Goal: Transaction & Acquisition: Purchase product/service

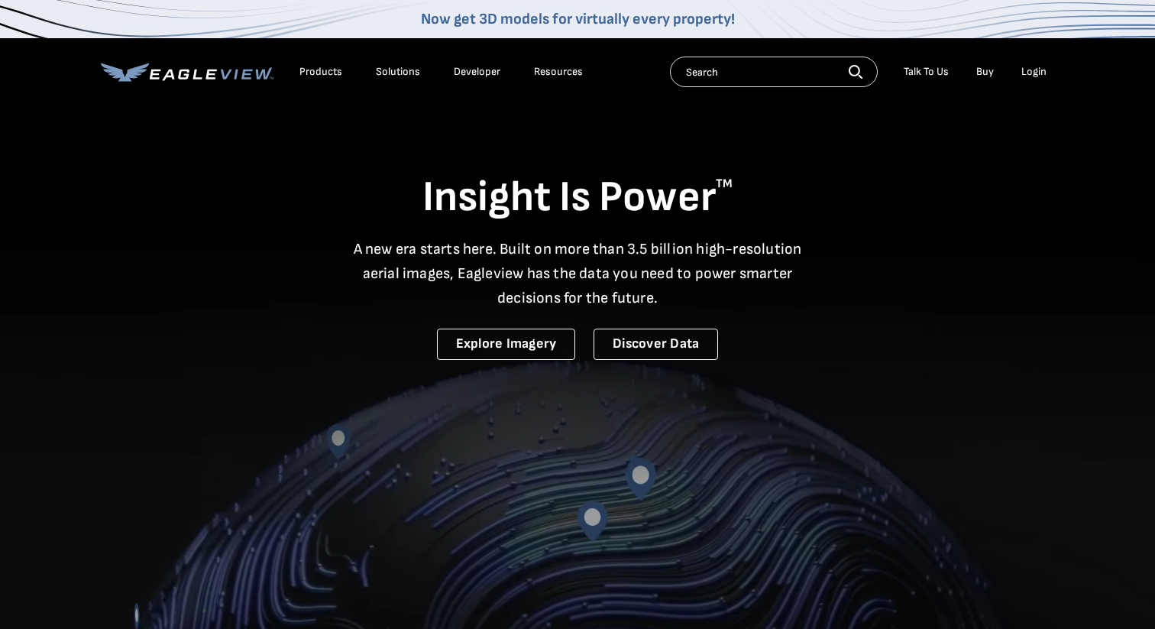
click at [1036, 74] on div "Login" at bounding box center [1033, 72] width 25 height 14
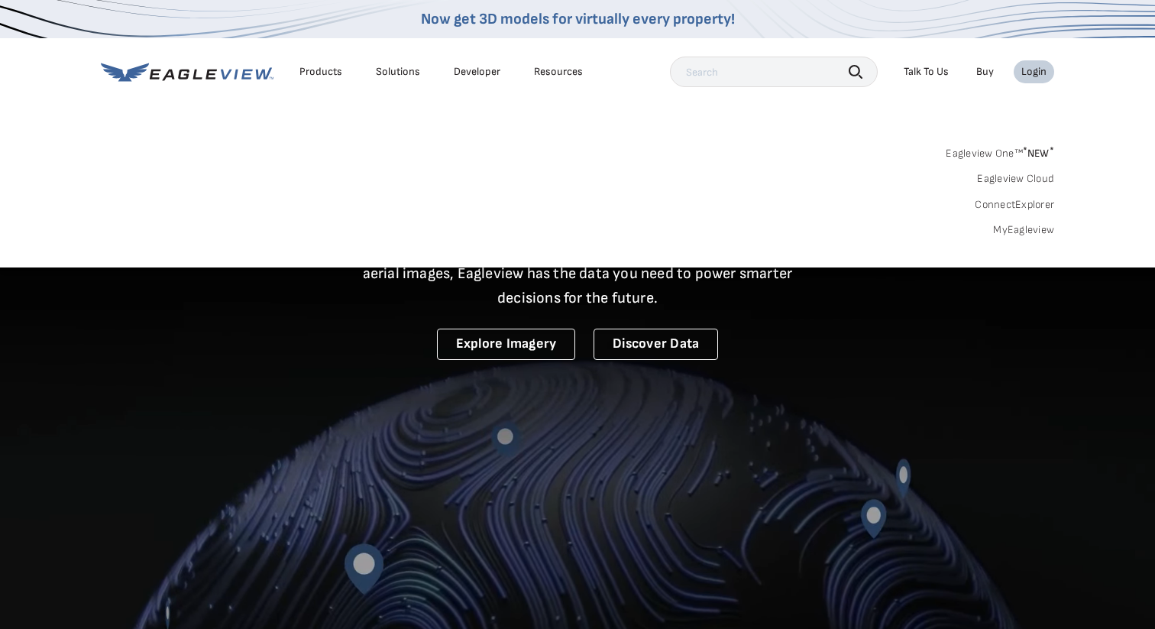
click at [1038, 70] on div "Login" at bounding box center [1033, 72] width 25 height 14
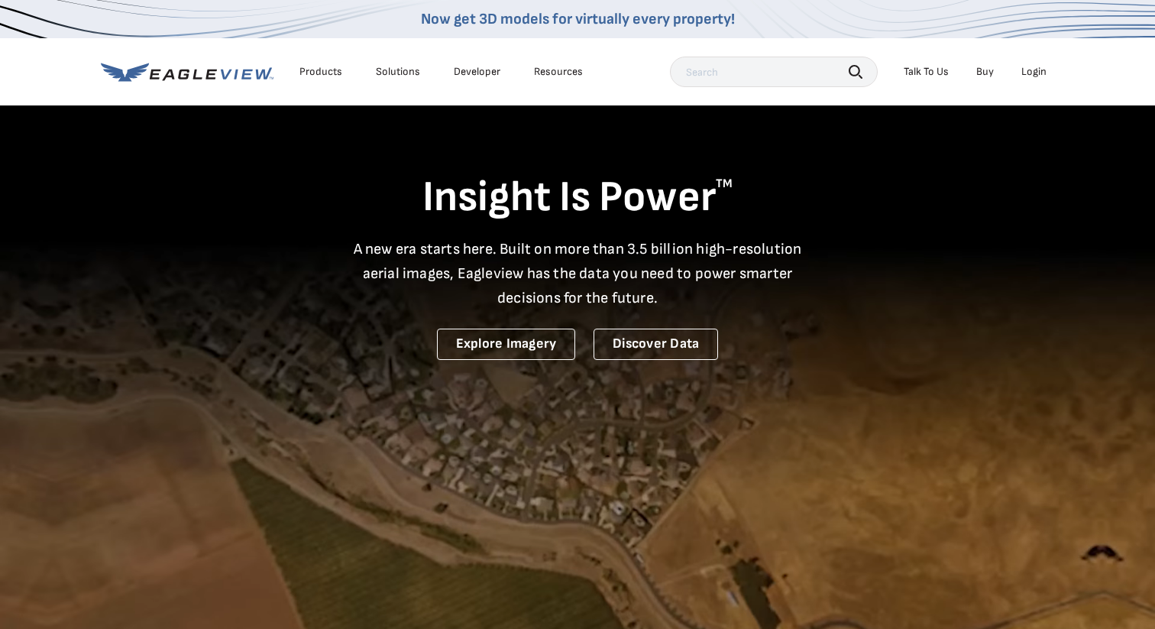
click at [1038, 70] on div "Login" at bounding box center [1033, 72] width 25 height 14
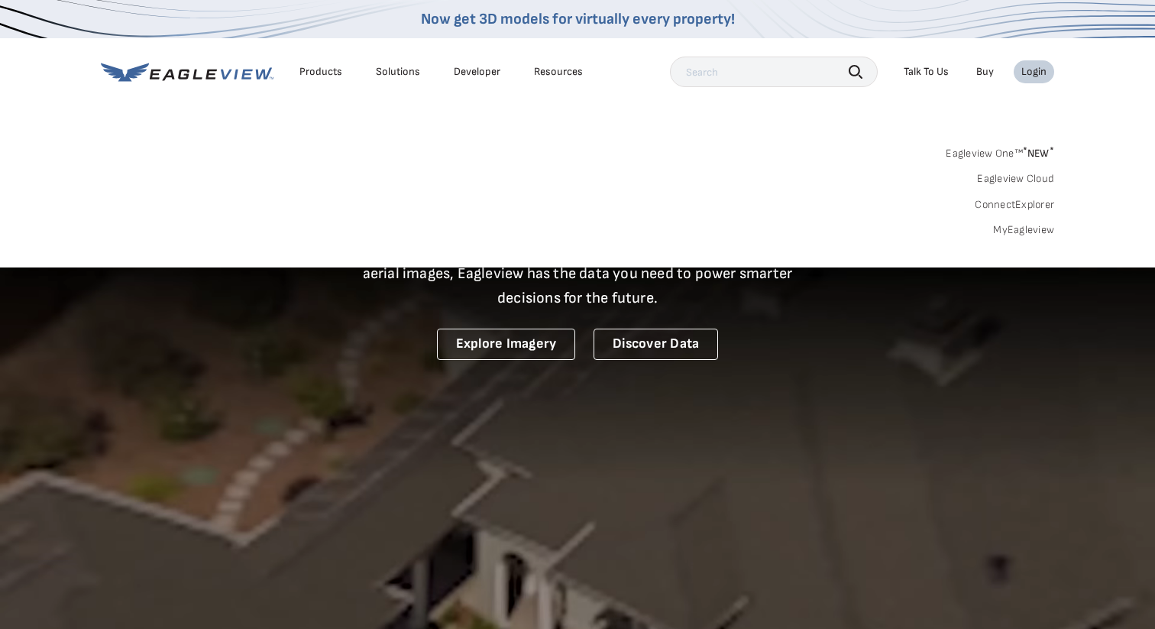
click at [1036, 75] on div "Login" at bounding box center [1033, 72] width 25 height 14
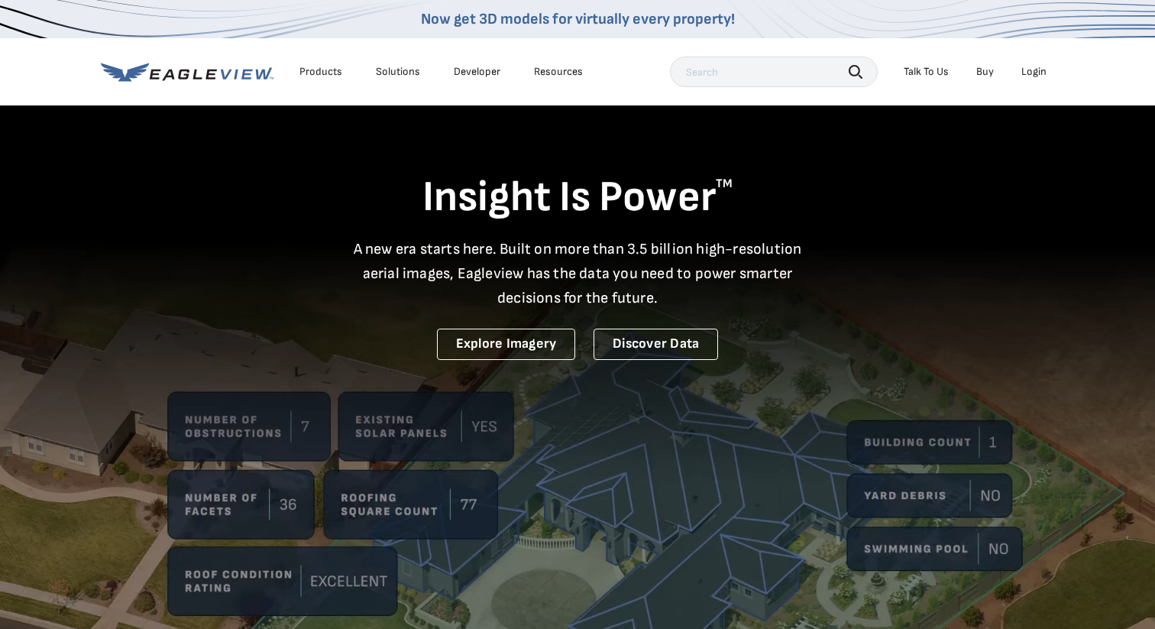
click at [1036, 75] on div "Login" at bounding box center [1033, 72] width 25 height 14
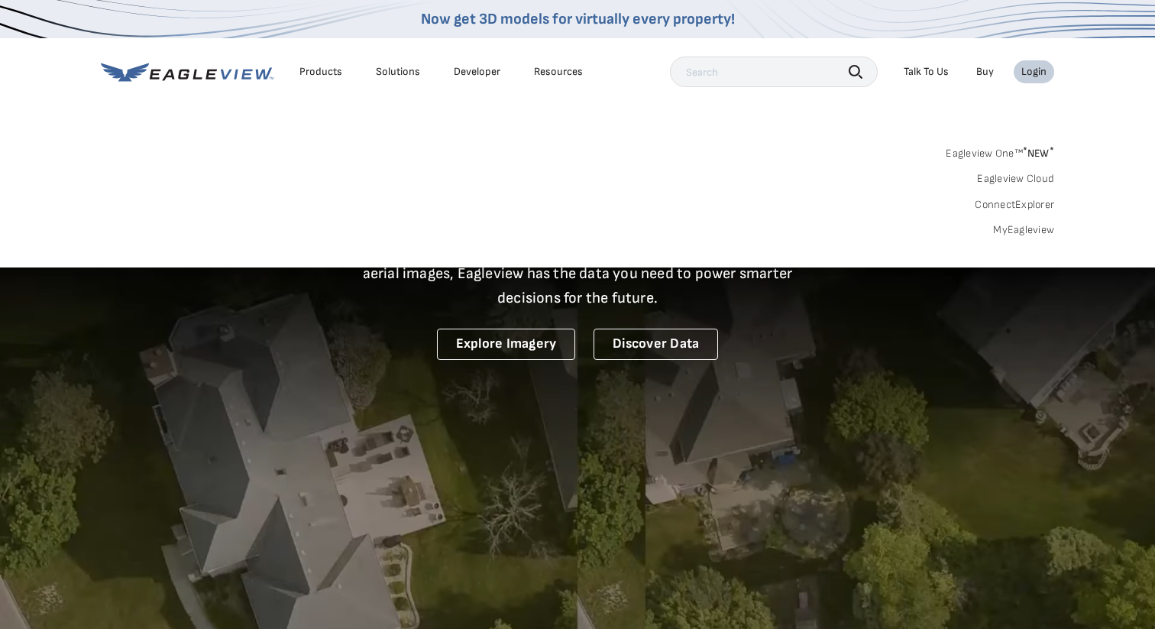
click at [1028, 231] on link "MyEagleview" at bounding box center [1023, 230] width 61 height 14
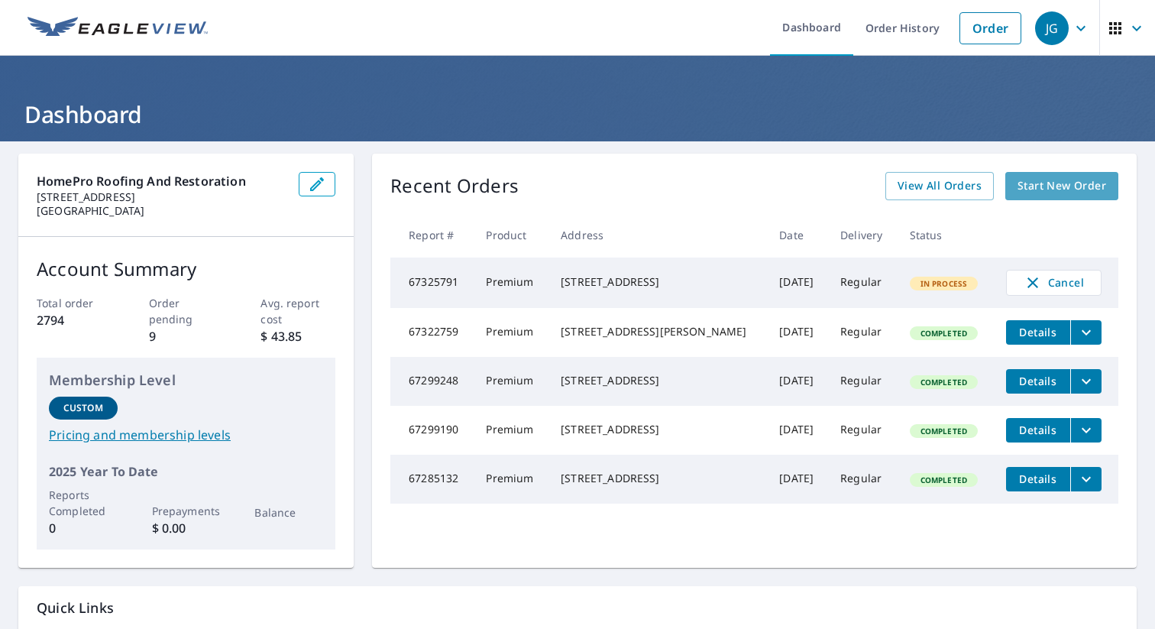
click at [1058, 184] on span "Start New Order" at bounding box center [1062, 185] width 89 height 19
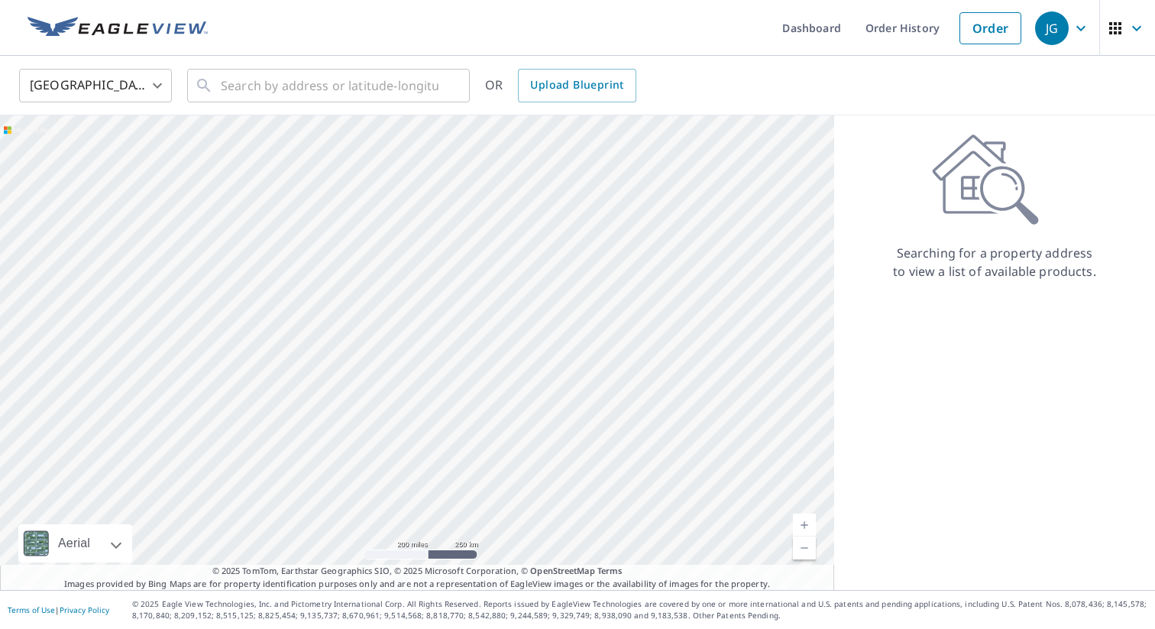
drag, startPoint x: 177, startPoint y: 59, endPoint x: 186, endPoint y: 68, distance: 13.0
click at [179, 60] on div "United States [GEOGRAPHIC_DATA] ​ ​ OR Upload Blueprint" at bounding box center [577, 86] width 1155 height 60
click at [241, 85] on input "text" at bounding box center [330, 85] width 218 height 43
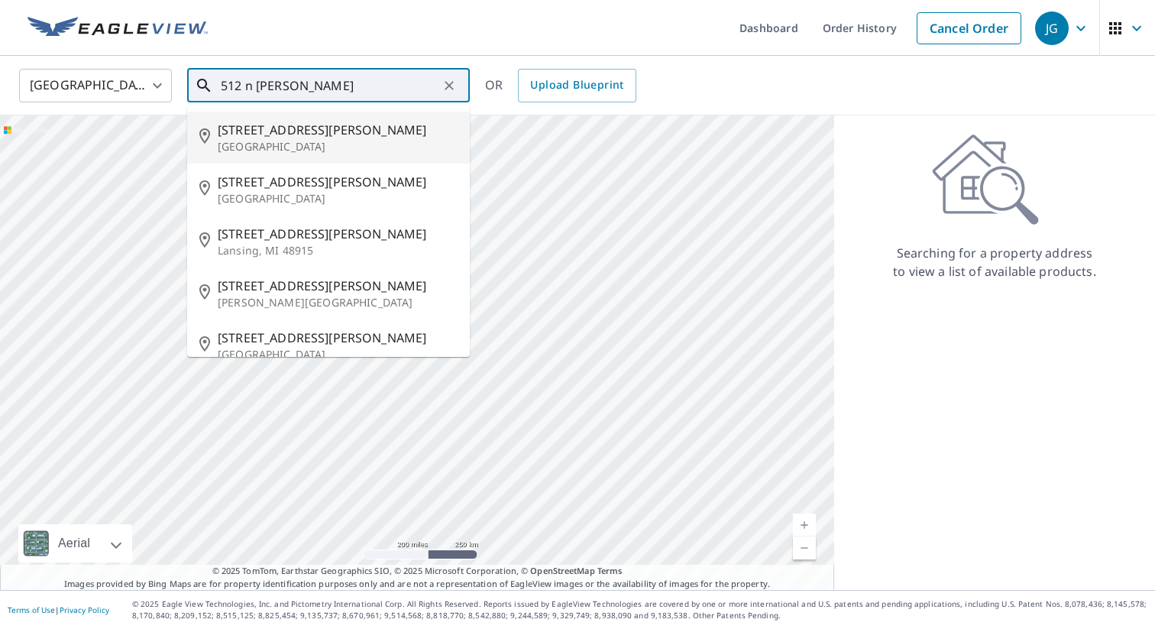
click at [280, 141] on p "[GEOGRAPHIC_DATA]" at bounding box center [338, 146] width 240 height 15
type input "[STREET_ADDRESS][PERSON_NAME]"
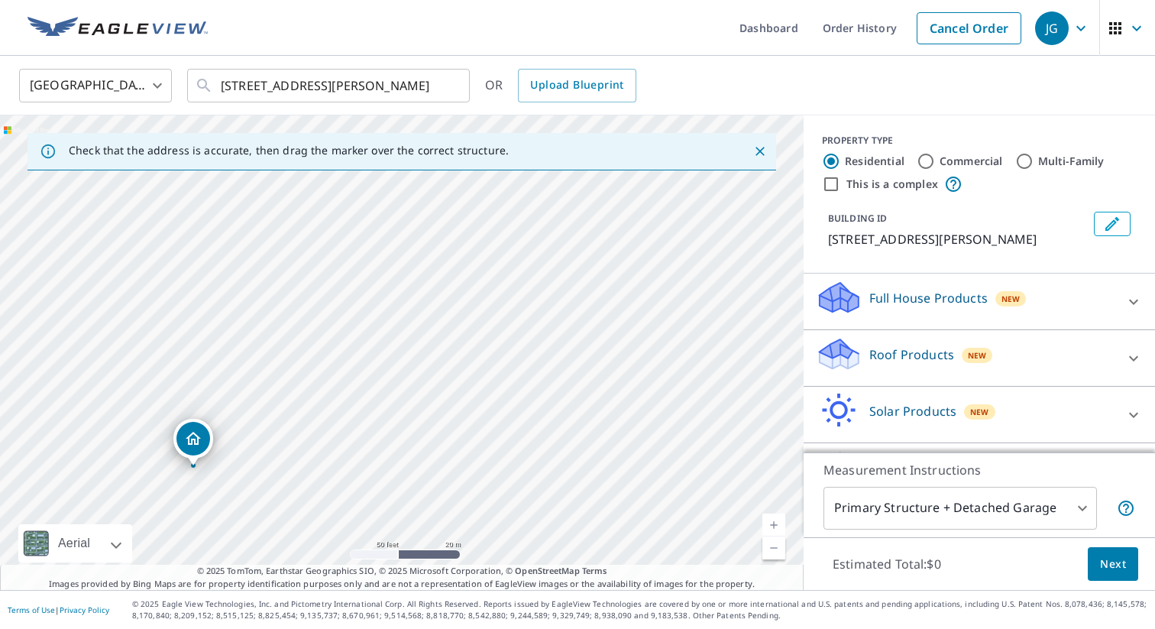
click at [291, 344] on div "[STREET_ADDRESS][PERSON_NAME]" at bounding box center [402, 352] width 804 height 474
click at [1031, 161] on input "Multi-Family" at bounding box center [1024, 161] width 18 height 18
radio input "true"
type input "2"
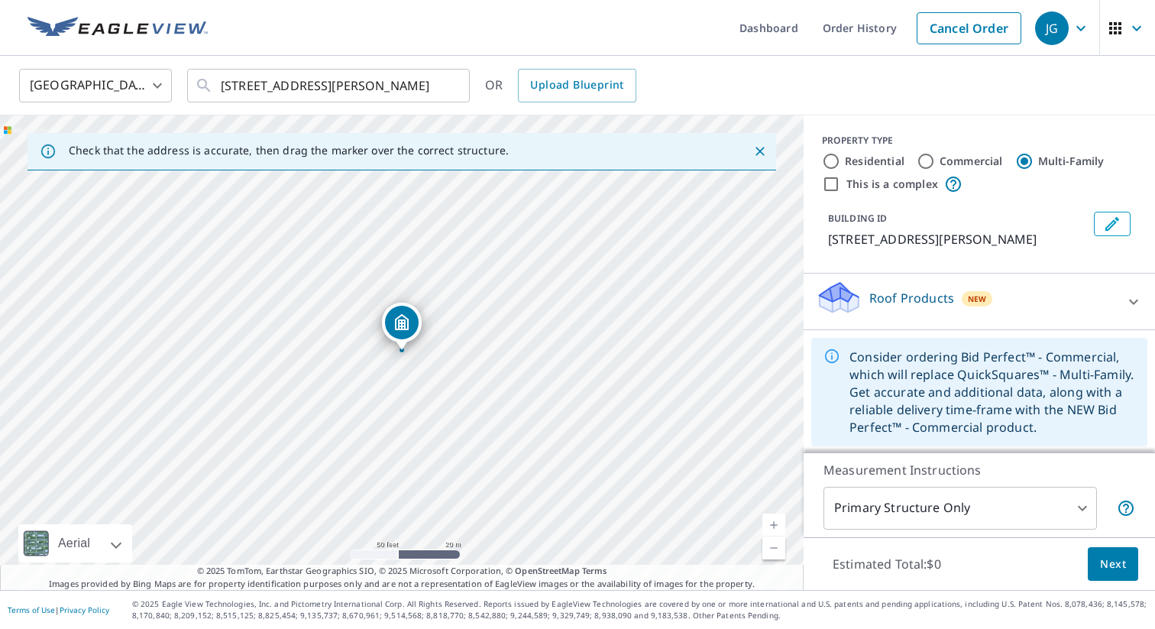
scroll to position [21, 0]
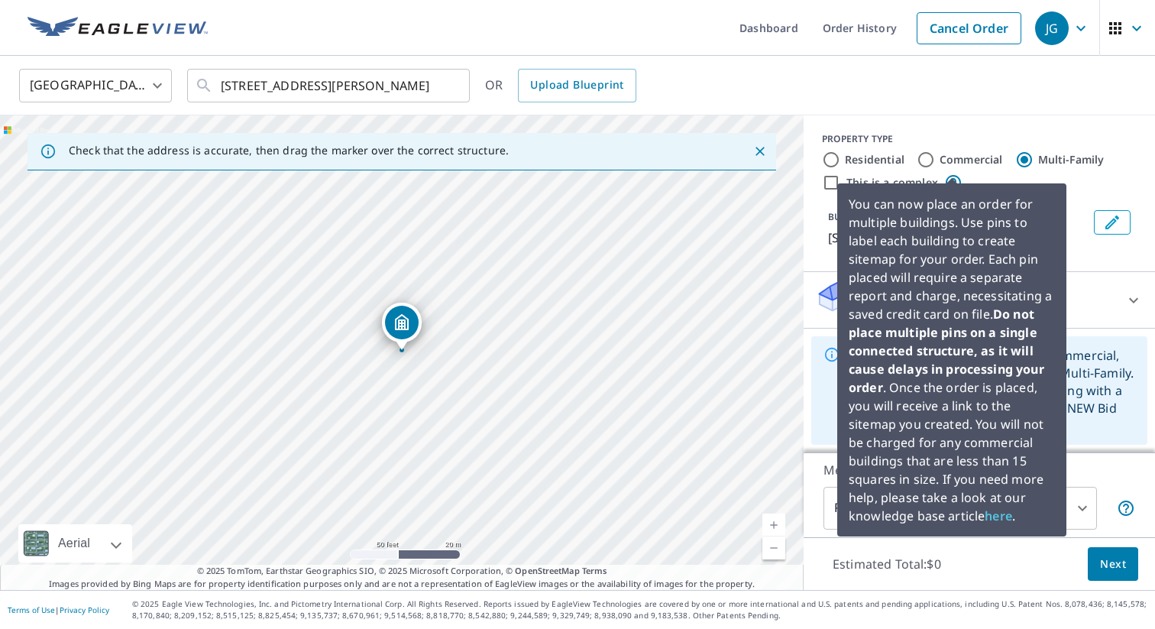
click at [952, 173] on icon at bounding box center [953, 182] width 18 height 18
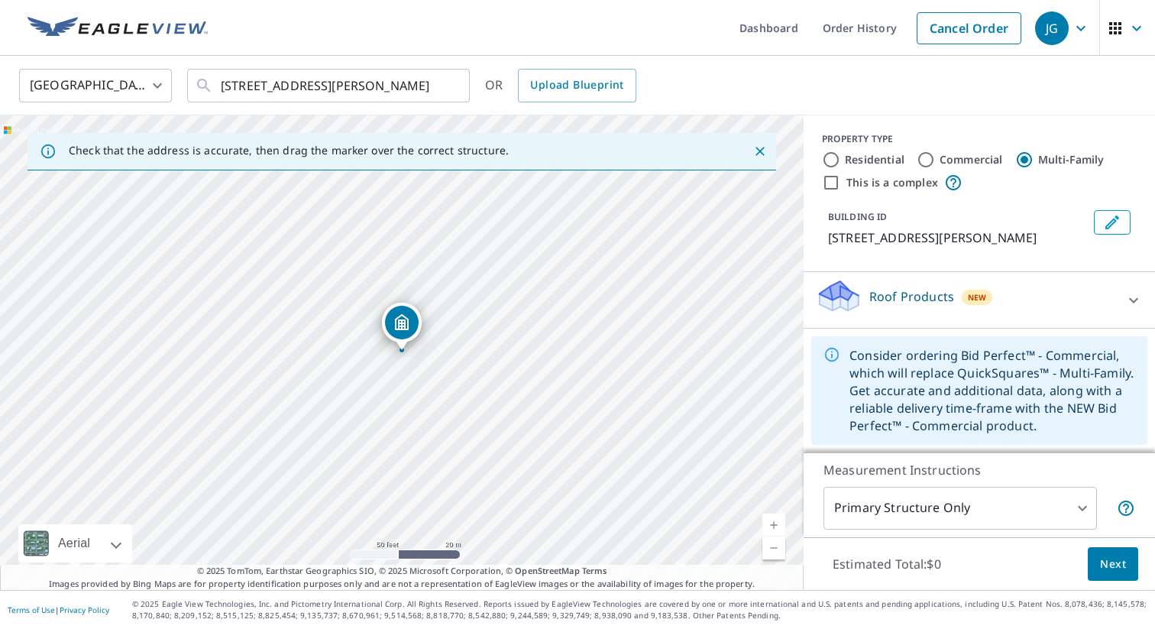
click at [824, 173] on input "This is a complex" at bounding box center [831, 182] width 18 height 18
checkbox input "true"
radio input "true"
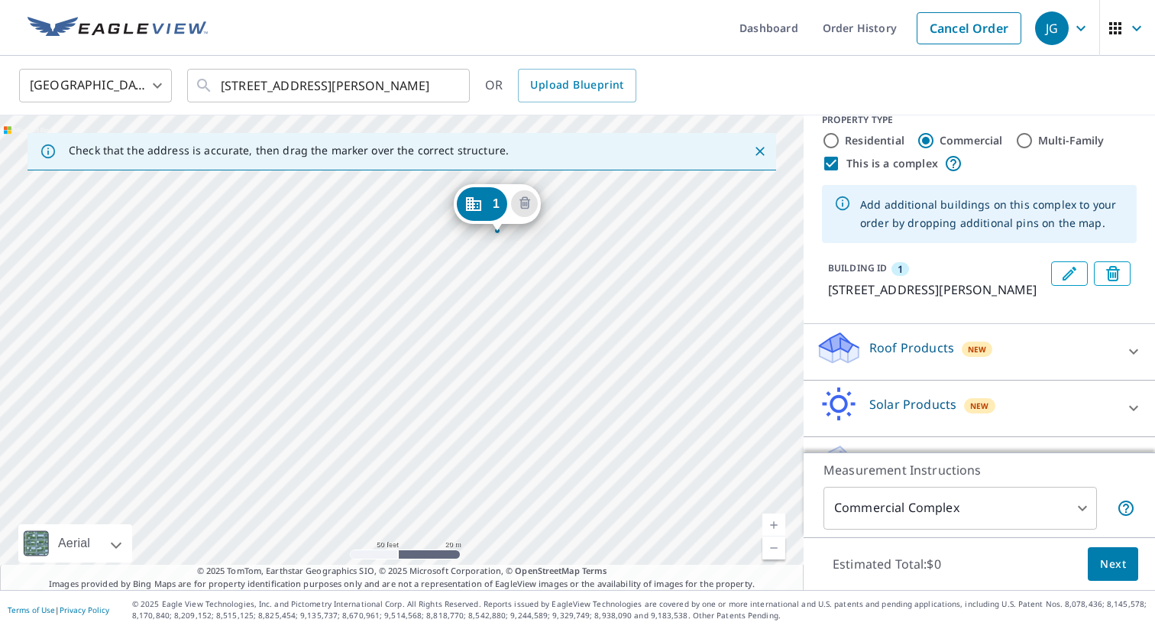
drag, startPoint x: 396, startPoint y: 320, endPoint x: 491, endPoint y: 201, distance: 152.7
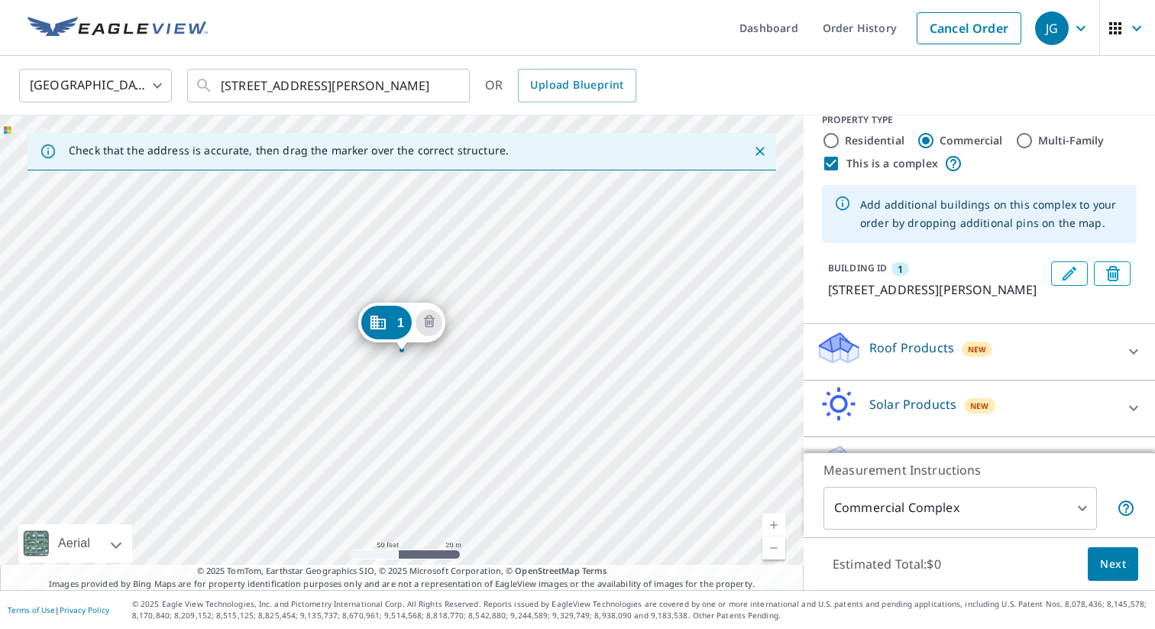
click at [485, 279] on div "1 [STREET_ADDRESS][PERSON_NAME]" at bounding box center [402, 352] width 804 height 474
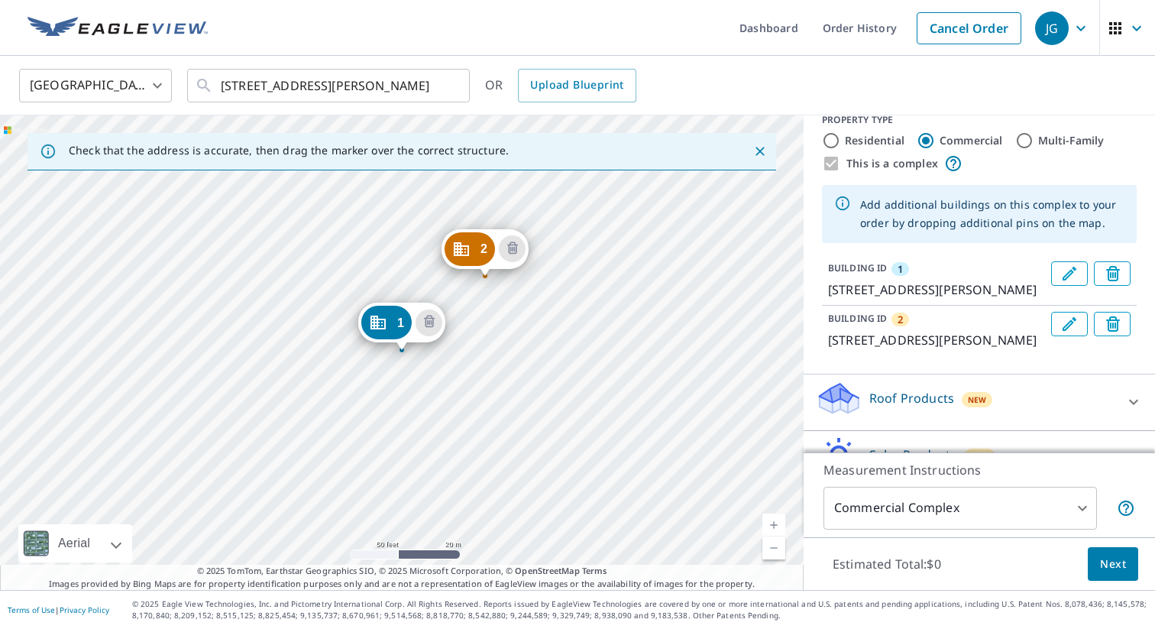
click at [577, 209] on div "2 [STREET_ADDRESS][PERSON_NAME] 1 [STREET_ADDRESS][PERSON_NAME]" at bounding box center [402, 352] width 804 height 474
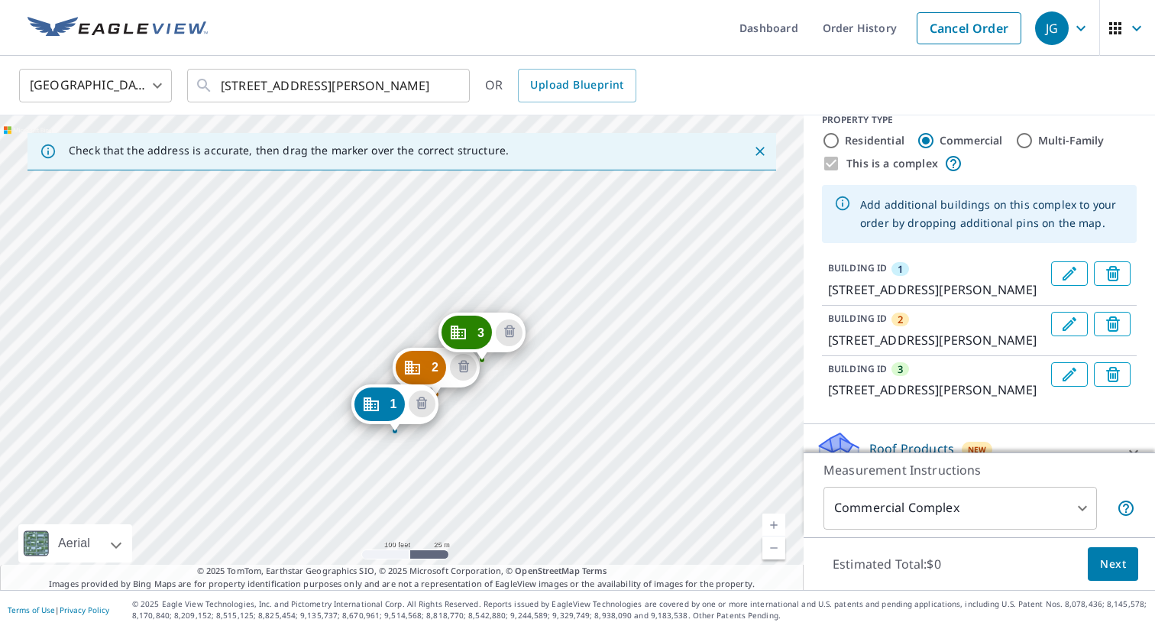
drag, startPoint x: 658, startPoint y: 222, endPoint x: 526, endPoint y: 365, distance: 194.6
click at [526, 366] on div "2 [STREET_ADDRESS][PERSON_NAME] 3 [STREET_ADDRESS][PERSON_NAME] 1 [STREET_ADDRE…" at bounding box center [402, 352] width 804 height 474
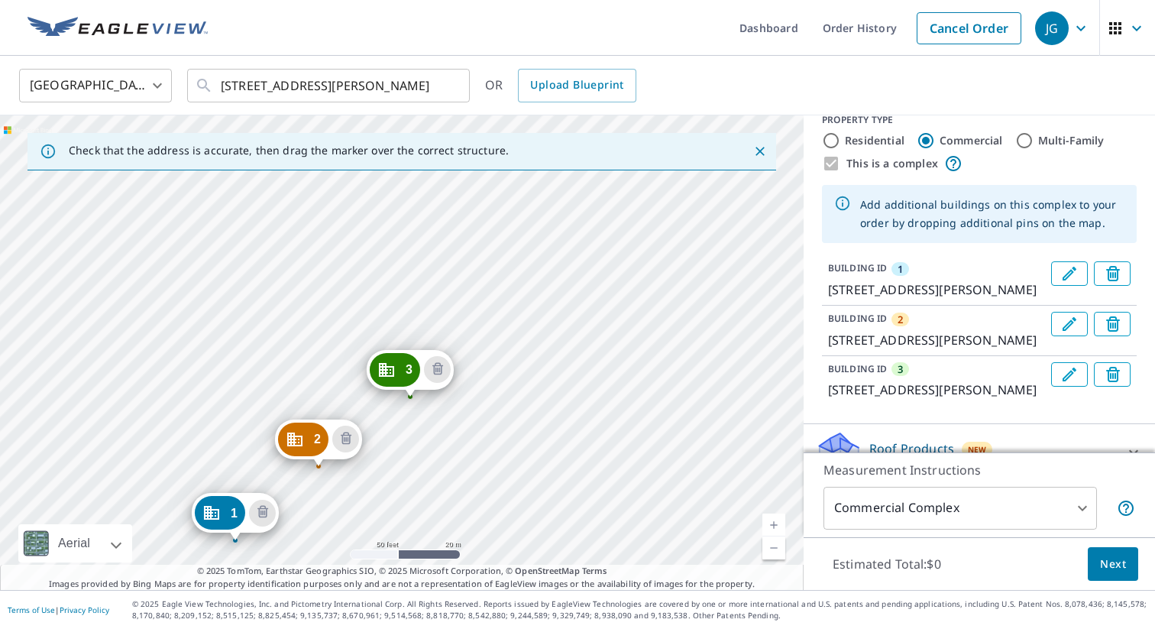
click at [422, 306] on div "2 [STREET_ADDRESS][PERSON_NAME] 3 [STREET_ADDRESS][PERSON_NAME] 1 [STREET_ADDRE…" at bounding box center [402, 352] width 804 height 474
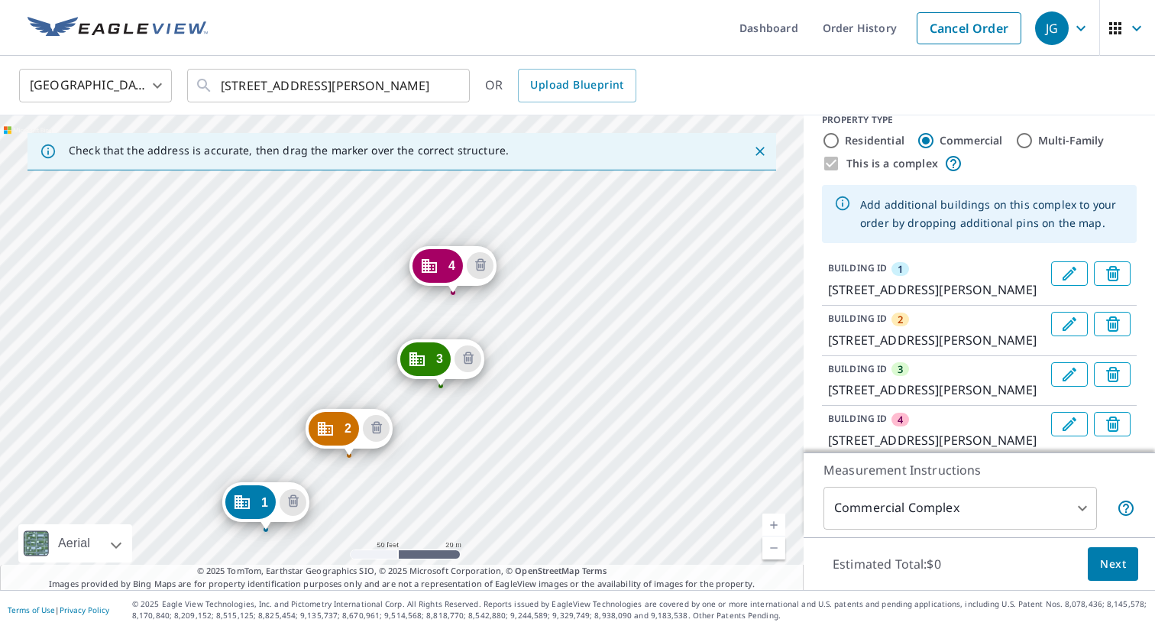
drag, startPoint x: 648, startPoint y: 208, endPoint x: 499, endPoint y: 391, distance: 236.3
click at [503, 395] on div "2 [STREET_ADDRESS][PERSON_NAME] 3 [STREET_ADDRESS][PERSON_NAME] 4 [STREET_ADDRE…" at bounding box center [402, 352] width 804 height 474
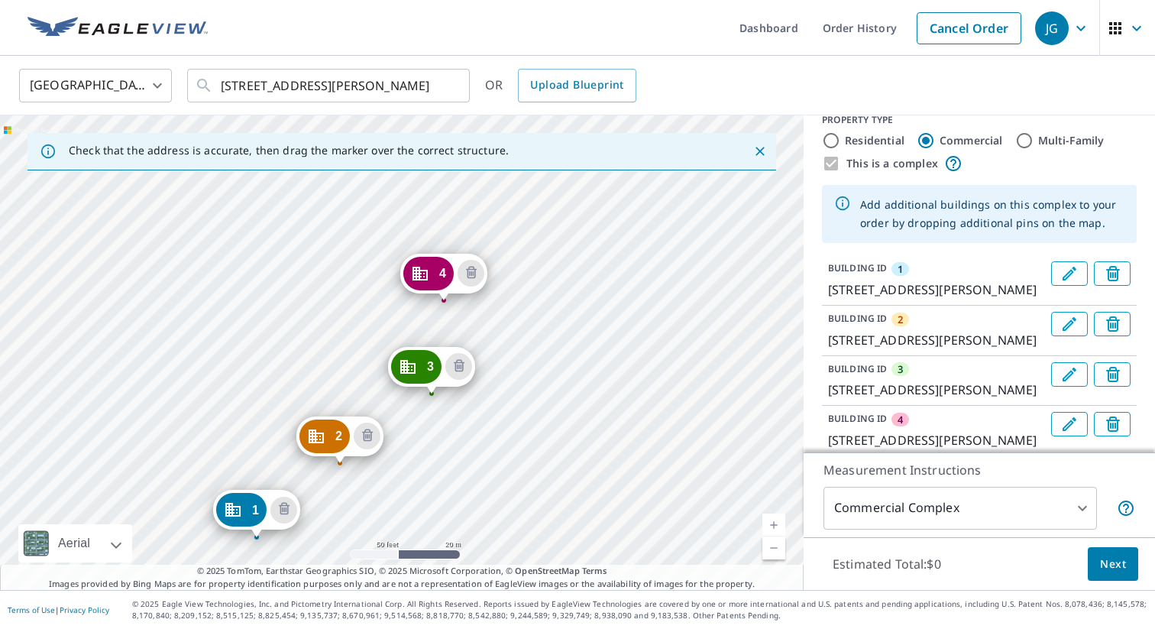
click at [501, 224] on div "2 [STREET_ADDRESS][PERSON_NAME] 3 [STREET_ADDRESS][PERSON_NAME] 4 [STREET_ADDRE…" at bounding box center [402, 352] width 804 height 474
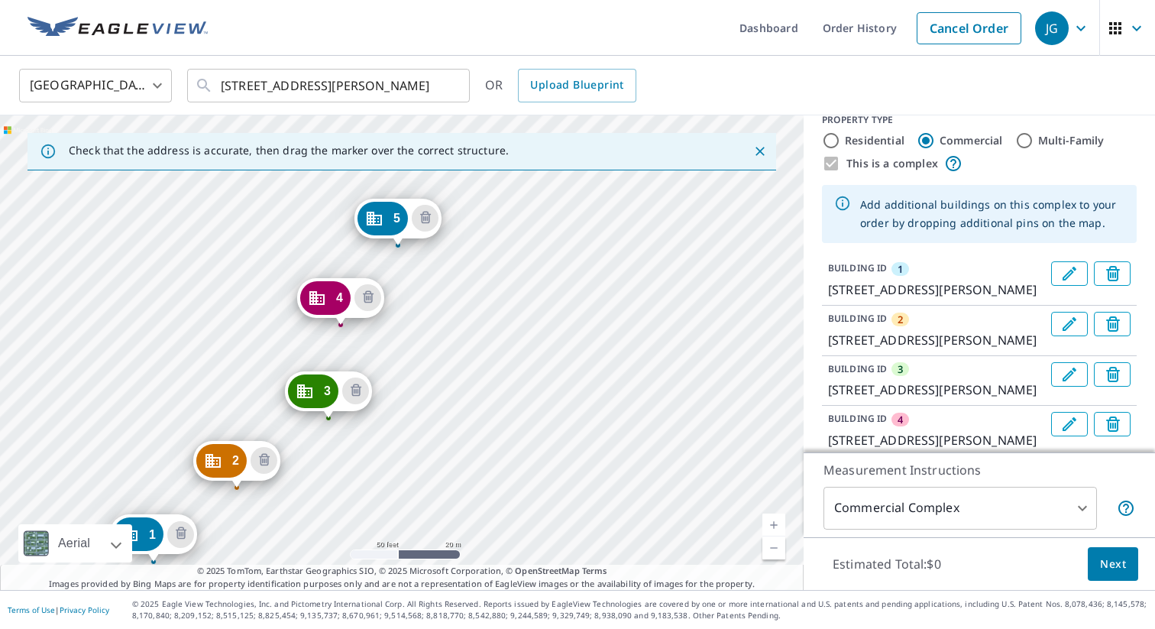
drag, startPoint x: 656, startPoint y: 215, endPoint x: 408, endPoint y: 426, distance: 326.2
click at [408, 426] on div "2 [STREET_ADDRESS][PERSON_NAME] 3 [STREET_ADDRESS][PERSON_NAME] 4 [STREET_ADDRE…" at bounding box center [402, 352] width 804 height 474
click at [481, 217] on div "2 [STREET_ADDRESS][PERSON_NAME] 3 [STREET_ADDRESS][PERSON_NAME] 4 [STREET_ADDRE…" at bounding box center [402, 352] width 804 height 474
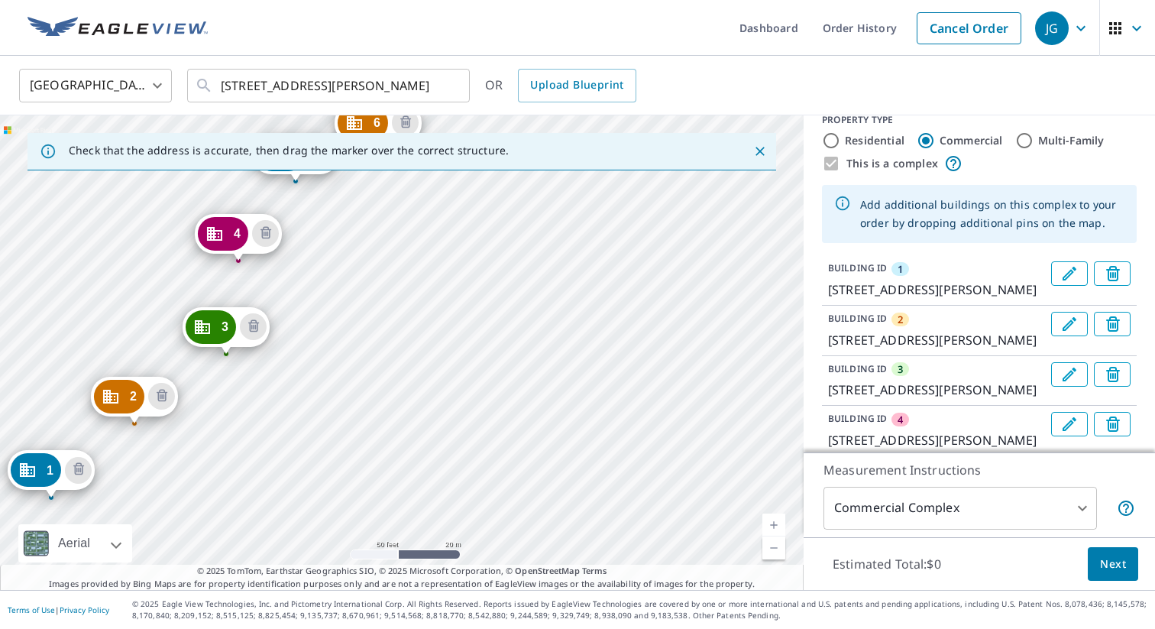
drag, startPoint x: 644, startPoint y: 267, endPoint x: 279, endPoint y: 422, distance: 396.8
click at [279, 422] on div "2 [STREET_ADDRESS][PERSON_NAME] 3 [STREET_ADDRESS][PERSON_NAME] 4 [STREET_ADDRE…" at bounding box center [402, 352] width 804 height 474
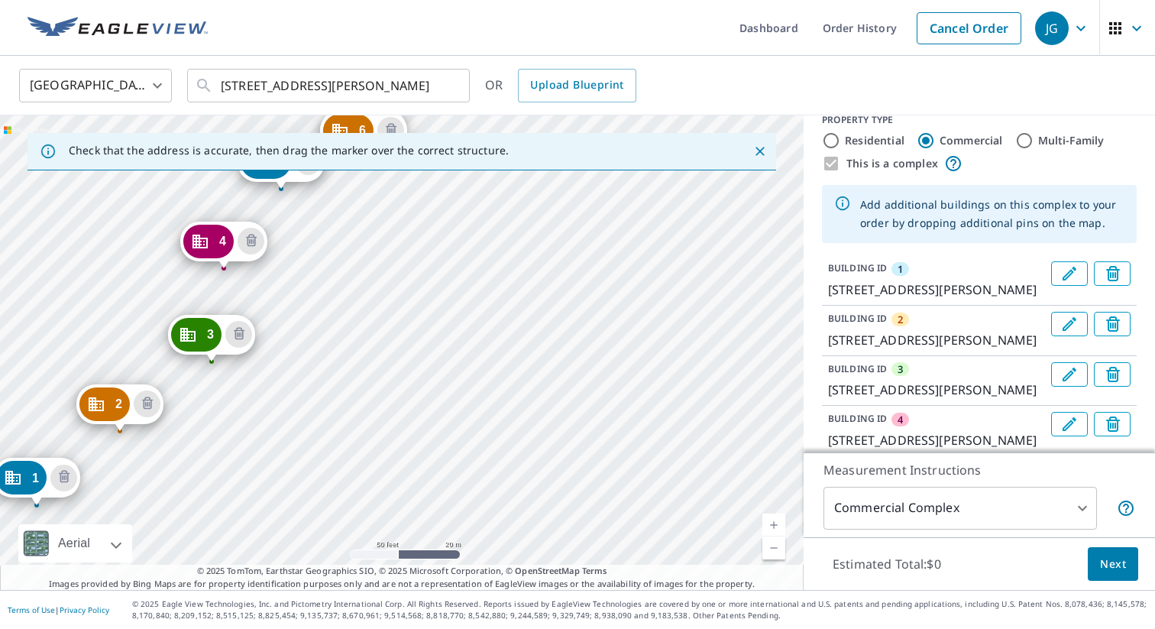
click at [416, 215] on div "2 [STREET_ADDRESS][PERSON_NAME] 3 [STREET_ADDRESS][PERSON_NAME] 4 [STREET_ADDRE…" at bounding box center [402, 352] width 804 height 474
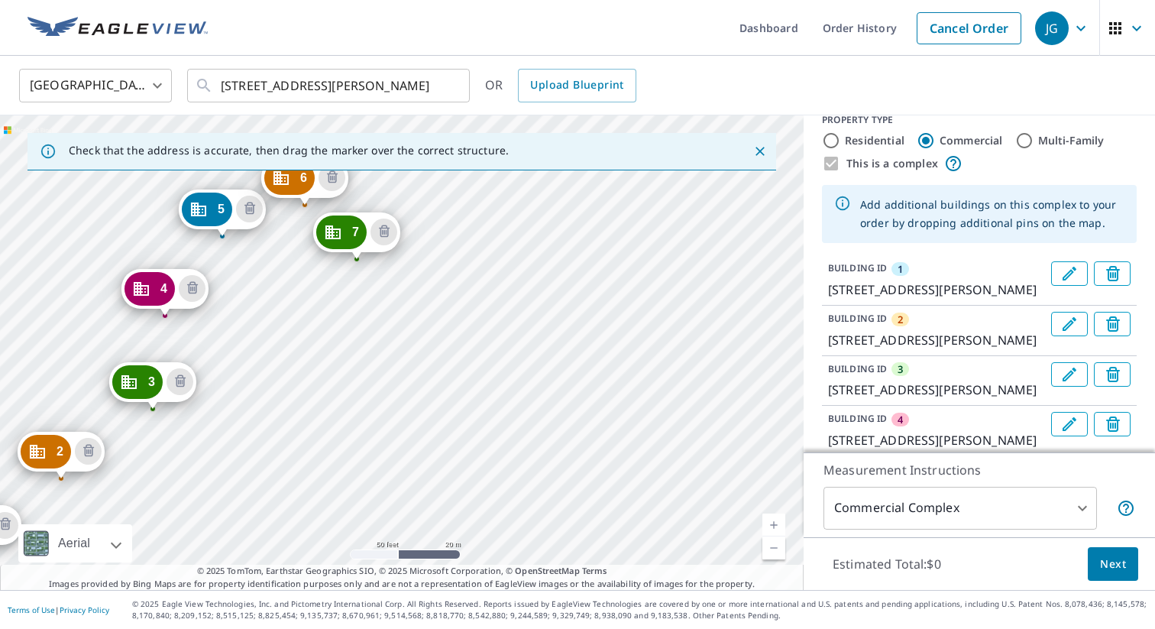
drag, startPoint x: 618, startPoint y: 266, endPoint x: 207, endPoint y: 461, distance: 455.2
click at [202, 463] on div "2 [STREET_ADDRESS][PERSON_NAME] 3 [STREET_ADDRESS][PERSON_NAME] 4 [STREET_ADDRE…" at bounding box center [402, 352] width 804 height 474
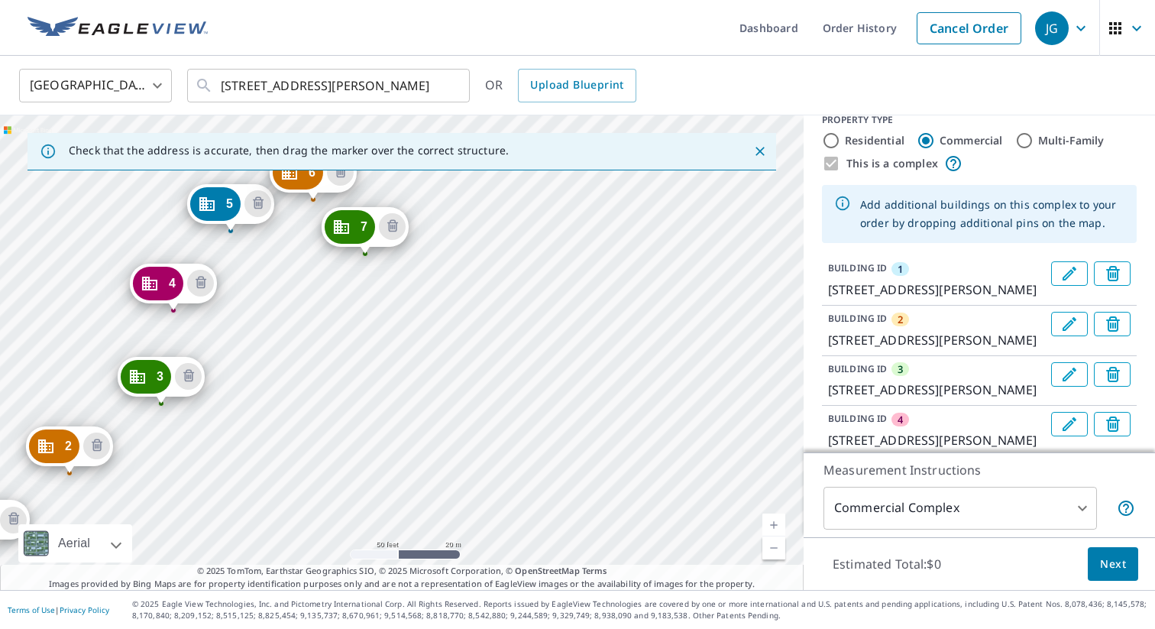
click at [432, 335] on div "2 [STREET_ADDRESS][PERSON_NAME] 3 [STREET_ADDRESS][PERSON_NAME] 4 [STREET_ADDRE…" at bounding box center [402, 352] width 804 height 474
click at [428, 344] on div "2 [STREET_ADDRESS][PERSON_NAME] 3 [STREET_ADDRESS][PERSON_NAME] 4 [STREET_ADDRE…" at bounding box center [402, 352] width 804 height 474
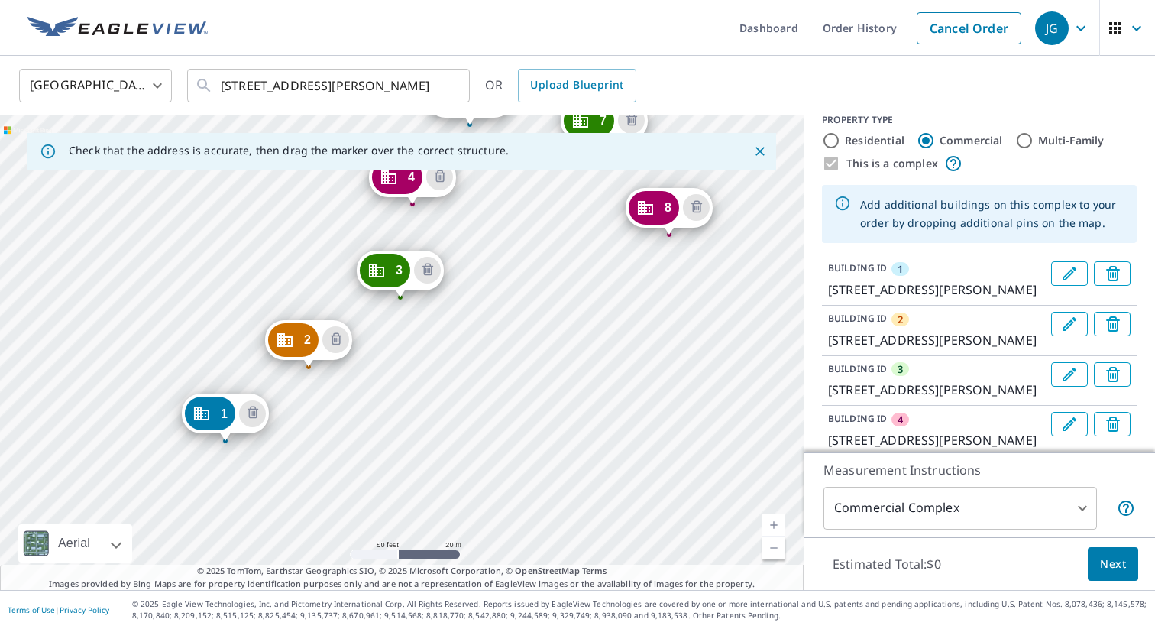
drag, startPoint x: 701, startPoint y: 273, endPoint x: 524, endPoint y: 364, distance: 198.5
click at [524, 364] on div "2 [STREET_ADDRESS][PERSON_NAME] 3 [STREET_ADDRESS][PERSON_NAME] 4 [STREET_ADDRE…" at bounding box center [402, 352] width 804 height 474
click at [643, 318] on div "2 [STREET_ADDRESS][PERSON_NAME] 3 [STREET_ADDRESS][PERSON_NAME] 4 [STREET_ADDRE…" at bounding box center [402, 352] width 804 height 474
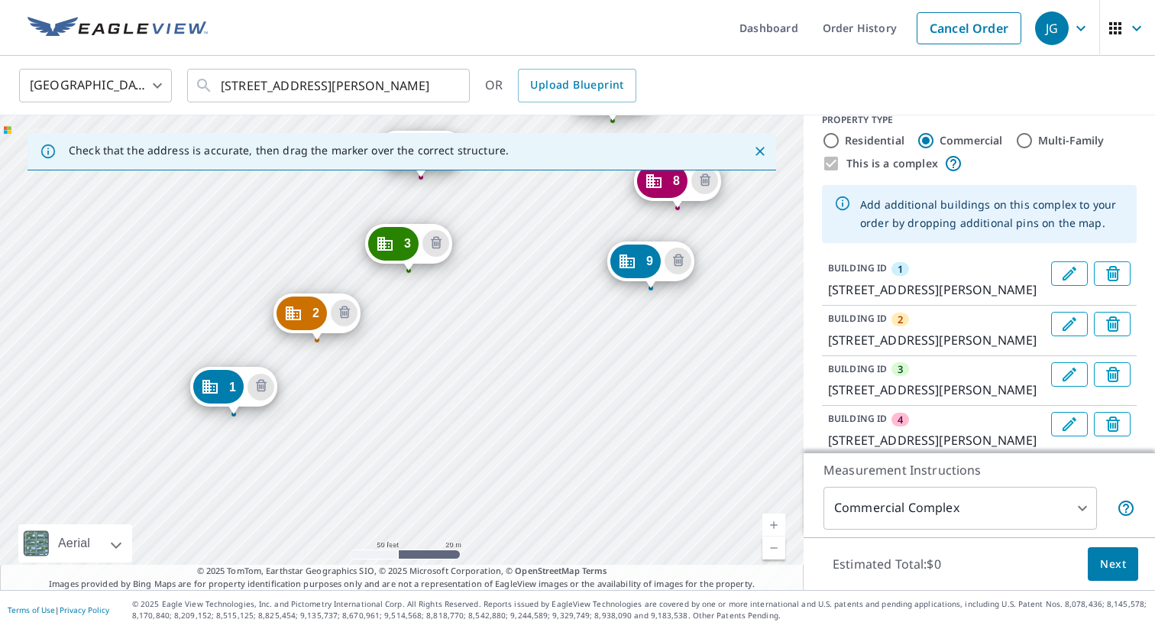
drag, startPoint x: 649, startPoint y: 297, endPoint x: 487, endPoint y: 359, distance: 172.7
click at [481, 361] on div "2 [STREET_ADDRESS][PERSON_NAME] 3 [STREET_ADDRESS][PERSON_NAME] 4 [STREET_ADDRE…" at bounding box center [402, 352] width 804 height 474
click at [598, 358] on div "2 [STREET_ADDRESS][PERSON_NAME] 3 [STREET_ADDRESS][PERSON_NAME] 4 [STREET_ADDRE…" at bounding box center [402, 352] width 804 height 474
click at [588, 364] on div "2 [STREET_ADDRESS][PERSON_NAME] 3 [STREET_ADDRESS][PERSON_NAME] 4 [STREET_ADDRE…" at bounding box center [402, 352] width 804 height 474
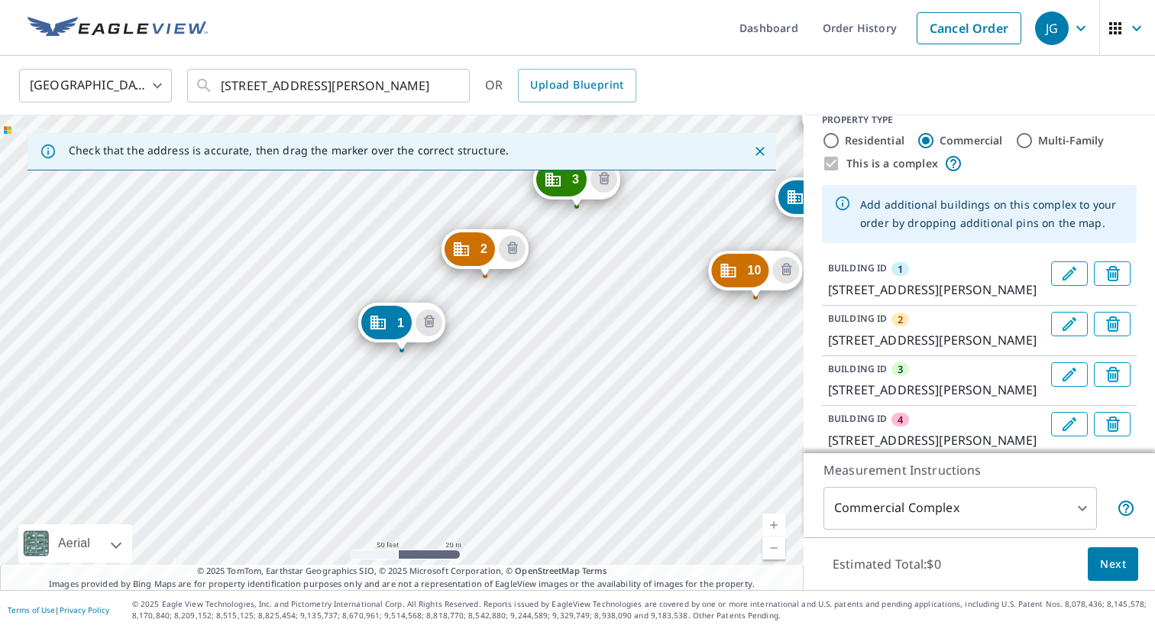
click at [675, 345] on div "2 [STREET_ADDRESS][PERSON_NAME] 3 [STREET_ADDRESS][PERSON_NAME] 4 [STREET_ADDRE…" at bounding box center [402, 352] width 804 height 474
click at [681, 351] on div "2 [STREET_ADDRESS][PERSON_NAME] 3 [STREET_ADDRESS][PERSON_NAME] 4 [STREET_ADDRE…" at bounding box center [402, 352] width 804 height 474
click at [592, 399] on div "2 [STREET_ADDRESS][PERSON_NAME] 3 [STREET_ADDRESS][PERSON_NAME] 4 [STREET_ADDRE…" at bounding box center [402, 352] width 804 height 474
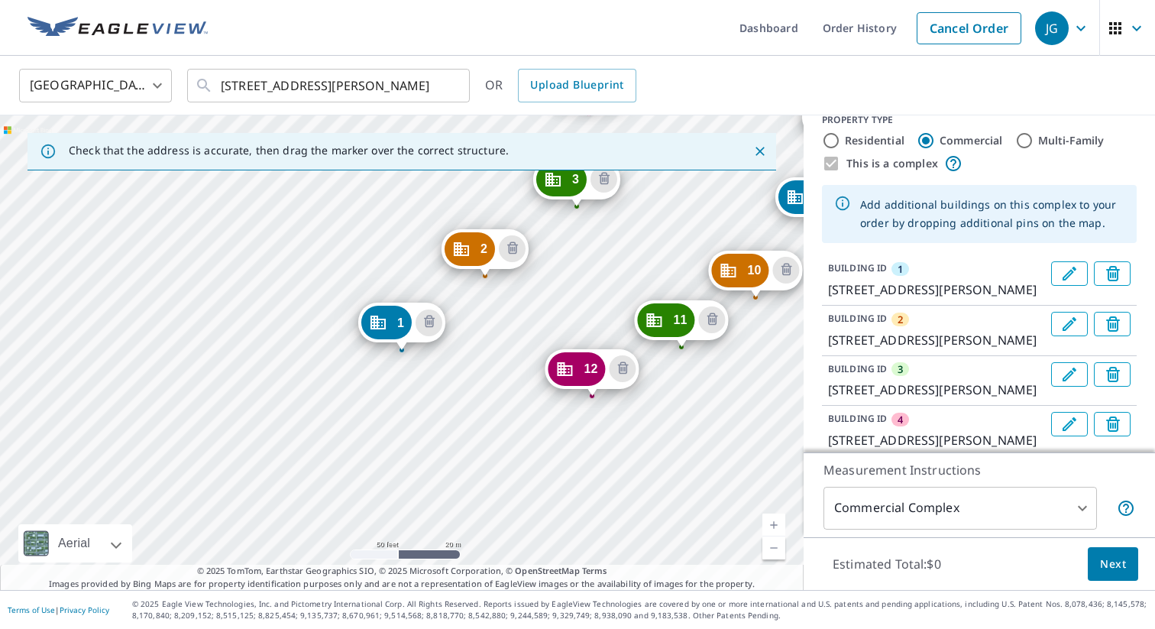
click at [490, 480] on div "2 [STREET_ADDRESS][PERSON_NAME] 3 [STREET_ADDRESS][PERSON_NAME] 4 [STREET_ADDRE…" at bounding box center [402, 352] width 804 height 474
click at [490, 482] on div "2 [STREET_ADDRESS][PERSON_NAME] 3 [STREET_ADDRESS][PERSON_NAME] 4 [STREET_ADDRE…" at bounding box center [402, 352] width 804 height 474
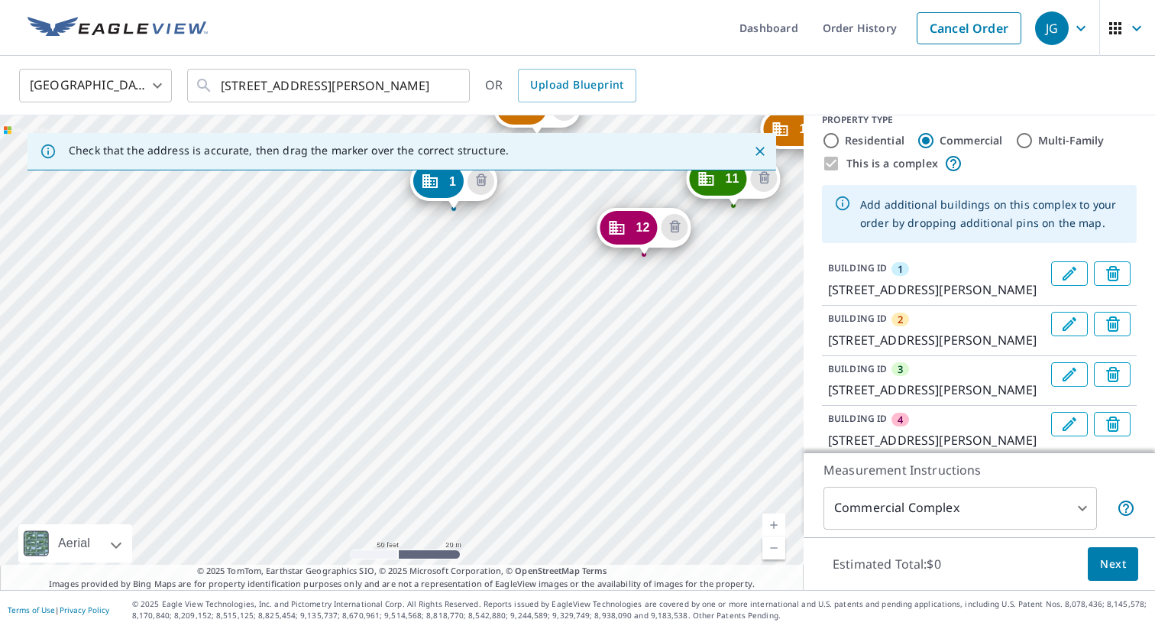
drag, startPoint x: 502, startPoint y: 378, endPoint x: 554, endPoint y: 237, distance: 150.6
click at [554, 237] on div "2 [STREET_ADDRESS][PERSON_NAME] 3 [STREET_ADDRESS][PERSON_NAME] 4 [STREET_ADDRE…" at bounding box center [402, 352] width 804 height 474
click at [545, 336] on div "2 [STREET_ADDRESS][PERSON_NAME] 3 [STREET_ADDRESS][PERSON_NAME] 4 [STREET_ADDRE…" at bounding box center [402, 352] width 804 height 474
click at [542, 337] on div "2 [STREET_ADDRESS][PERSON_NAME] 3 [STREET_ADDRESS][PERSON_NAME] 4 [STREET_ADDRE…" at bounding box center [402, 352] width 804 height 474
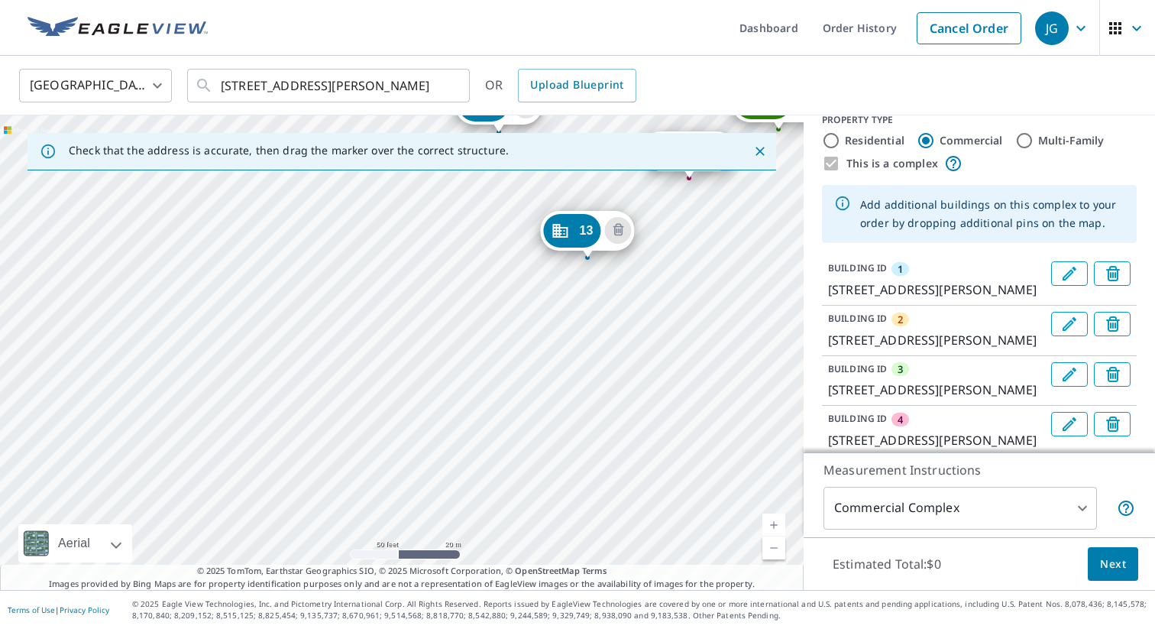
drag, startPoint x: 489, startPoint y: 337, endPoint x: 471, endPoint y: -24, distance: 361.8
click at [471, 0] on html "JG JG Dashboard Order History Cancel Order JG United States [GEOGRAPHIC_DATA] ​…" at bounding box center [577, 314] width 1155 height 629
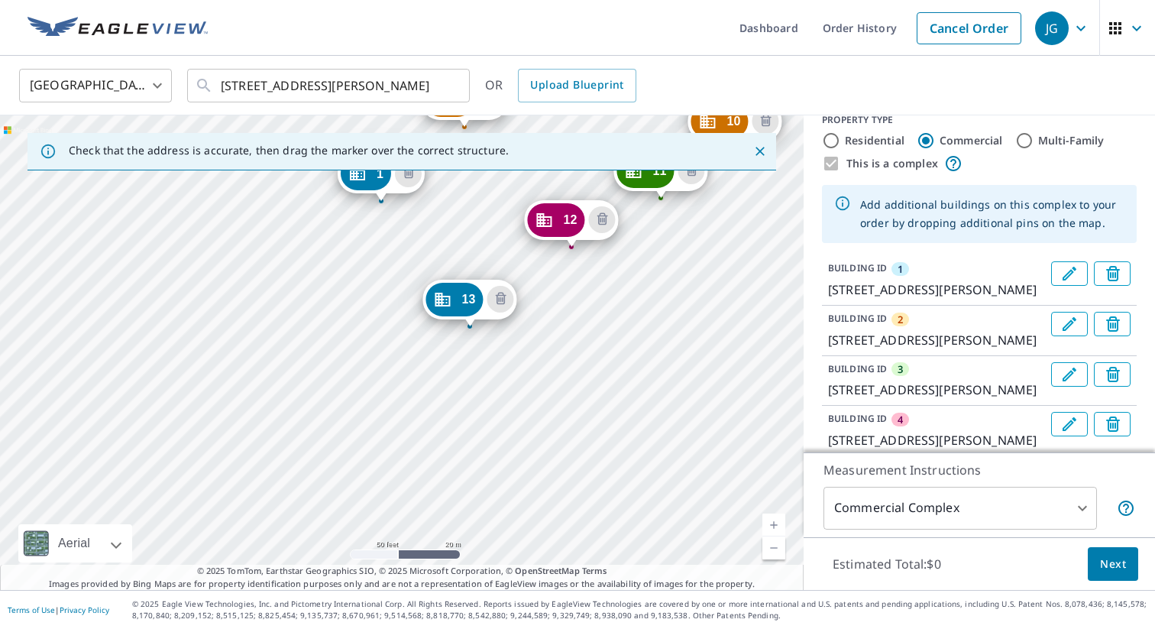
drag, startPoint x: 465, startPoint y: 203, endPoint x: 468, endPoint y: 188, distance: 15.8
click at [468, 188] on div "2 [STREET_ADDRESS][PERSON_NAME] 3 [STREET_ADDRESS][PERSON_NAME] 4 [STREET_ADDRE…" at bounding box center [402, 352] width 804 height 474
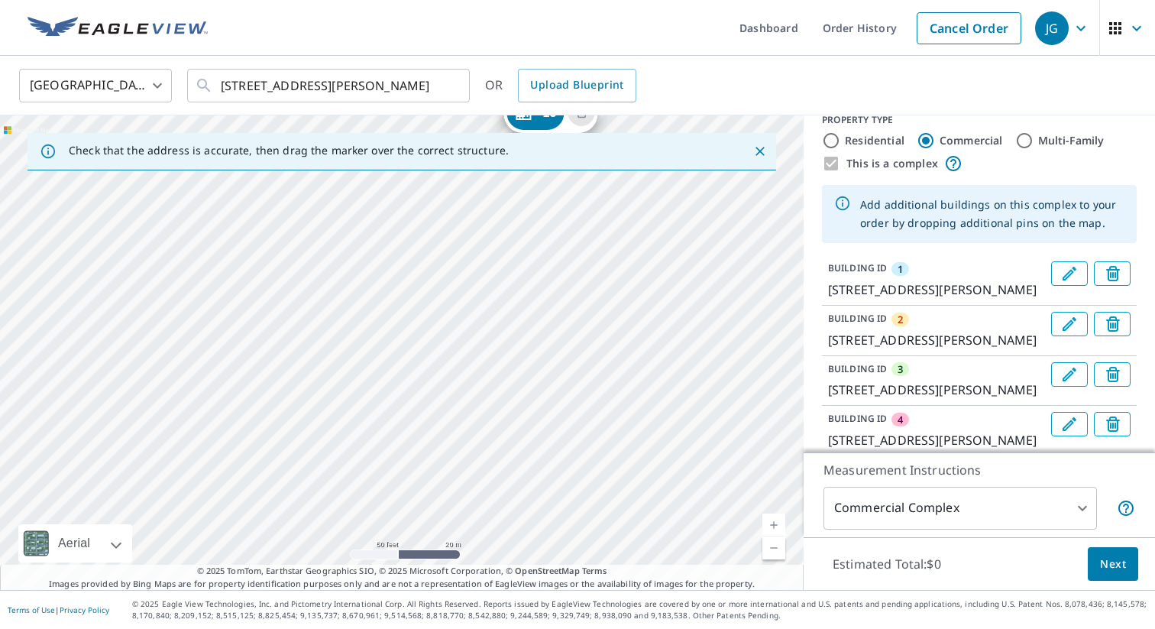
drag, startPoint x: 344, startPoint y: 360, endPoint x: 428, endPoint y: 157, distance: 219.9
click at [427, 157] on div "Check that the address is accurate, then drag the marker over the correct struc…" at bounding box center [402, 352] width 804 height 474
click at [359, 209] on div "2 [STREET_ADDRESS][PERSON_NAME] 3 [STREET_ADDRESS][PERSON_NAME] 4 [STREET_ADDRE…" at bounding box center [402, 352] width 804 height 474
click at [99, 281] on div "2 [STREET_ADDRESS][PERSON_NAME] 3 [STREET_ADDRESS][PERSON_NAME] 4 [STREET_ADDRE…" at bounding box center [402, 352] width 804 height 474
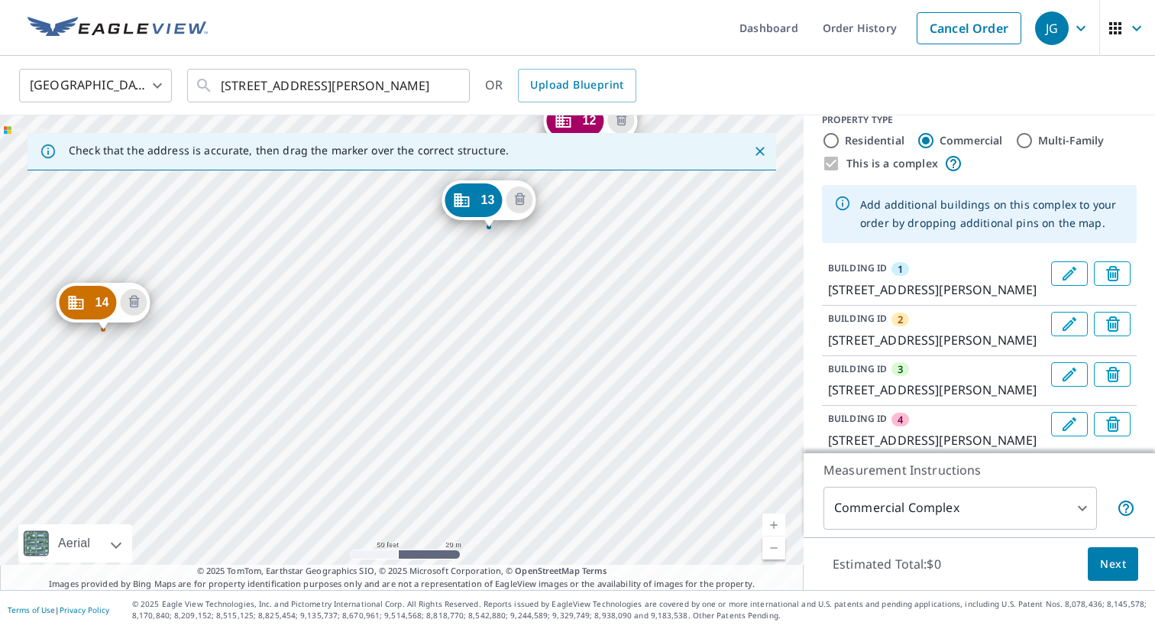
drag, startPoint x: 335, startPoint y: 485, endPoint x: 334, endPoint y: 237, distance: 248.3
click at [334, 237] on div "2 [STREET_ADDRESS][PERSON_NAME] 3 [STREET_ADDRESS][PERSON_NAME] 4 [STREET_ADDRE…" at bounding box center [402, 352] width 804 height 474
click at [121, 412] on div "2 [STREET_ADDRESS][PERSON_NAME] 3 [STREET_ADDRESS][PERSON_NAME] 4 [STREET_ADDRE…" at bounding box center [402, 352] width 804 height 474
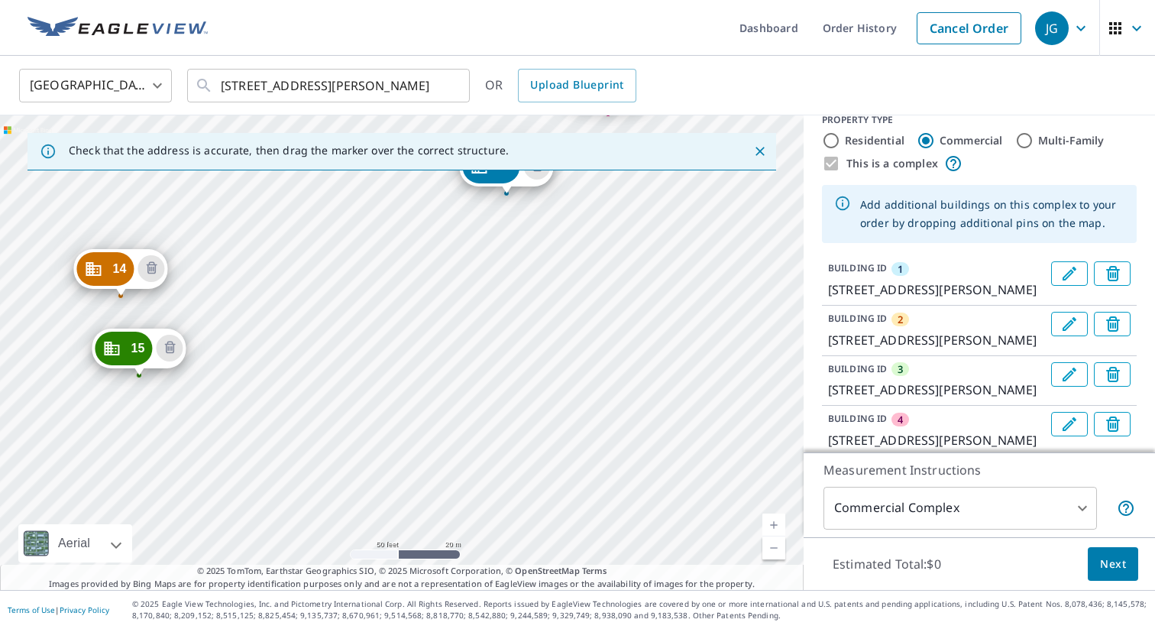
drag, startPoint x: 320, startPoint y: 512, endPoint x: 336, endPoint y: 230, distance: 282.4
click at [336, 230] on div "2 [STREET_ADDRESS][PERSON_NAME] 3 [STREET_ADDRESS][PERSON_NAME] 4 [STREET_ADDRE…" at bounding box center [402, 352] width 804 height 474
click at [136, 478] on div "2 [STREET_ADDRESS][PERSON_NAME] 3 [STREET_ADDRESS][PERSON_NAME] 4 [STREET_ADDRE…" at bounding box center [402, 352] width 804 height 474
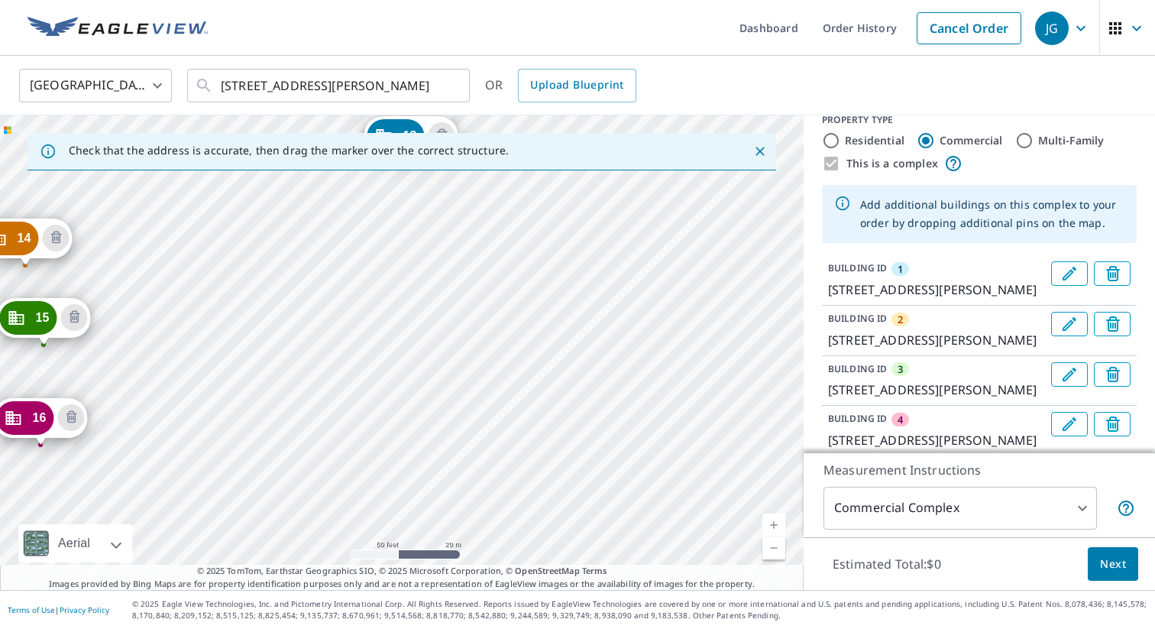
drag, startPoint x: 386, startPoint y: 502, endPoint x: 306, endPoint y: 189, distance: 322.4
click at [306, 189] on div "2 [STREET_ADDRESS][PERSON_NAME] 3 [STREET_ADDRESS][PERSON_NAME] 4 [STREET_ADDRE…" at bounding box center [402, 352] width 804 height 474
click at [146, 413] on div "2 [STREET_ADDRESS][PERSON_NAME] 3 [STREET_ADDRESS][PERSON_NAME] 4 [STREET_ADDRE…" at bounding box center [402, 352] width 804 height 474
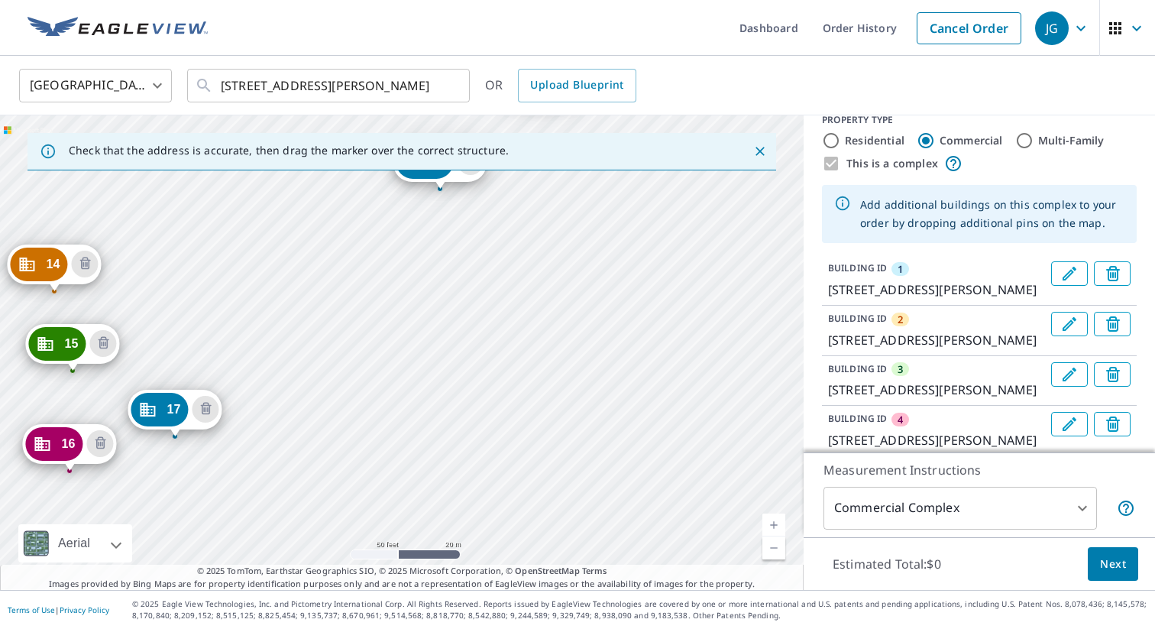
drag, startPoint x: 416, startPoint y: 512, endPoint x: 365, endPoint y: 225, distance: 290.9
click at [365, 225] on div "2 [STREET_ADDRESS][PERSON_NAME] 3 [STREET_ADDRESS][PERSON_NAME] 4 [STREET_ADDRE…" at bounding box center [402, 352] width 804 height 474
click at [251, 486] on div "2 [STREET_ADDRESS][PERSON_NAME] 3 [STREET_ADDRESS][PERSON_NAME] 4 [STREET_ADDRE…" at bounding box center [402, 352] width 804 height 474
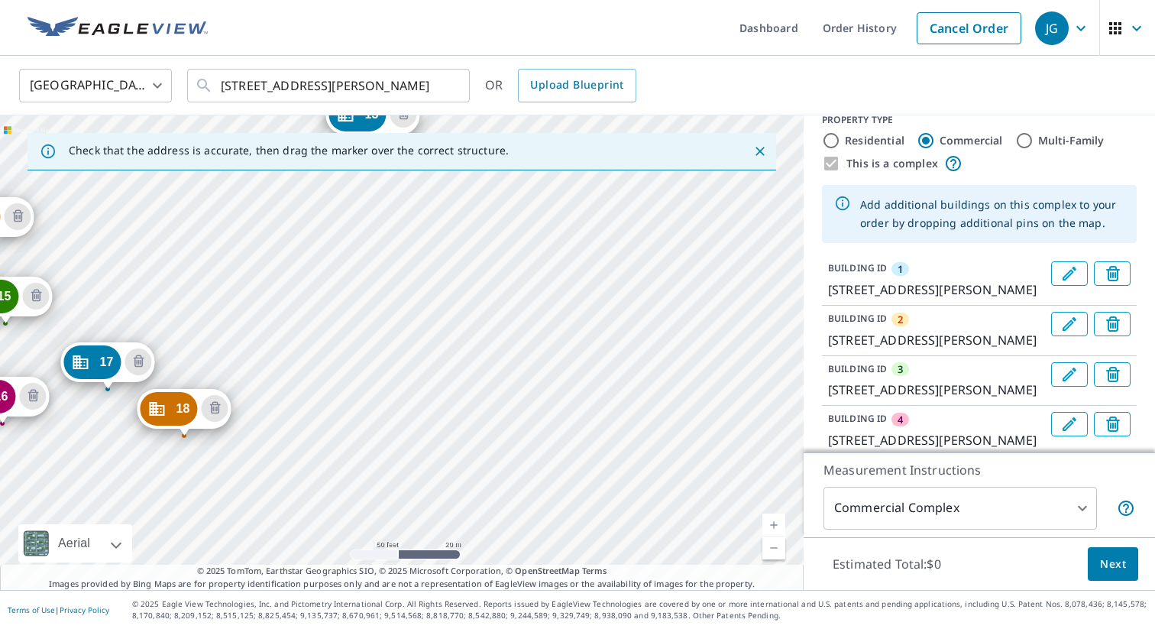
drag, startPoint x: 396, startPoint y: 449, endPoint x: 302, endPoint y: 173, distance: 292.1
click at [302, 173] on div "2 [STREET_ADDRESS][PERSON_NAME] 3 [STREET_ADDRESS][PERSON_NAME] 4 [STREET_ADDRE…" at bounding box center [402, 352] width 804 height 474
click at [278, 439] on div "2 [STREET_ADDRESS][PERSON_NAME] 3 [STREET_ADDRESS][PERSON_NAME] 4 [STREET_ADDRE…" at bounding box center [402, 352] width 804 height 474
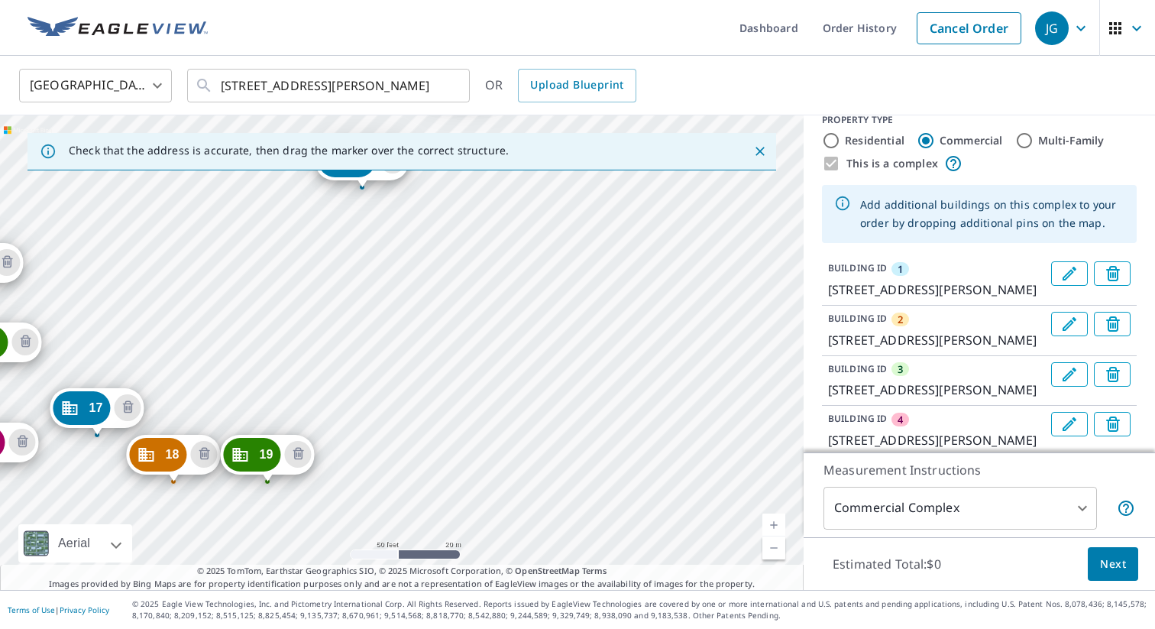
drag, startPoint x: 494, startPoint y: 514, endPoint x: 366, endPoint y: 226, distance: 315.3
click at [366, 226] on div "2 [STREET_ADDRESS][PERSON_NAME] 3 [STREET_ADDRESS][PERSON_NAME] 4 [STREET_ADDRE…" at bounding box center [402, 352] width 804 height 474
click at [352, 449] on div "2 [STREET_ADDRESS][PERSON_NAME] 3 [STREET_ADDRESS][PERSON_NAME] 4 [STREET_ADDRE…" at bounding box center [402, 352] width 804 height 474
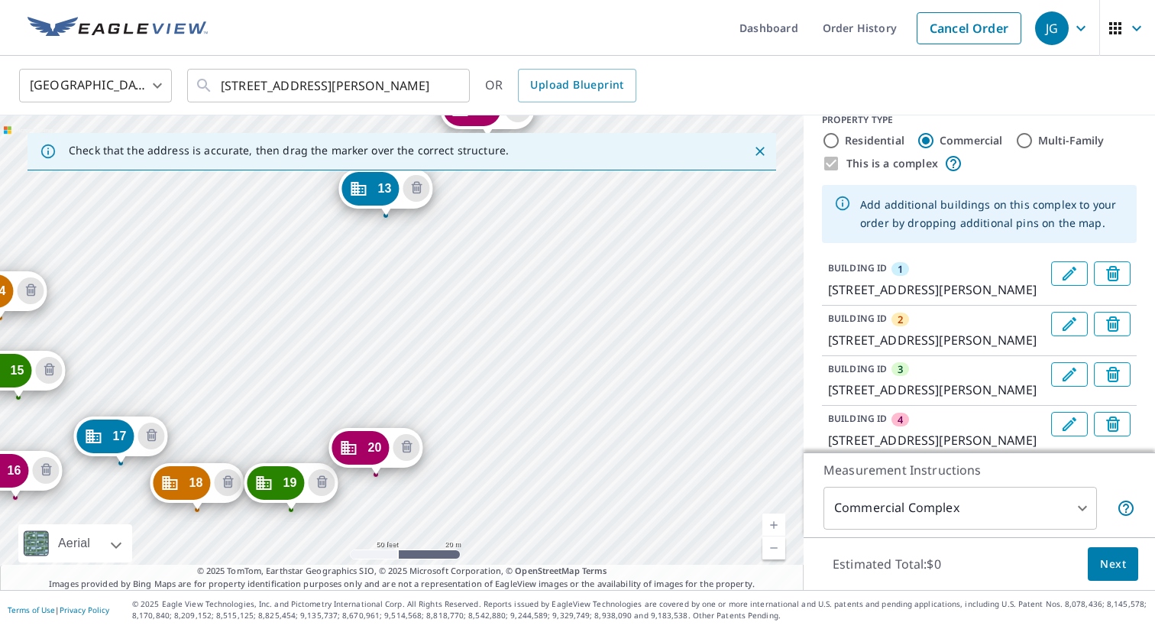
drag, startPoint x: 581, startPoint y: 515, endPoint x: 477, endPoint y: 255, distance: 280.1
click at [477, 255] on div "2 [STREET_ADDRESS][PERSON_NAME] 3 [STREET_ADDRESS][PERSON_NAME] 4 [STREET_ADDRE…" at bounding box center [402, 352] width 804 height 474
click at [477, 495] on div "2 [STREET_ADDRESS][PERSON_NAME] 3 [STREET_ADDRESS][PERSON_NAME] 4 [STREET_ADDRE…" at bounding box center [402, 352] width 804 height 474
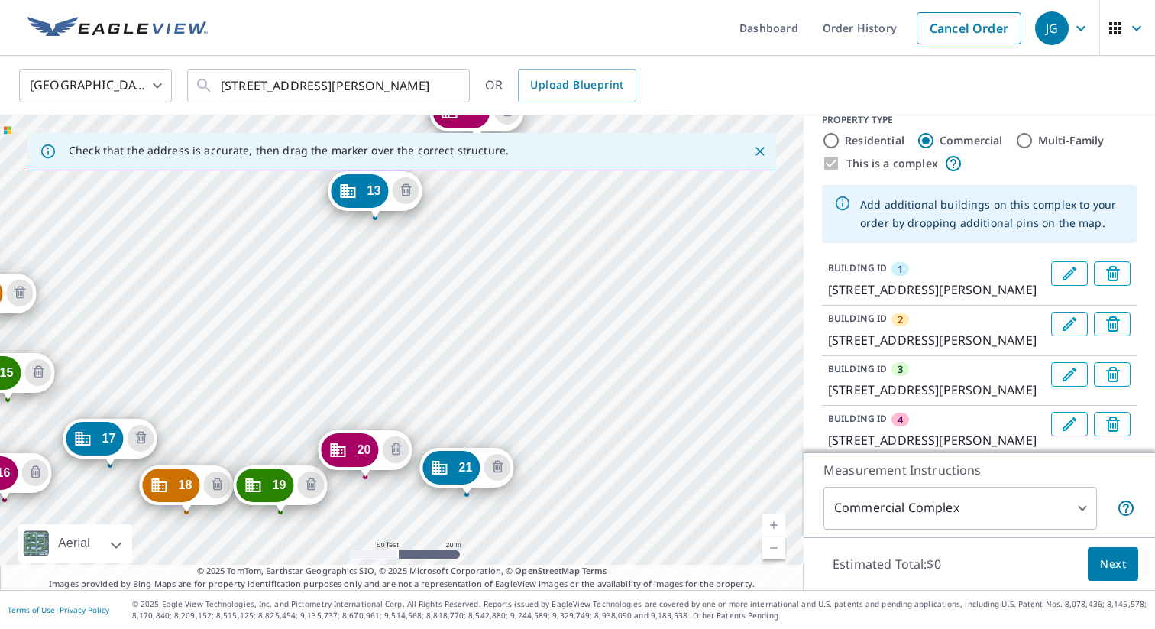
drag, startPoint x: 665, startPoint y: 513, endPoint x: 550, endPoint y: 255, distance: 282.1
click at [550, 255] on div "2 [STREET_ADDRESS][PERSON_NAME] 3 [STREET_ADDRESS][PERSON_NAME] 4 [STREET_ADDRE…" at bounding box center [402, 352] width 804 height 474
click at [486, 356] on div "2 [STREET_ADDRESS][PERSON_NAME] 3 [STREET_ADDRESS][PERSON_NAME] 4 [STREET_ADDRE…" at bounding box center [402, 352] width 804 height 474
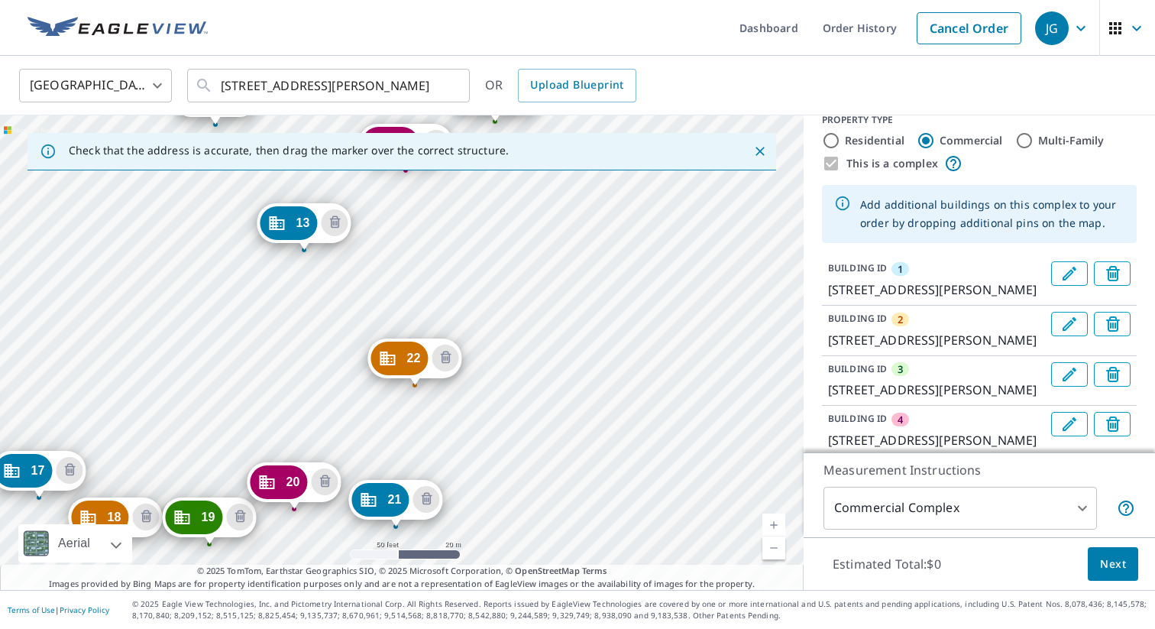
drag, startPoint x: 651, startPoint y: 500, endPoint x: 466, endPoint y: 277, distance: 289.7
click at [466, 277] on div "2 [STREET_ADDRESS][PERSON_NAME] 3 [STREET_ADDRESS][PERSON_NAME] 4 [STREET_ADDRE…" at bounding box center [402, 352] width 804 height 474
click at [481, 445] on div "2 [STREET_ADDRESS][PERSON_NAME] 3 [STREET_ADDRESS][PERSON_NAME] 4 [STREET_ADDRE…" at bounding box center [402, 352] width 804 height 474
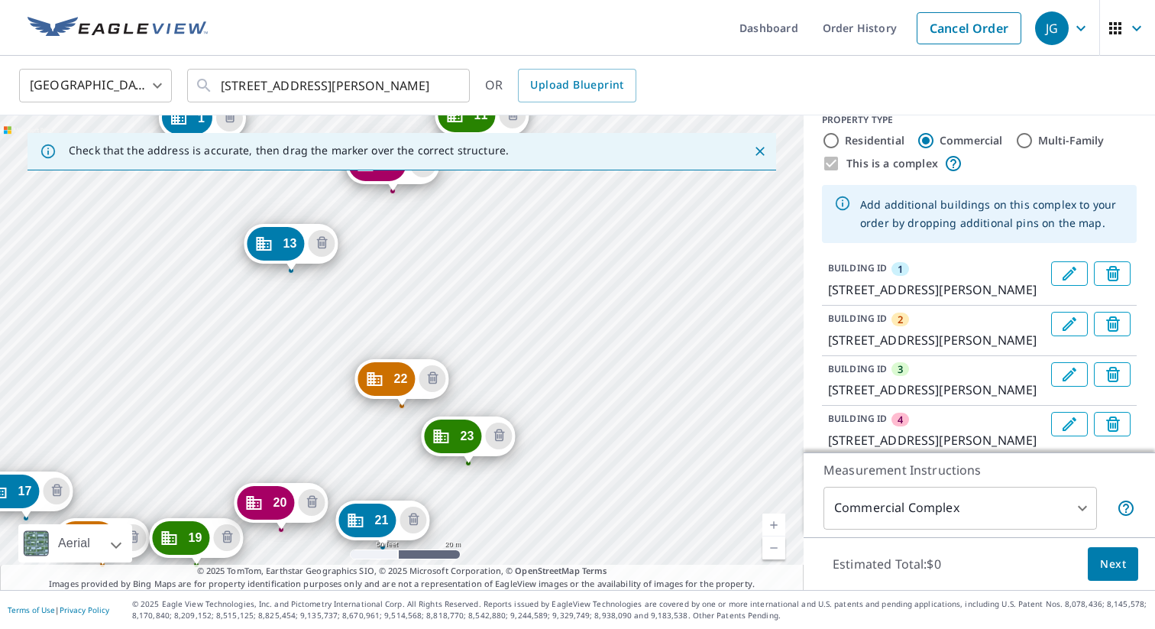
drag, startPoint x: 636, startPoint y: 494, endPoint x: 437, endPoint y: 289, distance: 285.8
click at [437, 289] on div "2 [STREET_ADDRESS][PERSON_NAME] 3 [STREET_ADDRESS][PERSON_NAME] 4 [STREET_ADDRE…" at bounding box center [402, 352] width 804 height 474
click at [534, 515] on div "2 [STREET_ADDRESS][PERSON_NAME] 3 [STREET_ADDRESS][PERSON_NAME] 4 [STREET_ADDRE…" at bounding box center [402, 352] width 804 height 474
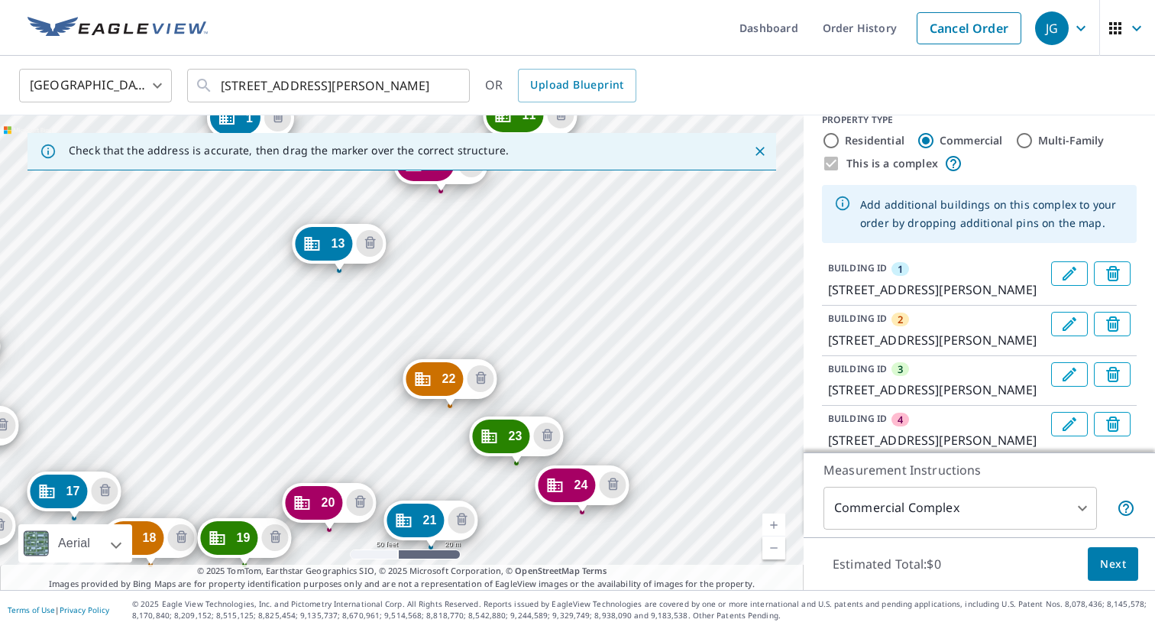
drag, startPoint x: 578, startPoint y: 514, endPoint x: 427, endPoint y: 309, distance: 254.6
click at [427, 309] on div "2 [STREET_ADDRESS][PERSON_NAME] 3 [STREET_ADDRESS][PERSON_NAME] 4 [STREET_ADDRE…" at bounding box center [402, 352] width 804 height 474
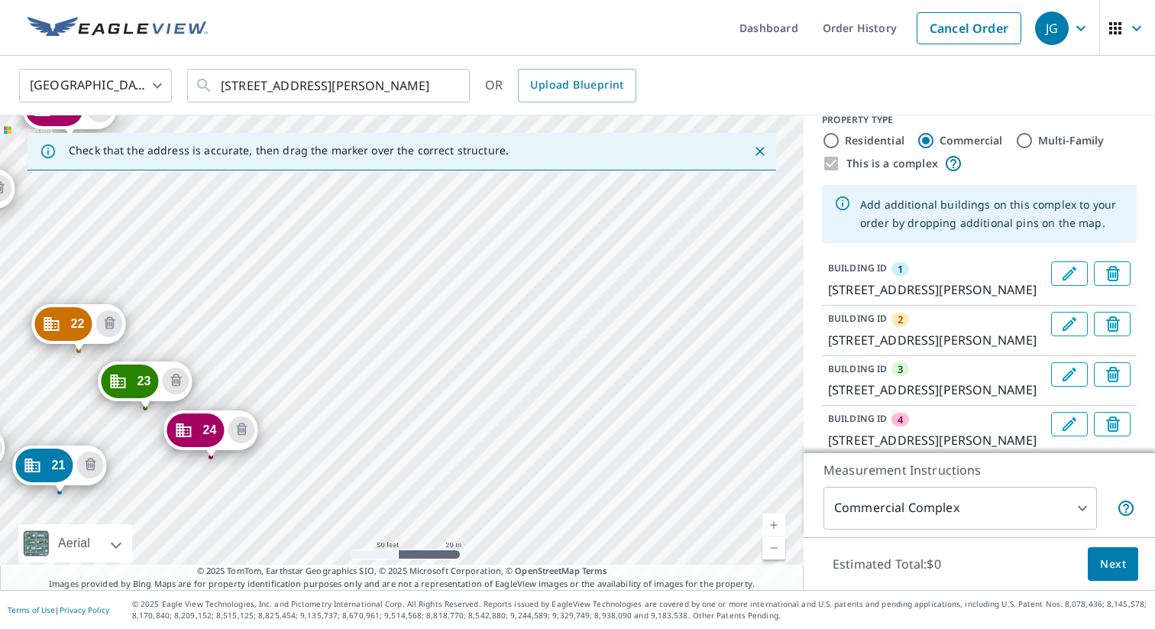
drag, startPoint x: 648, startPoint y: 528, endPoint x: 277, endPoint y: 473, distance: 375.4
click at [277, 473] on div "2 [STREET_ADDRESS][PERSON_NAME] 3 [STREET_ADDRESS][PERSON_NAME] 4 [STREET_ADDRE…" at bounding box center [402, 352] width 804 height 474
click at [279, 465] on div "2 [STREET_ADDRESS][PERSON_NAME] 3 [STREET_ADDRESS][PERSON_NAME] 4 [STREET_ADDRE…" at bounding box center [402, 352] width 804 height 474
click at [291, 465] on div "2 [STREET_ADDRESS][PERSON_NAME] 3 [STREET_ADDRESS][PERSON_NAME] 4 [STREET_ADDRE…" at bounding box center [402, 352] width 804 height 474
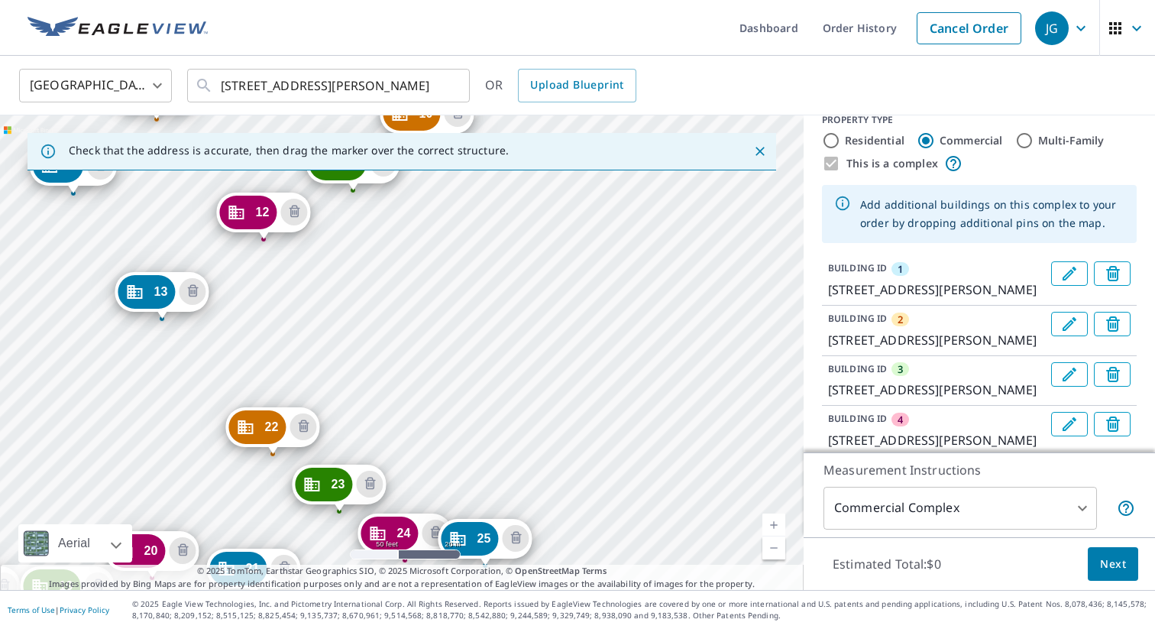
drag, startPoint x: 624, startPoint y: 509, endPoint x: 296, endPoint y: 352, distance: 363.9
click at [296, 352] on div "2 [STREET_ADDRESS][PERSON_NAME] 3 [STREET_ADDRESS][PERSON_NAME] 4 [STREET_ADDRE…" at bounding box center [402, 352] width 804 height 474
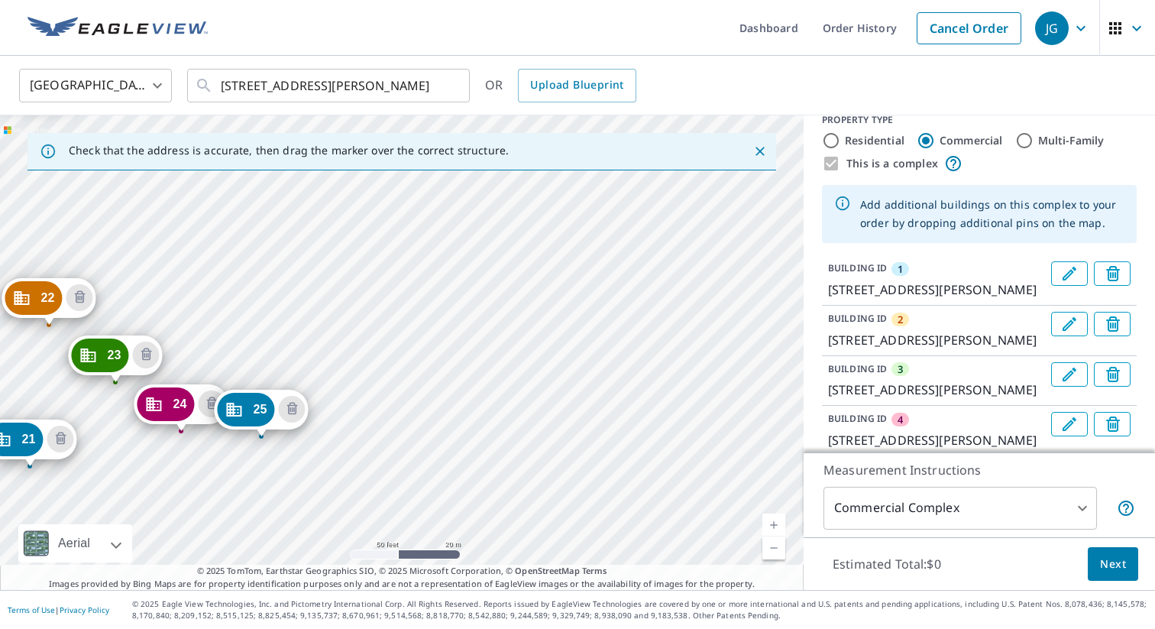
drag, startPoint x: 631, startPoint y: 529, endPoint x: 407, endPoint y: 400, distance: 258.4
click at [407, 400] on div "2 [STREET_ADDRESS][PERSON_NAME] 3 [STREET_ADDRESS][PERSON_NAME] 4 [STREET_ADDRE…" at bounding box center [402, 352] width 804 height 474
click at [358, 444] on div "2 [STREET_ADDRESS][PERSON_NAME] 3 [STREET_ADDRESS][PERSON_NAME] 4 [STREET_ADDRE…" at bounding box center [402, 352] width 804 height 474
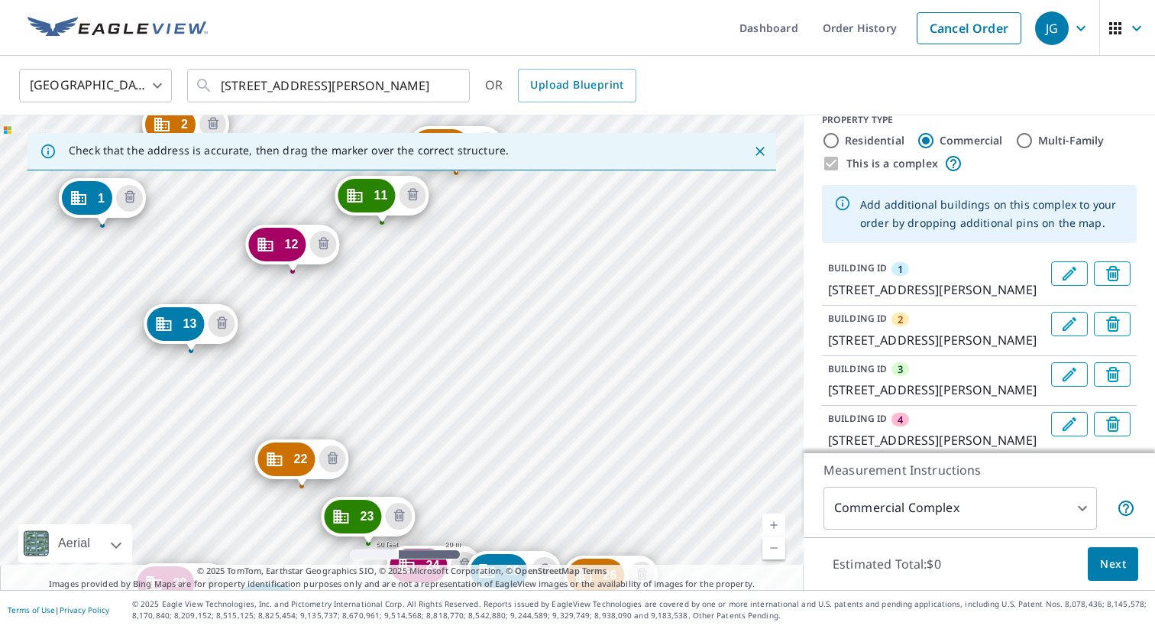
drag, startPoint x: 566, startPoint y: 489, endPoint x: 267, endPoint y: 364, distance: 324.3
click at [267, 364] on div "2 [STREET_ADDRESS][PERSON_NAME] 3 [STREET_ADDRESS][PERSON_NAME] 4 [STREET_ADDRE…" at bounding box center [402, 352] width 804 height 474
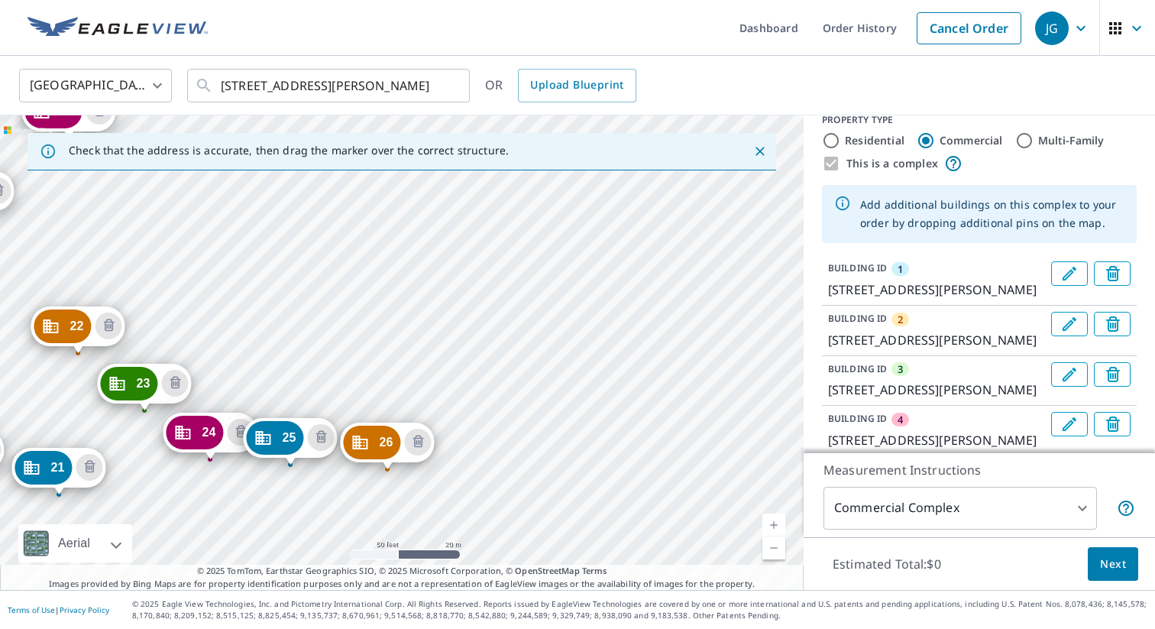
drag, startPoint x: 671, startPoint y: 524, endPoint x: 447, endPoint y: 391, distance: 260.3
click at [447, 391] on div "2 [STREET_ADDRESS][PERSON_NAME] 3 [STREET_ADDRESS][PERSON_NAME] 4 [STREET_ADDRE…" at bounding box center [402, 352] width 804 height 474
click at [463, 479] on div "2 [STREET_ADDRESS][PERSON_NAME] 3 [STREET_ADDRESS][PERSON_NAME] 4 [STREET_ADDRE…" at bounding box center [402, 352] width 804 height 474
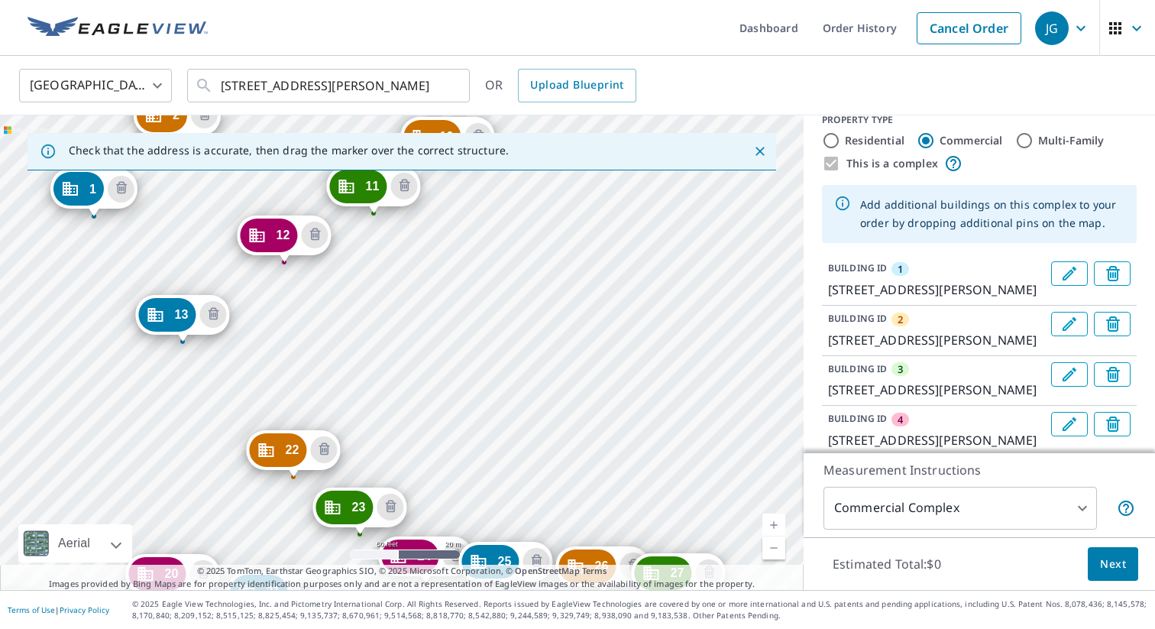
drag, startPoint x: 604, startPoint y: 490, endPoint x: 296, endPoint y: 357, distance: 335.7
click at [296, 357] on div "2 [STREET_ADDRESS][PERSON_NAME] 3 [STREET_ADDRESS][PERSON_NAME] 4 [STREET_ADDRE…" at bounding box center [402, 352] width 804 height 474
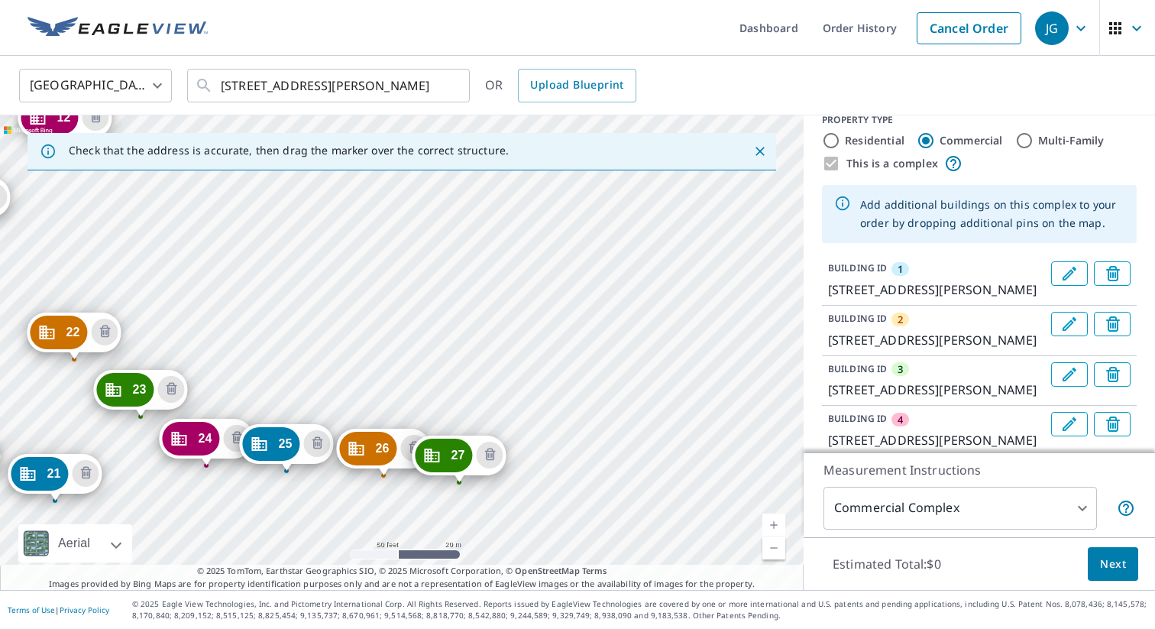
drag, startPoint x: 668, startPoint y: 510, endPoint x: 449, endPoint y: 392, distance: 248.8
click at [449, 392] on div "2 [STREET_ADDRESS][PERSON_NAME] 3 [STREET_ADDRESS][PERSON_NAME] 4 [STREET_ADDRE…" at bounding box center [402, 352] width 804 height 474
click at [555, 520] on div "2 [STREET_ADDRESS][PERSON_NAME] 3 [STREET_ADDRESS][PERSON_NAME] 4 [STREET_ADDRE…" at bounding box center [402, 352] width 804 height 474
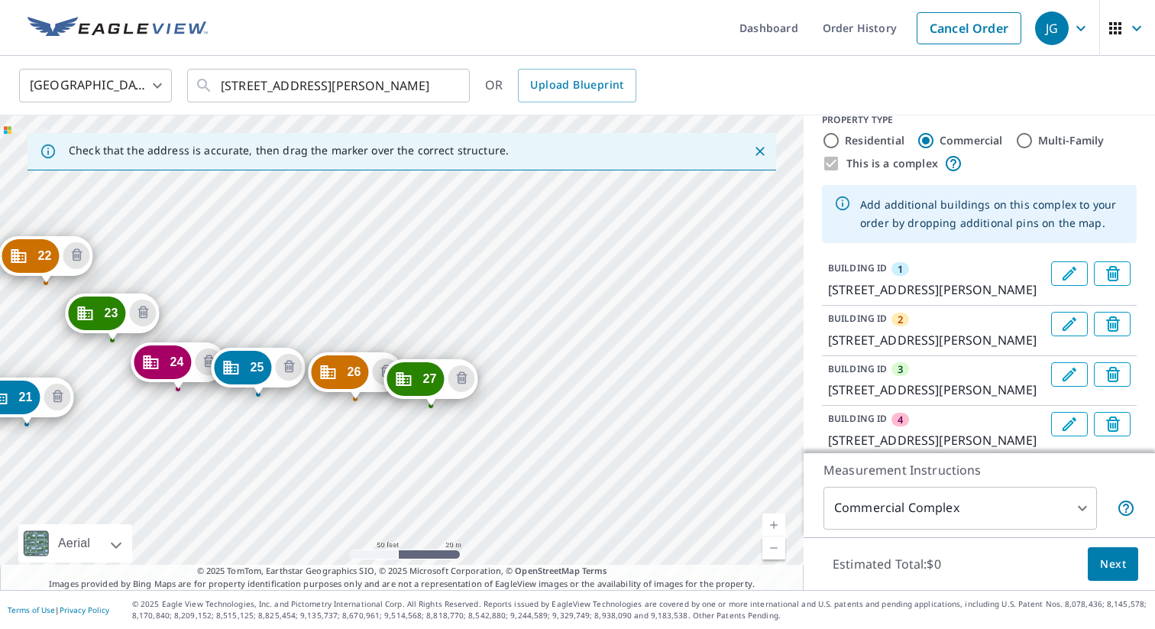
drag, startPoint x: 525, startPoint y: 393, endPoint x: 497, endPoint y: 317, distance: 80.7
click at [497, 317] on div "2 [STREET_ADDRESS][PERSON_NAME] 3 [STREET_ADDRESS][PERSON_NAME] 4 [STREET_ADDRE…" at bounding box center [402, 352] width 804 height 474
click at [506, 430] on div "2 [STREET_ADDRESS][PERSON_NAME] 3 [STREET_ADDRESS][PERSON_NAME] 4 [STREET_ADDRE…" at bounding box center [402, 352] width 804 height 474
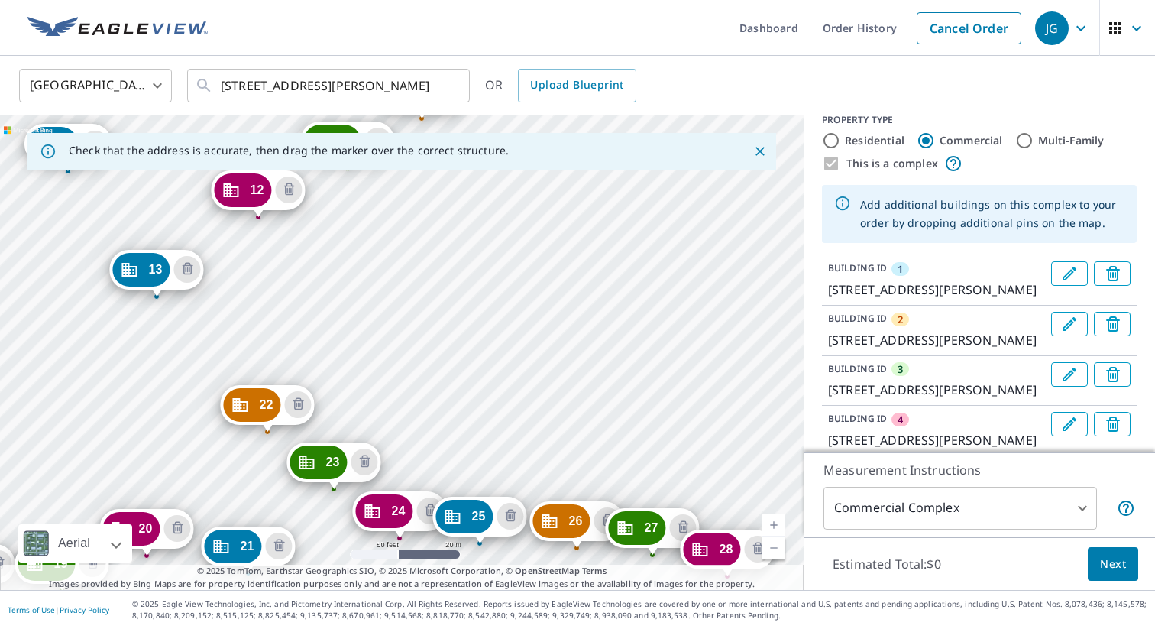
drag, startPoint x: 602, startPoint y: 475, endPoint x: 268, endPoint y: 296, distance: 378.7
click at [268, 296] on div "2 [STREET_ADDRESS][PERSON_NAME] 3 [STREET_ADDRESS][PERSON_NAME] 4 [STREET_ADDRE…" at bounding box center [402, 352] width 804 height 474
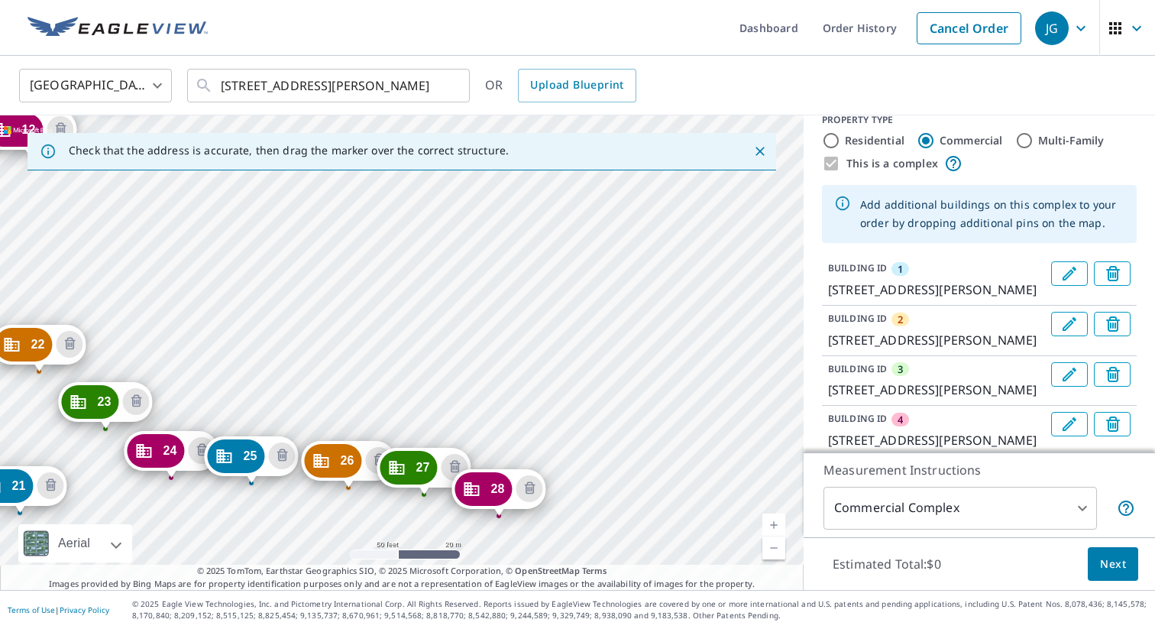
drag, startPoint x: 640, startPoint y: 448, endPoint x: 412, endPoint y: 387, distance: 236.3
click at [412, 387] on div "2 [STREET_ADDRESS][PERSON_NAME] 3 [STREET_ADDRESS][PERSON_NAME] 4 [STREET_ADDRE…" at bounding box center [402, 352] width 804 height 474
click at [576, 455] on div "2 [STREET_ADDRESS][PERSON_NAME] 3 [STREET_ADDRESS][PERSON_NAME] 4 [STREET_ADDRE…" at bounding box center [402, 352] width 804 height 474
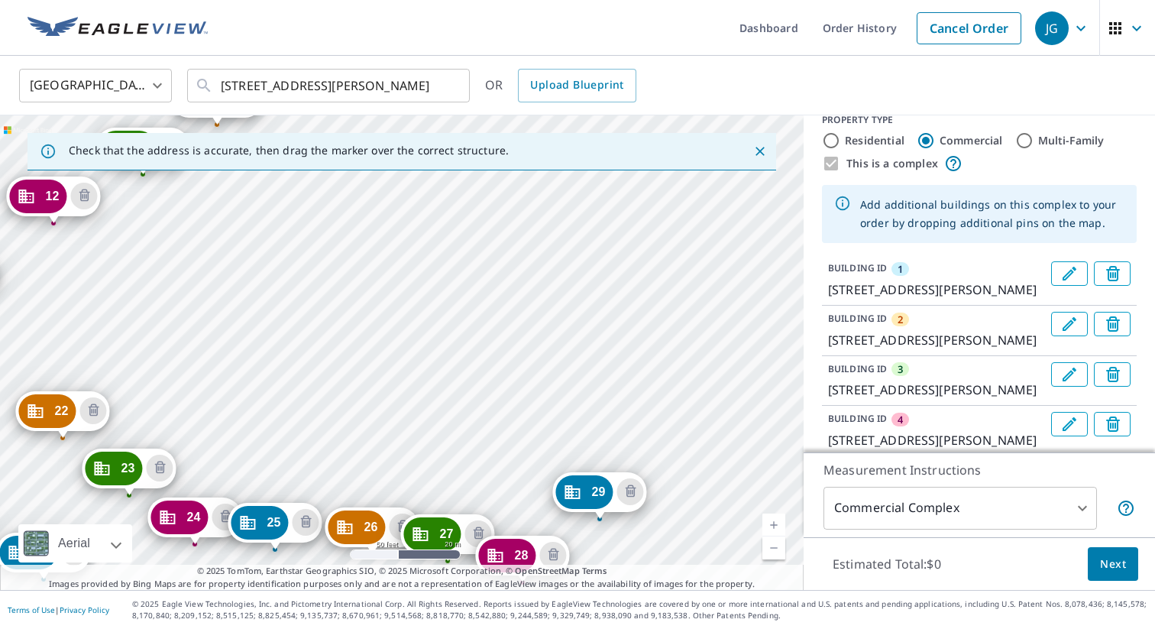
drag, startPoint x: 675, startPoint y: 487, endPoint x: 137, endPoint y: 314, distance: 565.6
click at [137, 314] on div "2 [STREET_ADDRESS][PERSON_NAME] 3 [STREET_ADDRESS][PERSON_NAME] 4 [STREET_ADDRE…" at bounding box center [402, 352] width 804 height 474
click at [608, 446] on div "2 [STREET_ADDRESS][PERSON_NAME] 3 [STREET_ADDRESS][PERSON_NAME] 4 [STREET_ADDRE…" at bounding box center [402, 352] width 804 height 474
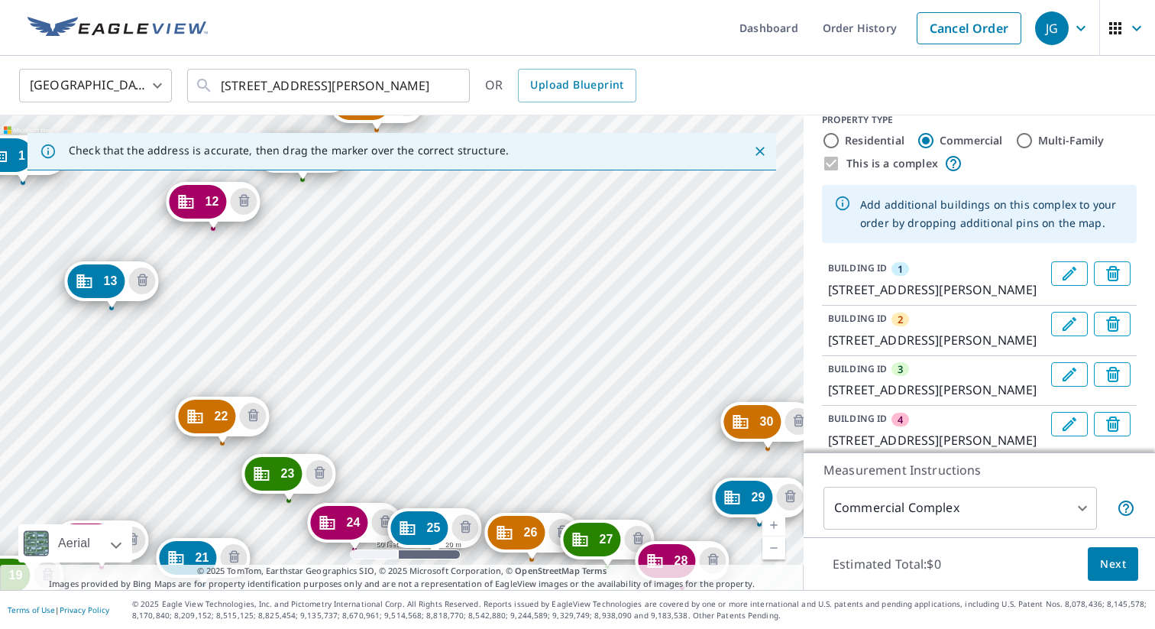
drag, startPoint x: 635, startPoint y: 478, endPoint x: 256, endPoint y: 311, distance: 414.2
click at [256, 311] on div "2 [STREET_ADDRESS][PERSON_NAME] 3 [STREET_ADDRESS][PERSON_NAME] 4 [STREET_ADDRE…" at bounding box center [402, 352] width 804 height 474
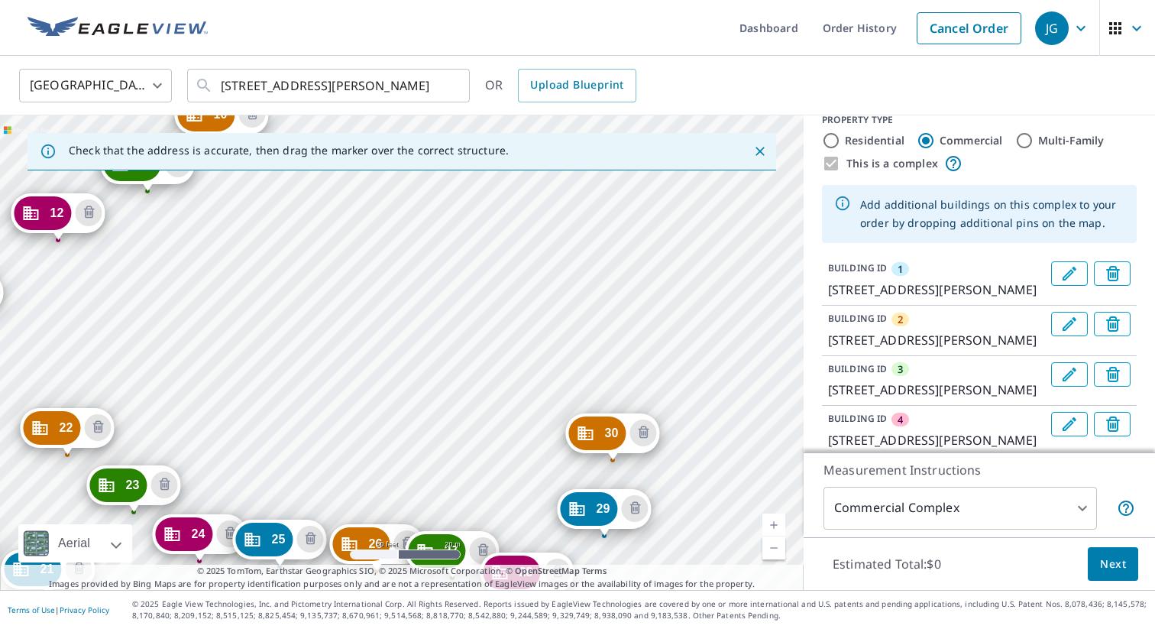
drag, startPoint x: 633, startPoint y: 413, endPoint x: 477, endPoint y: 425, distance: 155.5
click at [477, 425] on div "2 [STREET_ADDRESS][PERSON_NAME] 3 [STREET_ADDRESS][PERSON_NAME] 4 [STREET_ADDRE…" at bounding box center [402, 352] width 804 height 474
click at [582, 350] on div "2 [STREET_ADDRESS][PERSON_NAME] 3 [STREET_ADDRESS][PERSON_NAME] 4 [STREET_ADDRE…" at bounding box center [402, 352] width 804 height 474
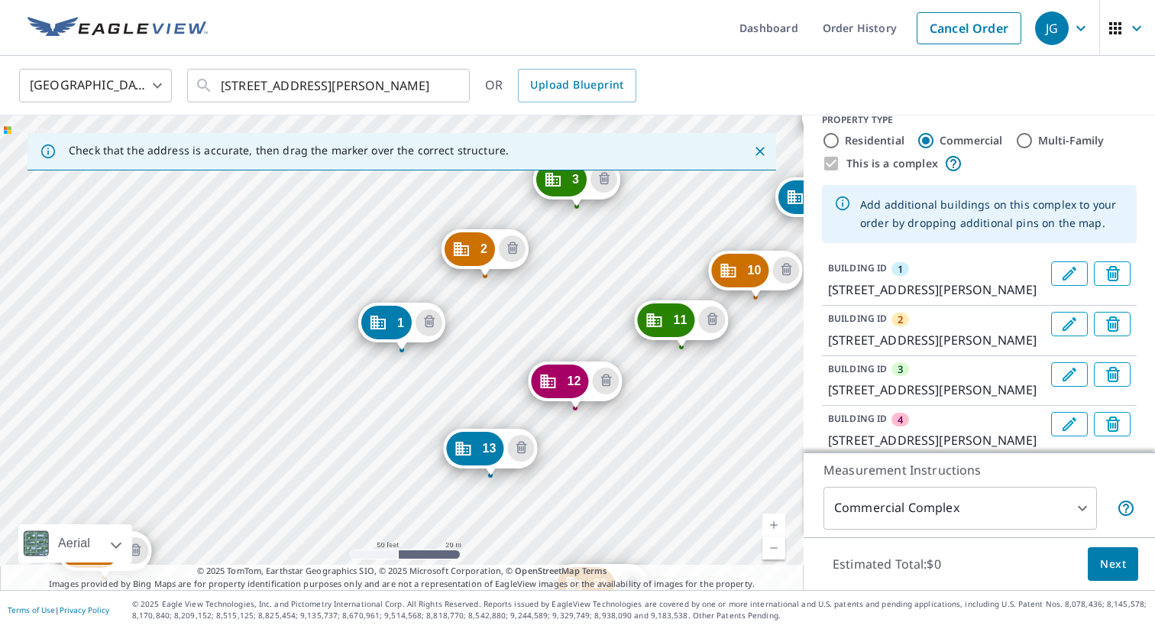
drag, startPoint x: 632, startPoint y: 393, endPoint x: 615, endPoint y: 405, distance: 20.8
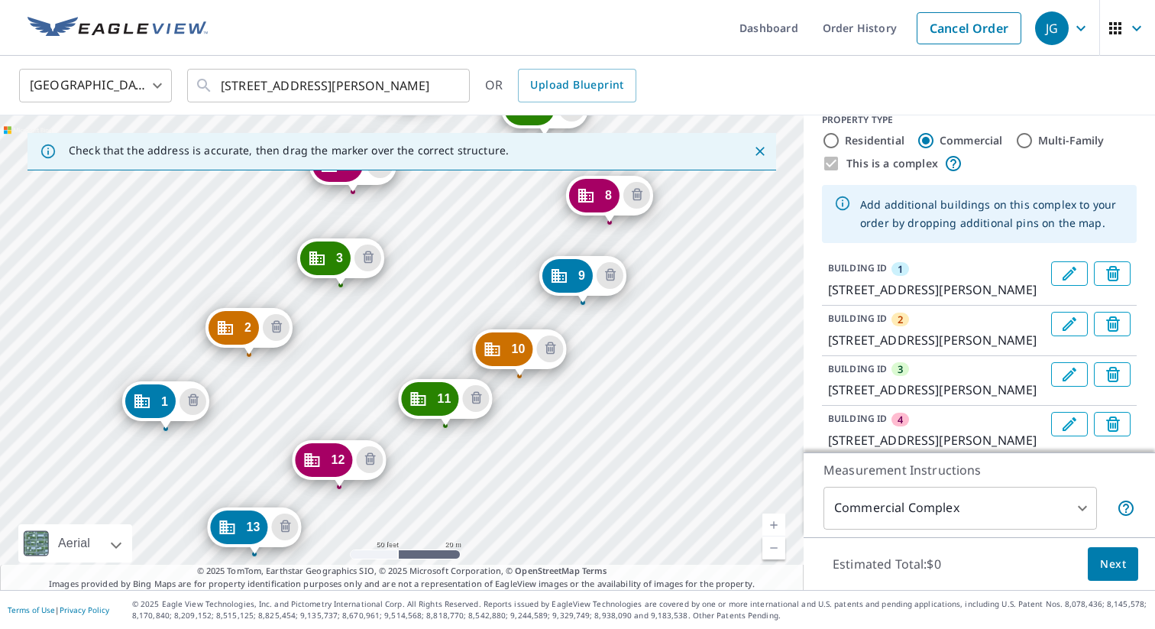
drag, startPoint x: 723, startPoint y: 397, endPoint x: 487, endPoint y: 476, distance: 248.8
click at [487, 476] on div "2 [STREET_ADDRESS][PERSON_NAME] 3 [STREET_ADDRESS][PERSON_NAME] 4 [STREET_ADDRE…" at bounding box center [402, 352] width 804 height 474
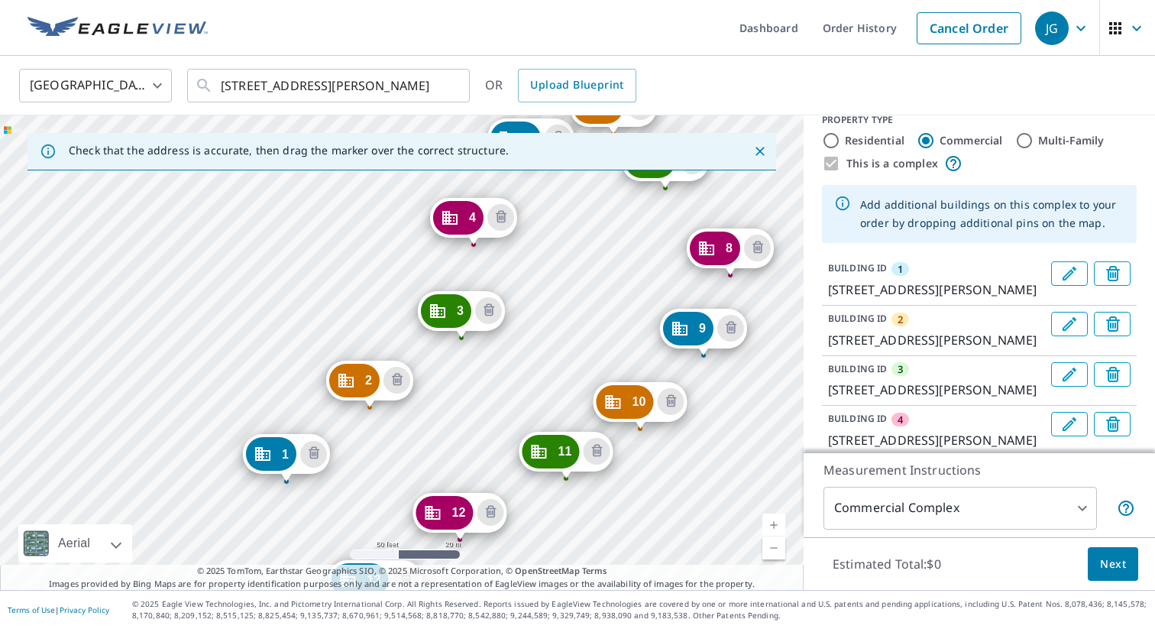
drag, startPoint x: 484, startPoint y: 281, endPoint x: 604, endPoint y: 334, distance: 131.7
click at [604, 334] on div "2 [STREET_ADDRESS][PERSON_NAME] 3 [STREET_ADDRESS][PERSON_NAME] 4 [STREET_ADDRE…" at bounding box center [402, 352] width 804 height 474
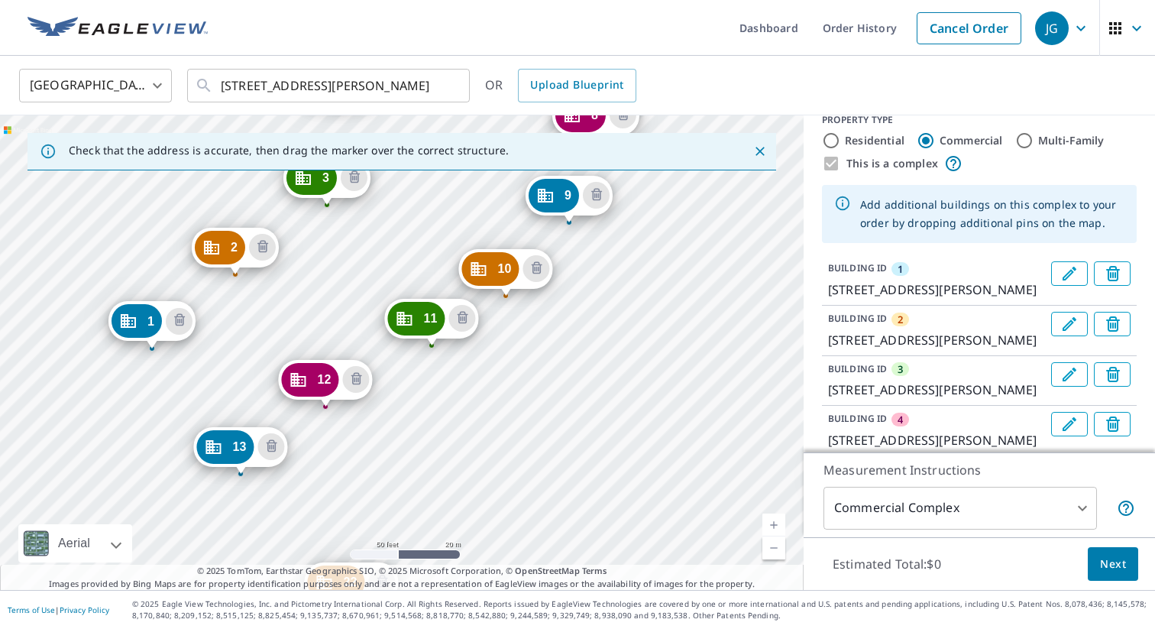
drag, startPoint x: 694, startPoint y: 503, endPoint x: 559, endPoint y: 371, distance: 189.1
click at [559, 371] on div "2 [STREET_ADDRESS][PERSON_NAME] 3 [STREET_ADDRESS][PERSON_NAME] 4 [STREET_ADDRE…" at bounding box center [402, 352] width 804 height 474
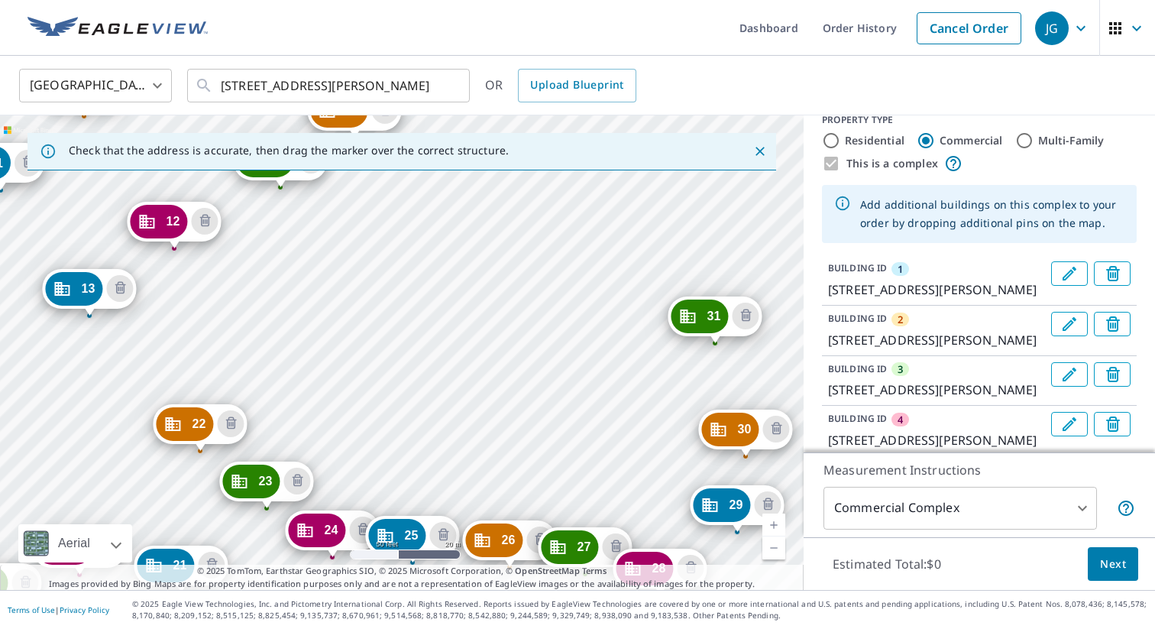
drag, startPoint x: 613, startPoint y: 444, endPoint x: 461, endPoint y: 286, distance: 218.8
click at [461, 286] on div "2 [STREET_ADDRESS][PERSON_NAME] 3 [STREET_ADDRESS][PERSON_NAME] 4 [STREET_ADDRE…" at bounding box center [402, 352] width 804 height 474
click at [620, 318] on div "2 [STREET_ADDRESS][PERSON_NAME] 3 [STREET_ADDRESS][PERSON_NAME] 4 [STREET_ADDRE…" at bounding box center [402, 352] width 804 height 474
click at [624, 298] on div "2 [STREET_ADDRESS][PERSON_NAME] 3 [STREET_ADDRESS][PERSON_NAME] 4 [STREET_ADDRE…" at bounding box center [402, 352] width 804 height 474
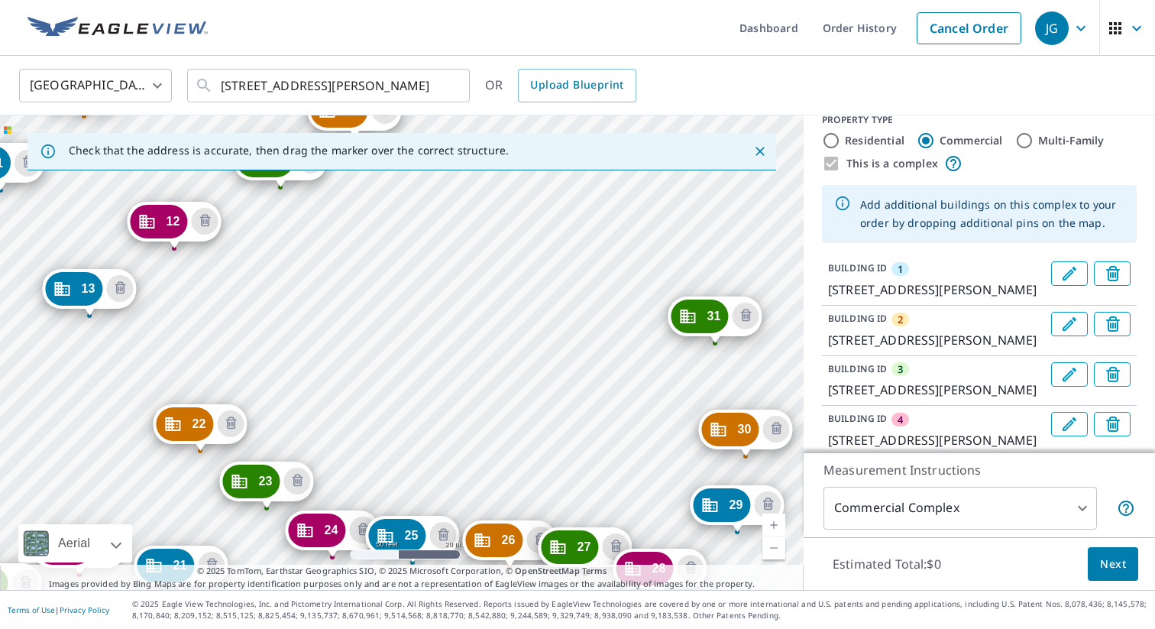
click at [649, 417] on div "2 [STREET_ADDRESS][PERSON_NAME] 3 [STREET_ADDRESS][PERSON_NAME] 4 [STREET_ADDRE…" at bounding box center [402, 352] width 804 height 474
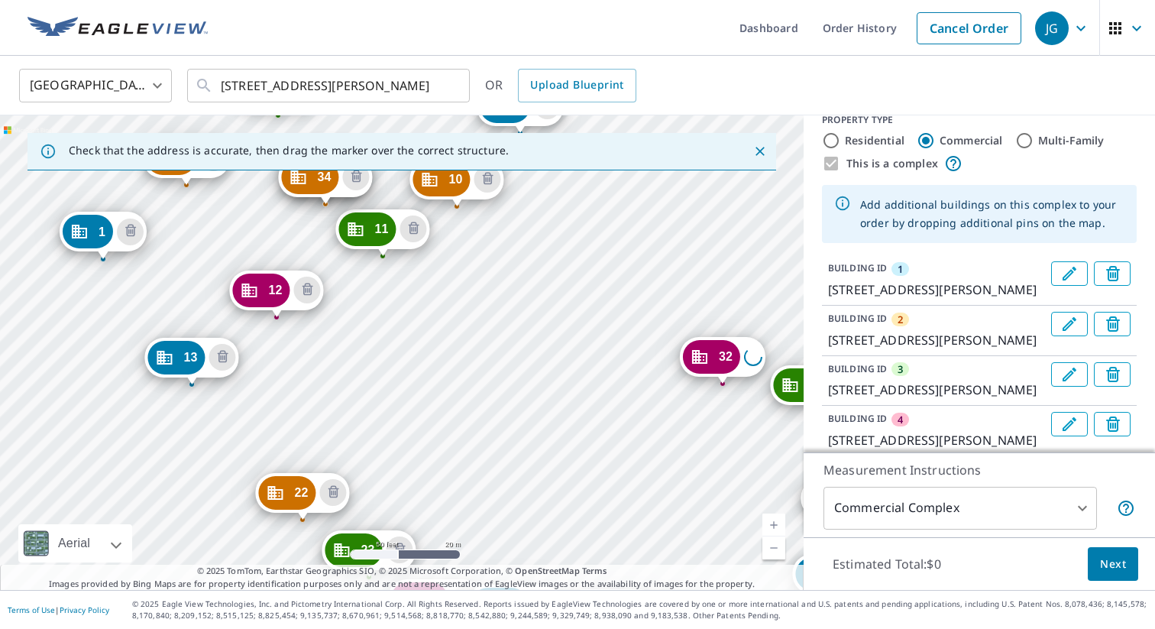
drag, startPoint x: 601, startPoint y: 422, endPoint x: 416, endPoint y: 326, distance: 208.4
click at [416, 326] on div "2 [STREET_ADDRESS][PERSON_NAME] 3 [STREET_ADDRESS][PERSON_NAME] 4 [STREET_ADDRE…" at bounding box center [402, 352] width 804 height 474
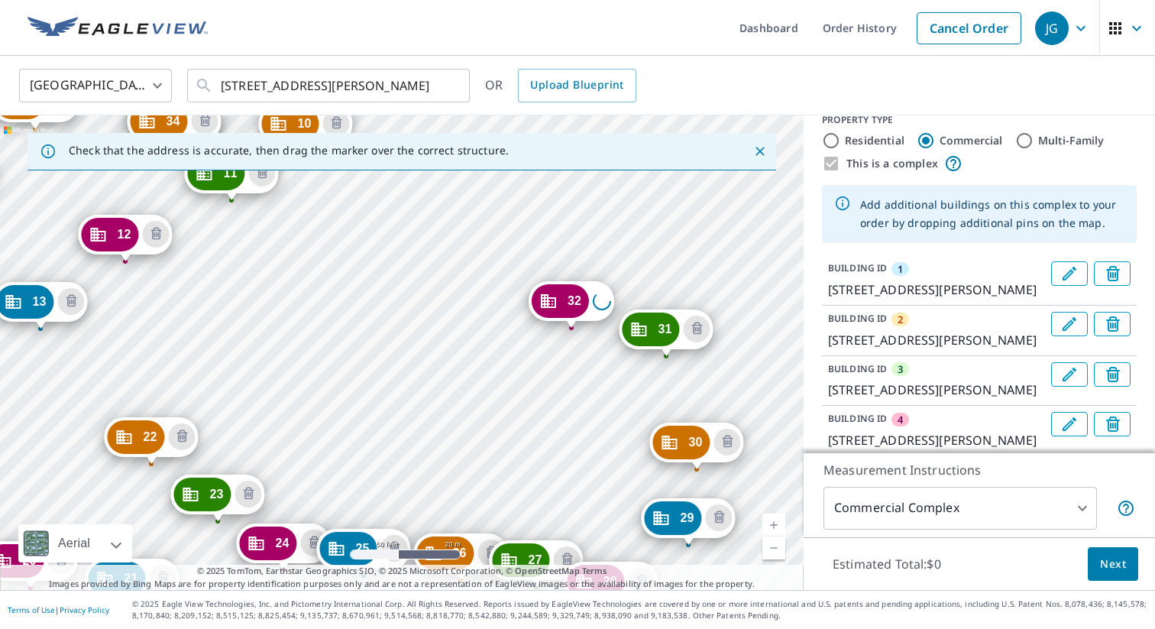
drag, startPoint x: 633, startPoint y: 371, endPoint x: 481, endPoint y: 315, distance: 161.2
click at [481, 315] on div "2 [STREET_ADDRESS][PERSON_NAME] 3 [STREET_ADDRESS][PERSON_NAME] 4 [STREET_ADDRE…" at bounding box center [402, 352] width 804 height 474
click at [471, 380] on div "2 [STREET_ADDRESS][PERSON_NAME] 3 [STREET_ADDRESS][PERSON_NAME] 4 [STREET_ADDRE…" at bounding box center [402, 352] width 804 height 474
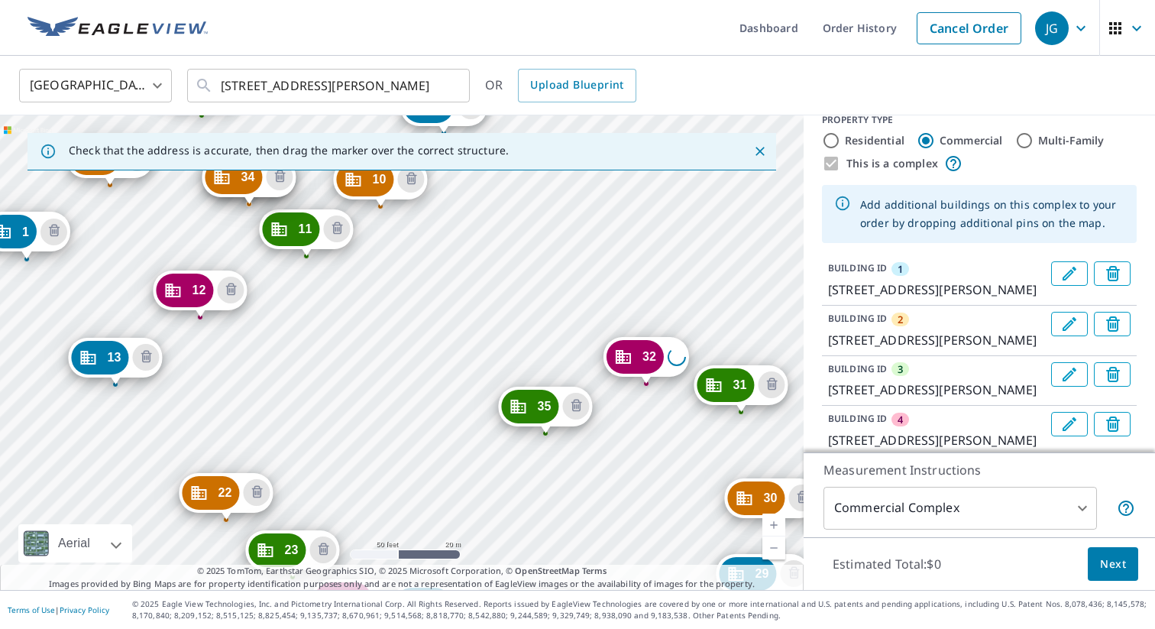
drag, startPoint x: 705, startPoint y: 419, endPoint x: 330, endPoint y: 328, distance: 386.0
click at [330, 328] on div "2 [STREET_ADDRESS][PERSON_NAME] 3 [STREET_ADDRESS][PERSON_NAME] 4 [STREET_ADDRE…" at bounding box center [402, 352] width 804 height 474
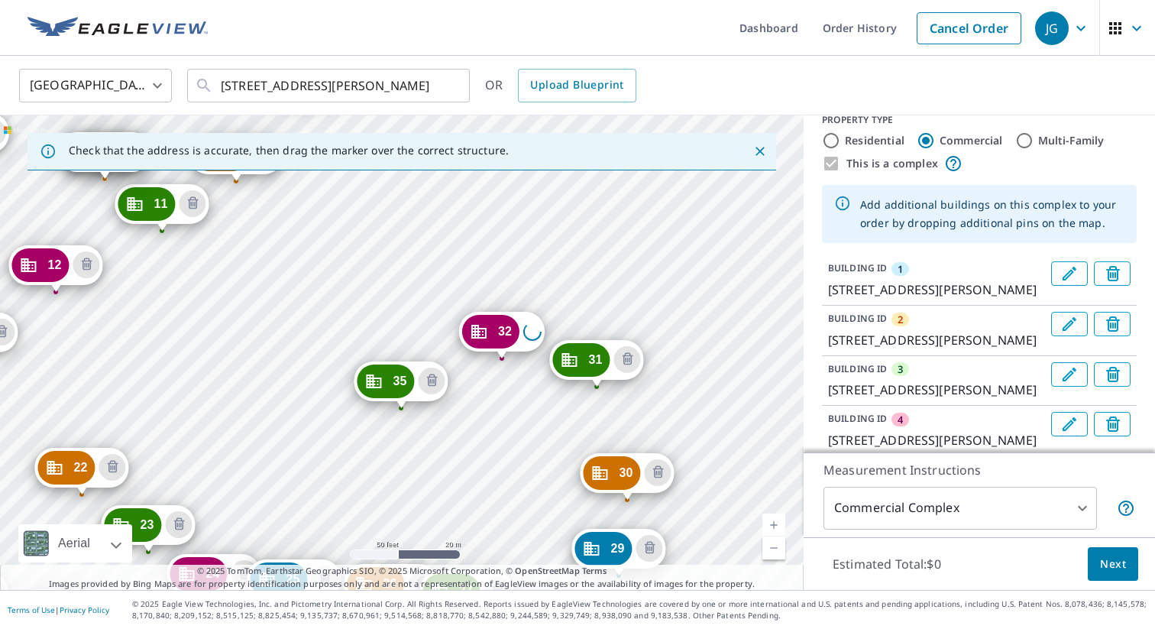
drag, startPoint x: 655, startPoint y: 290, endPoint x: 510, endPoint y: 264, distance: 146.6
click at [510, 264] on div "2 [STREET_ADDRESS][PERSON_NAME] 3 [STREET_ADDRESS][PERSON_NAME] 4 [STREET_ADDRE…" at bounding box center [402, 352] width 804 height 474
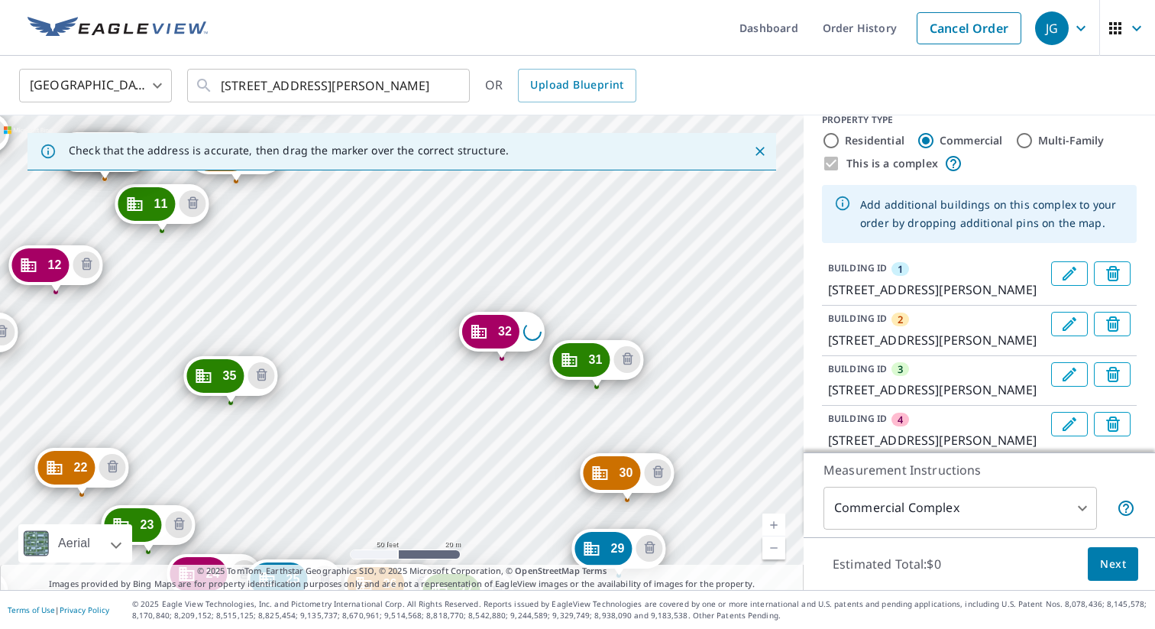
drag, startPoint x: 388, startPoint y: 386, endPoint x: 218, endPoint y: 380, distance: 170.5
click at [256, 378] on div "2 [STREET_ADDRESS][PERSON_NAME] 3 [STREET_ADDRESS][PERSON_NAME] 4 [STREET_ADDRE…" at bounding box center [402, 352] width 804 height 474
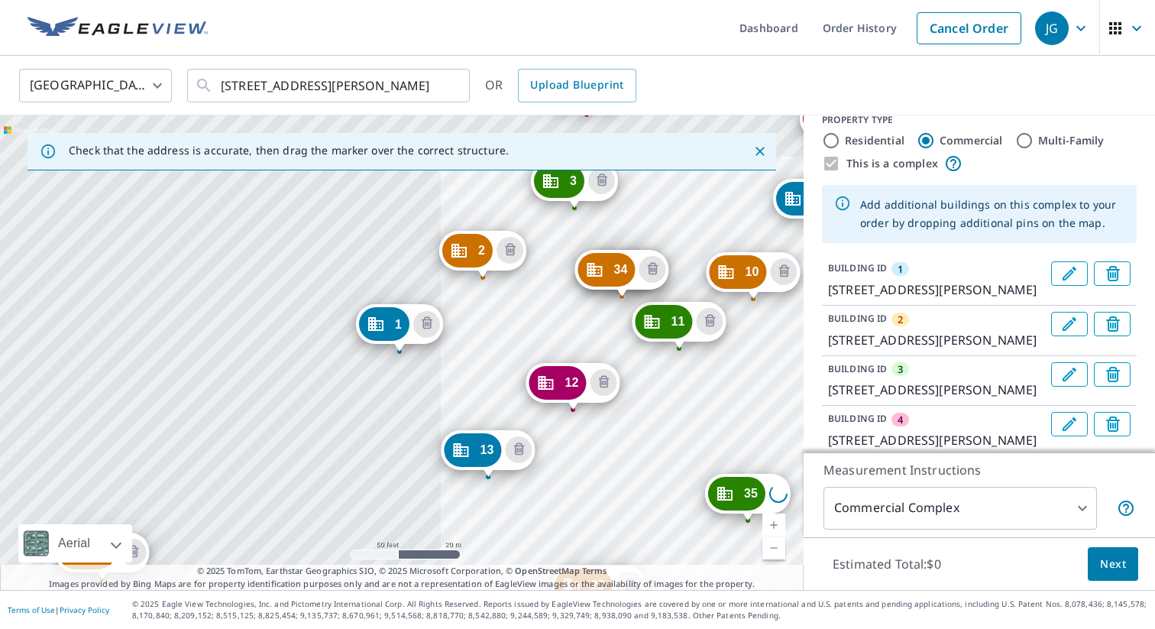
click at [260, 375] on div "2 [STREET_ADDRESS][PERSON_NAME] 3 [STREET_ADDRESS][PERSON_NAME] 4 [STREET_ADDRE…" at bounding box center [402, 352] width 804 height 474
click at [625, 397] on div "2 [STREET_ADDRESS][PERSON_NAME] 3 [STREET_ADDRESS][PERSON_NAME] 4 [STREET_ADDRE…" at bounding box center [402, 352] width 804 height 474
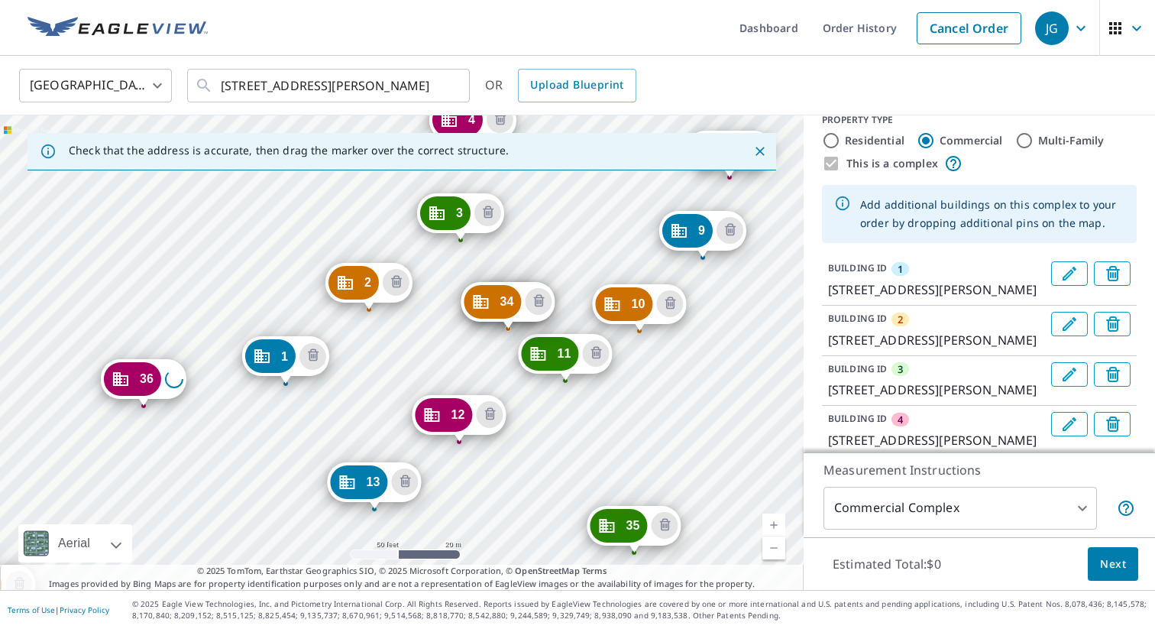
drag, startPoint x: 610, startPoint y: 238, endPoint x: 599, endPoint y: 212, distance: 28.1
click at [490, 304] on div "2 [STREET_ADDRESS][PERSON_NAME] 3 [STREET_ADDRESS][PERSON_NAME] 4 [STREET_ADDRE…" at bounding box center [402, 352] width 804 height 474
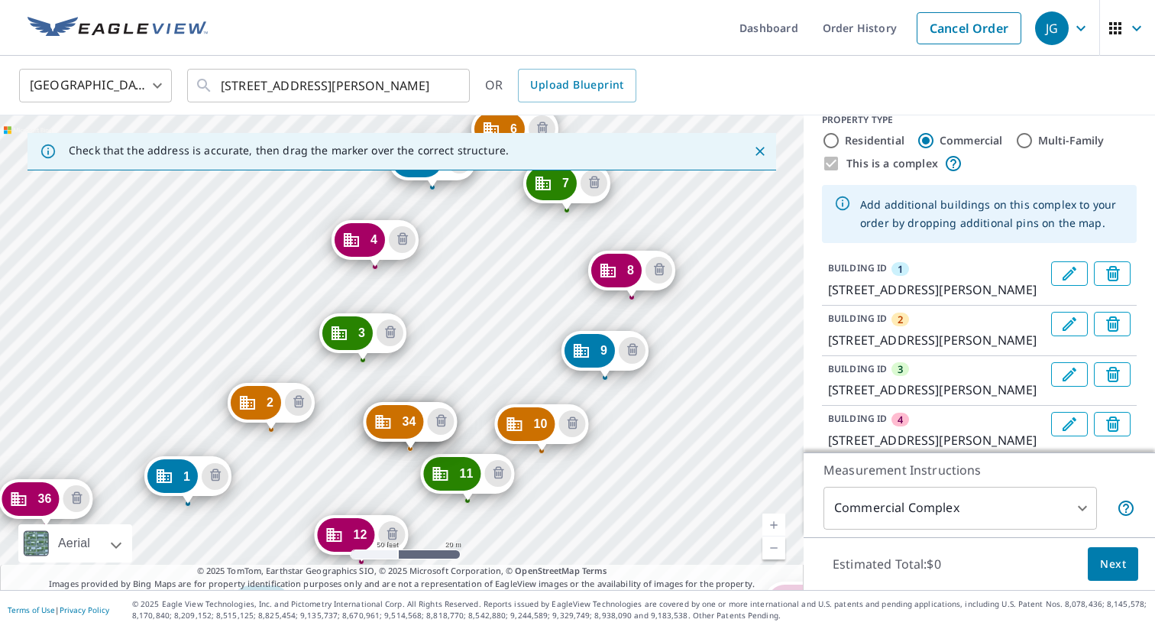
drag, startPoint x: 557, startPoint y: 244, endPoint x: 483, endPoint y: 309, distance: 98.0
click at [483, 309] on div "2 [STREET_ADDRESS][PERSON_NAME] 3 [STREET_ADDRESS][PERSON_NAME] 4 [STREET_ADDRE…" at bounding box center [402, 352] width 804 height 474
click at [440, 423] on icon "Delete building 34" at bounding box center [441, 422] width 18 height 18
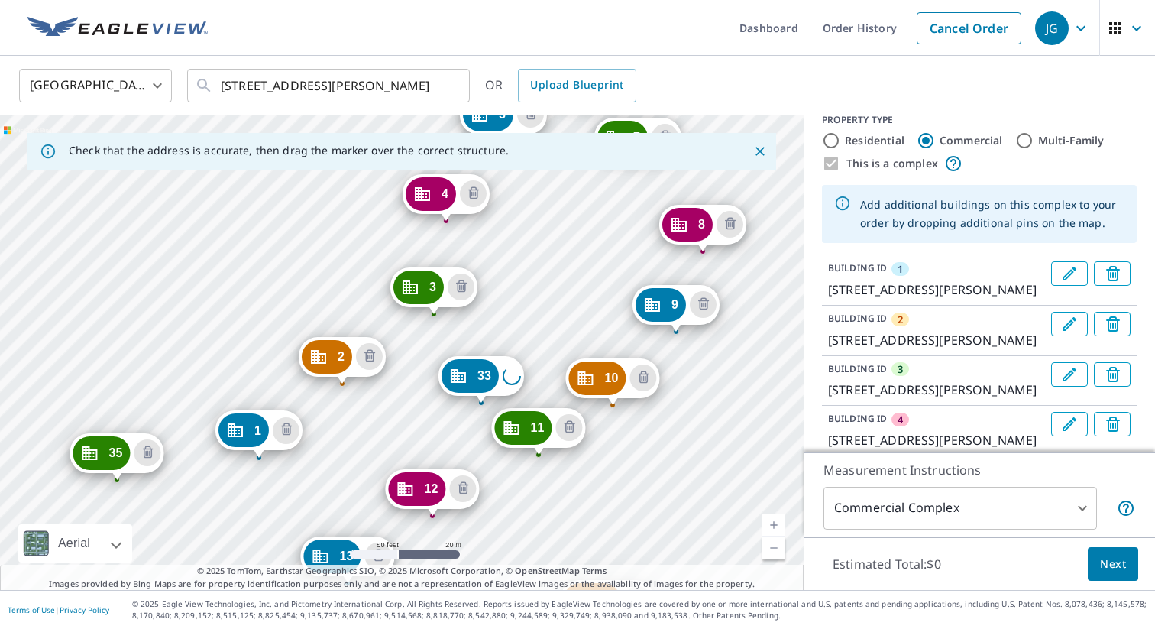
drag, startPoint x: 555, startPoint y: 319, endPoint x: 429, endPoint y: 415, distance: 158.1
click at [413, 427] on div "2 [STREET_ADDRESS][PERSON_NAME] 3 [STREET_ADDRESS][PERSON_NAME] 4 [STREET_ADDRE…" at bounding box center [402, 352] width 804 height 474
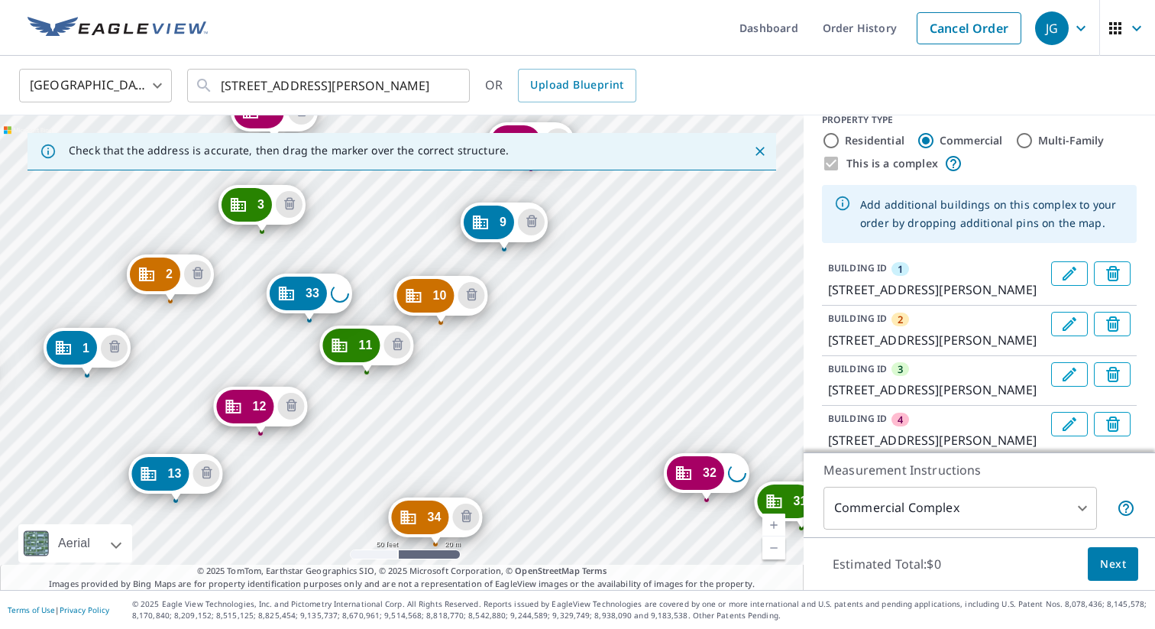
drag, startPoint x: 535, startPoint y: 290, endPoint x: 394, endPoint y: 137, distance: 208.2
click at [394, 137] on div "Check that the address is accurate, then drag the marker over the correct struc…" at bounding box center [402, 352] width 804 height 474
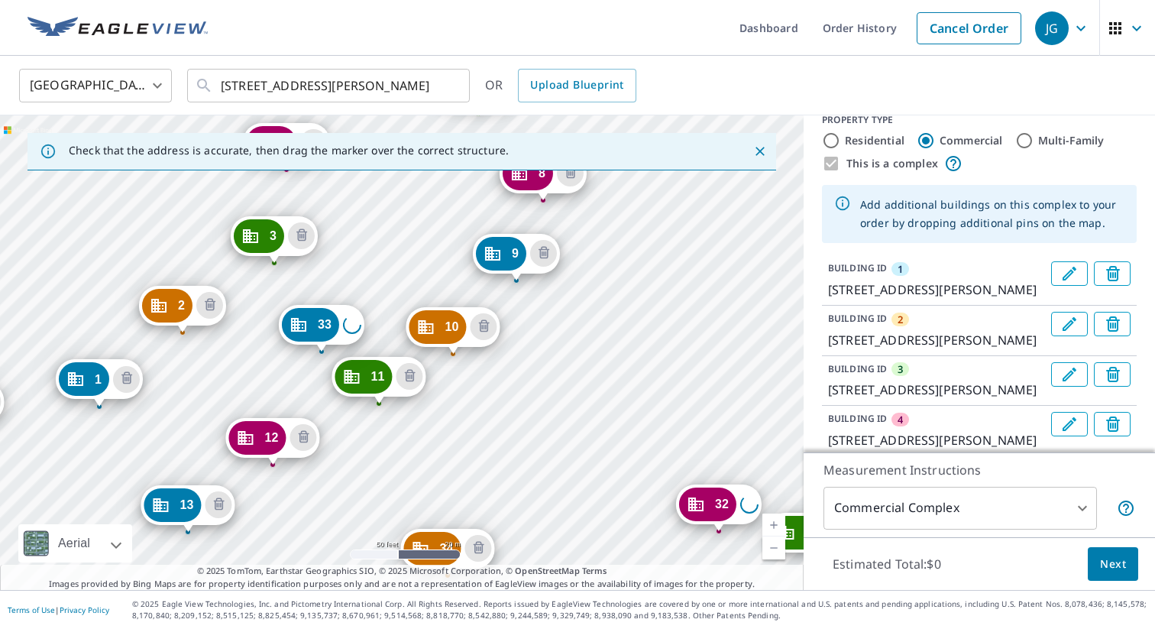
click at [393, 211] on div "2 [STREET_ADDRESS][PERSON_NAME] 3 [STREET_ADDRESS][PERSON_NAME] 4 [STREET_ADDRE…" at bounding box center [402, 352] width 804 height 474
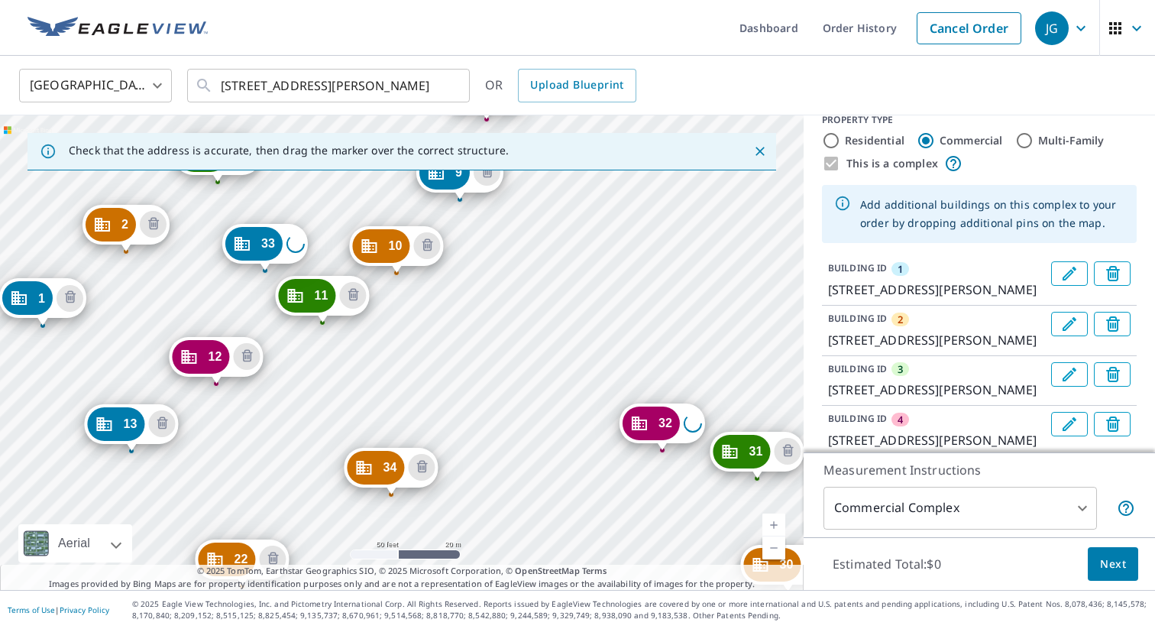
drag, startPoint x: 627, startPoint y: 409, endPoint x: 571, endPoint y: 329, distance: 98.8
click at [571, 329] on div "2 [STREET_ADDRESS][PERSON_NAME] 3 [STREET_ADDRESS][PERSON_NAME] 4 [STREET_ADDRE…" at bounding box center [402, 352] width 804 height 474
drag, startPoint x: 263, startPoint y: 247, endPoint x: 568, endPoint y: 478, distance: 382.8
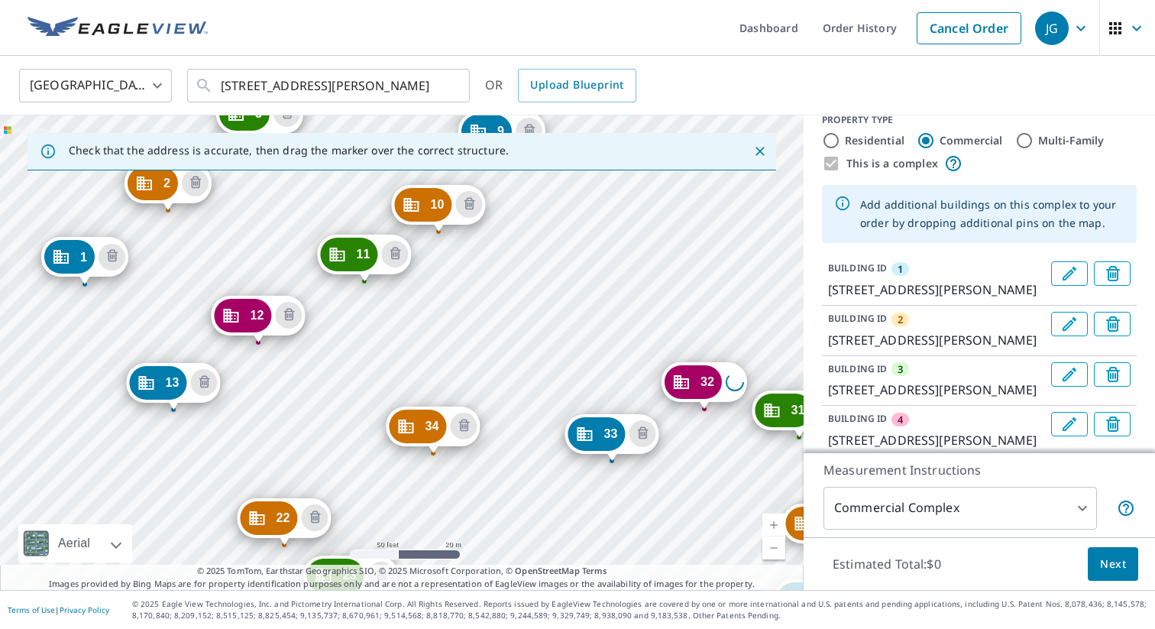
drag, startPoint x: 640, startPoint y: 415, endPoint x: 395, endPoint y: 342, distance: 255.8
click at [395, 342] on div "2 [STREET_ADDRESS][PERSON_NAME] 3 [STREET_ADDRESS][PERSON_NAME] 4 [STREET_ADDRE…" at bounding box center [402, 352] width 804 height 474
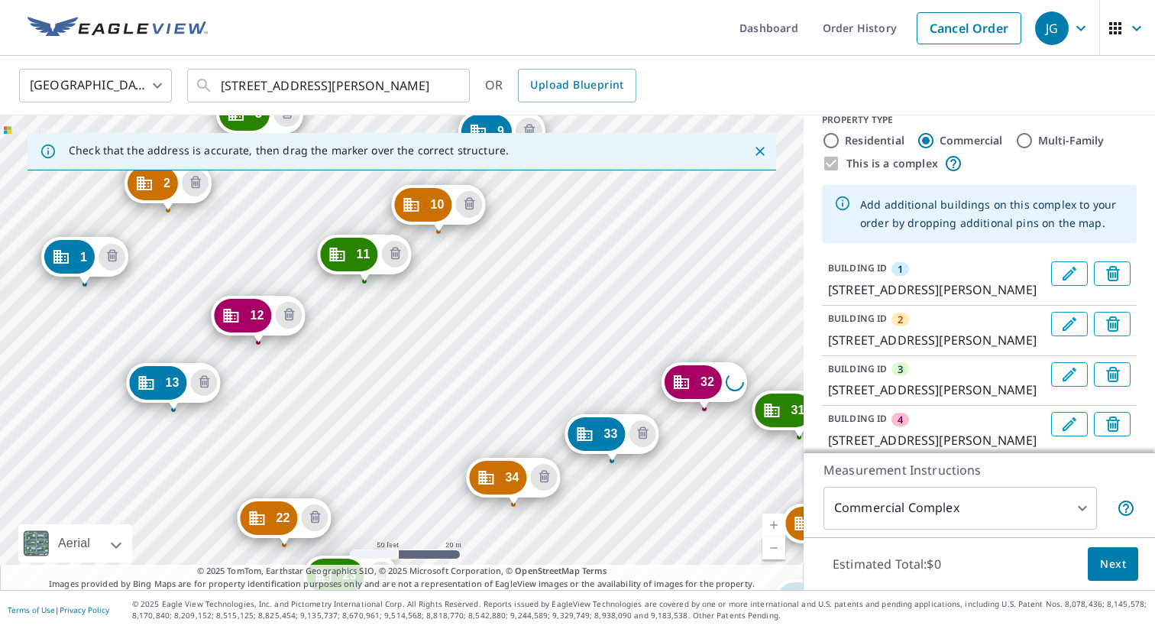
drag, startPoint x: 413, startPoint y: 427, endPoint x: 493, endPoint y: 478, distance: 95.2
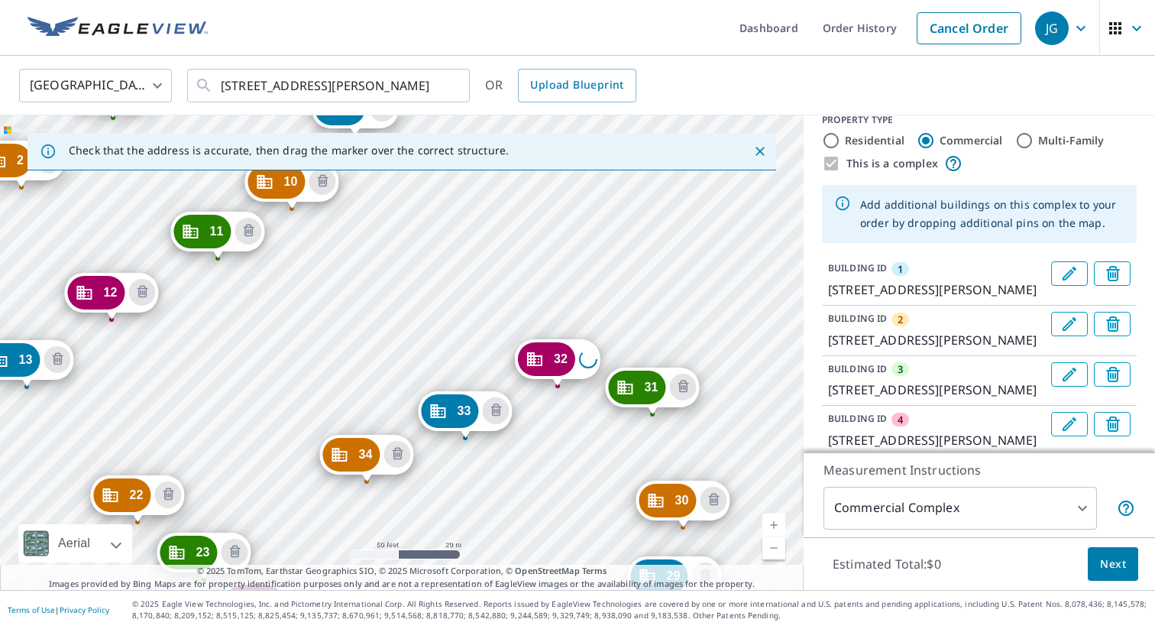
drag, startPoint x: 702, startPoint y: 461, endPoint x: 238, endPoint y: 372, distance: 472.1
click at [238, 372] on div "2 [STREET_ADDRESS][PERSON_NAME] 3 [STREET_ADDRESS][PERSON_NAME] 4 [STREET_ADDRE…" at bounding box center [402, 352] width 804 height 474
click at [277, 417] on div "2 [STREET_ADDRESS][PERSON_NAME] 3 [STREET_ADDRESS][PERSON_NAME] 4 [STREET_ADDRE…" at bounding box center [402, 352] width 804 height 474
click at [276, 416] on div "2 [STREET_ADDRESS][PERSON_NAME] 3 [STREET_ADDRESS][PERSON_NAME] 4 [STREET_ADDRE…" at bounding box center [402, 352] width 804 height 474
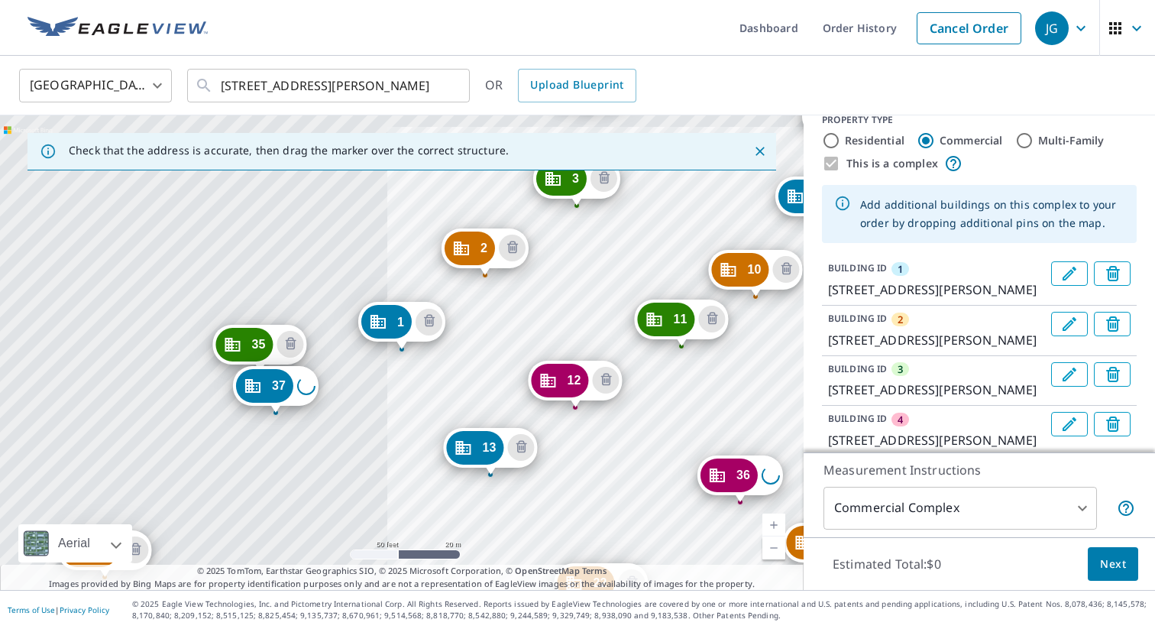
click at [273, 420] on div "2 [STREET_ADDRESS][PERSON_NAME] 3 [STREET_ADDRESS][PERSON_NAME] 4 [STREET_ADDRE…" at bounding box center [402, 352] width 804 height 474
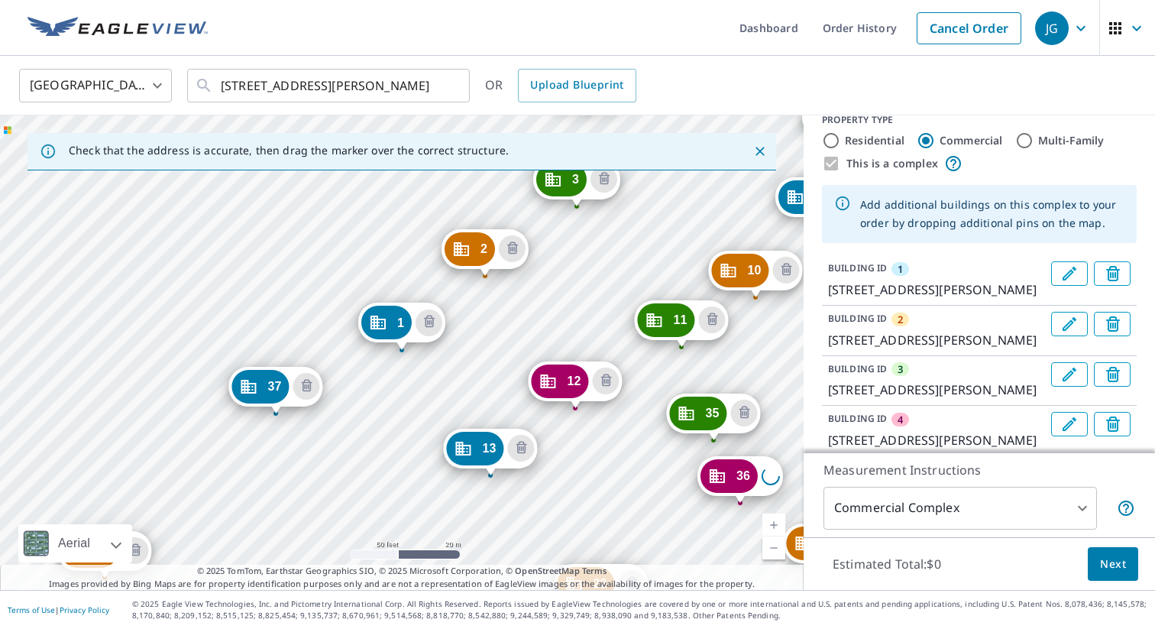
drag, startPoint x: 263, startPoint y: 355, endPoint x: 717, endPoint y: 423, distance: 458.9
click at [646, 371] on div "2 [STREET_ADDRESS][PERSON_NAME] 3 [STREET_ADDRESS][PERSON_NAME] 4 [STREET_ADDRE…" at bounding box center [402, 352] width 804 height 474
click at [684, 367] on div "2 [STREET_ADDRESS][PERSON_NAME] 3 [STREET_ADDRESS][PERSON_NAME] 4 [STREET_ADDRE…" at bounding box center [402, 352] width 804 height 474
click at [455, 292] on div "2 [STREET_ADDRESS][PERSON_NAME] 3 [STREET_ADDRESS][PERSON_NAME] 4 [STREET_ADDRE…" at bounding box center [402, 352] width 804 height 474
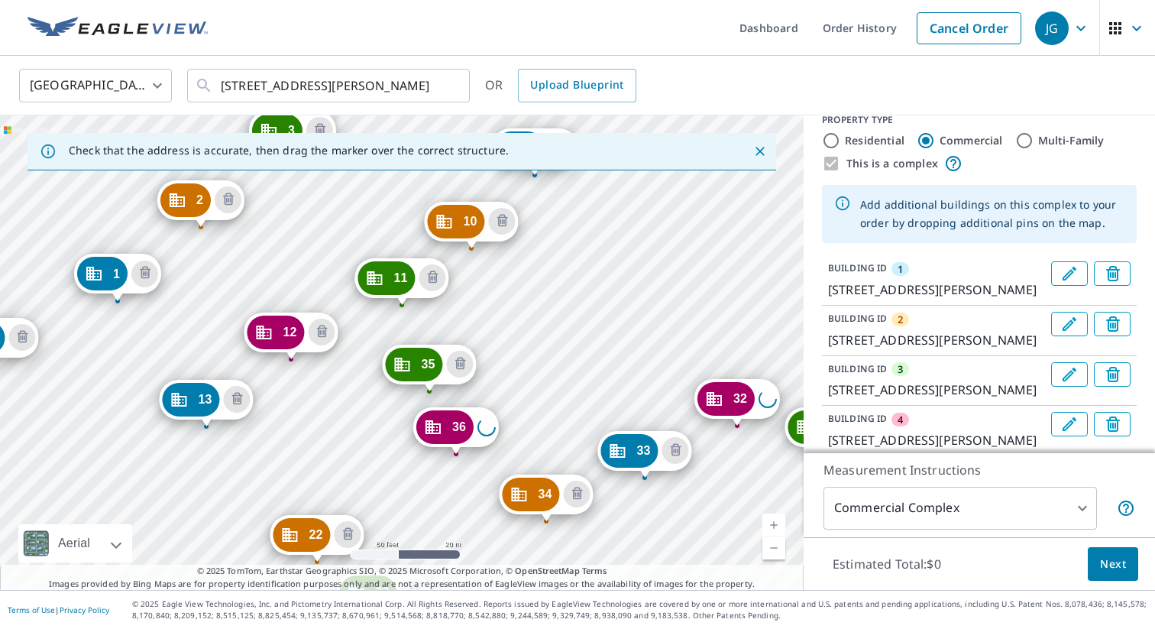
drag, startPoint x: 660, startPoint y: 486, endPoint x: 376, endPoint y: 437, distance: 288.4
click at [376, 437] on div "2 [STREET_ADDRESS][PERSON_NAME] 3 [STREET_ADDRESS][PERSON_NAME] 4 [STREET_ADDRE…" at bounding box center [402, 352] width 804 height 474
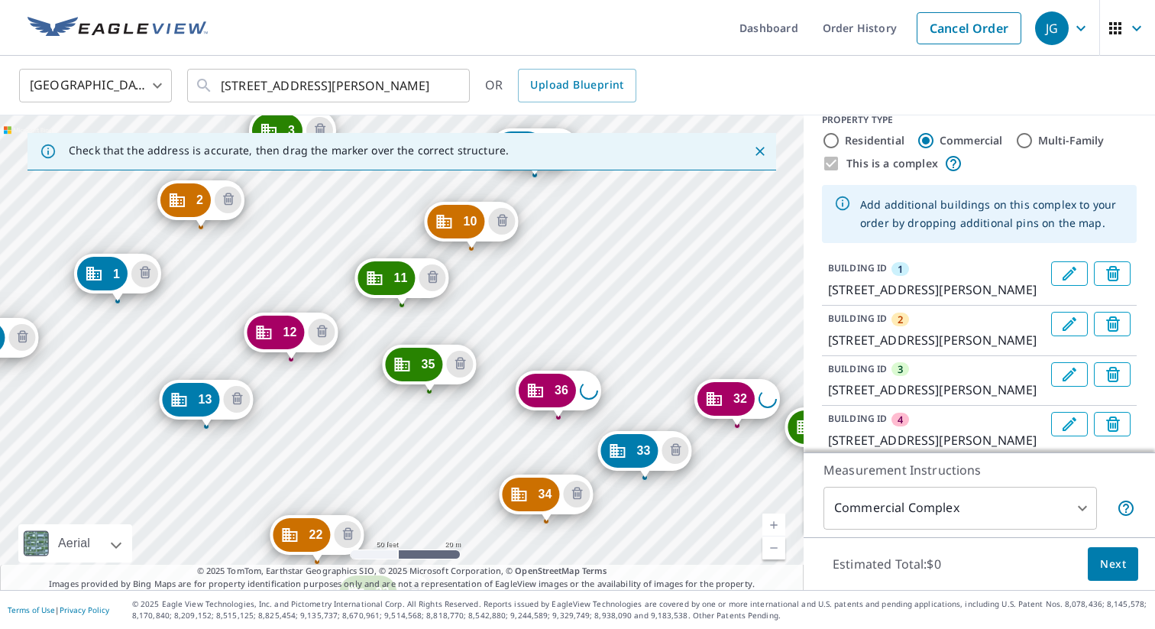
drag, startPoint x: 450, startPoint y: 432, endPoint x: 552, endPoint y: 395, distance: 108.7
click at [445, 450] on div "2 [STREET_ADDRESS][PERSON_NAME] 3 [STREET_ADDRESS][PERSON_NAME] 4 [STREET_ADDRE…" at bounding box center [402, 352] width 804 height 474
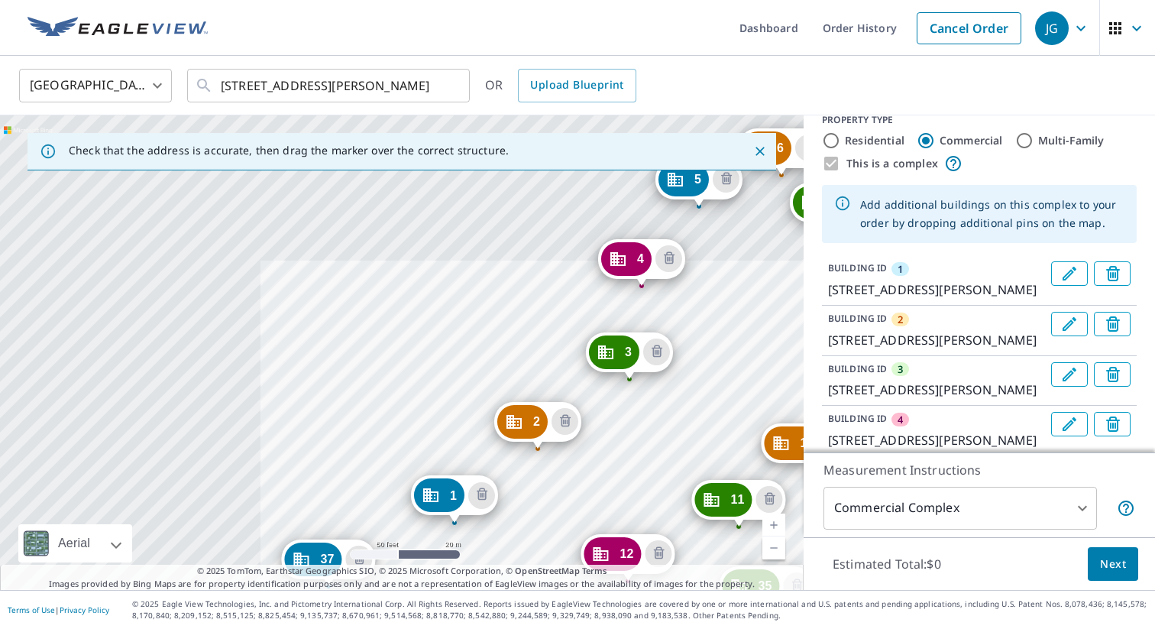
click at [441, 455] on div "2 [STREET_ADDRESS][PERSON_NAME] 3 [STREET_ADDRESS][PERSON_NAME] 4 [STREET_ADDRE…" at bounding box center [402, 352] width 804 height 474
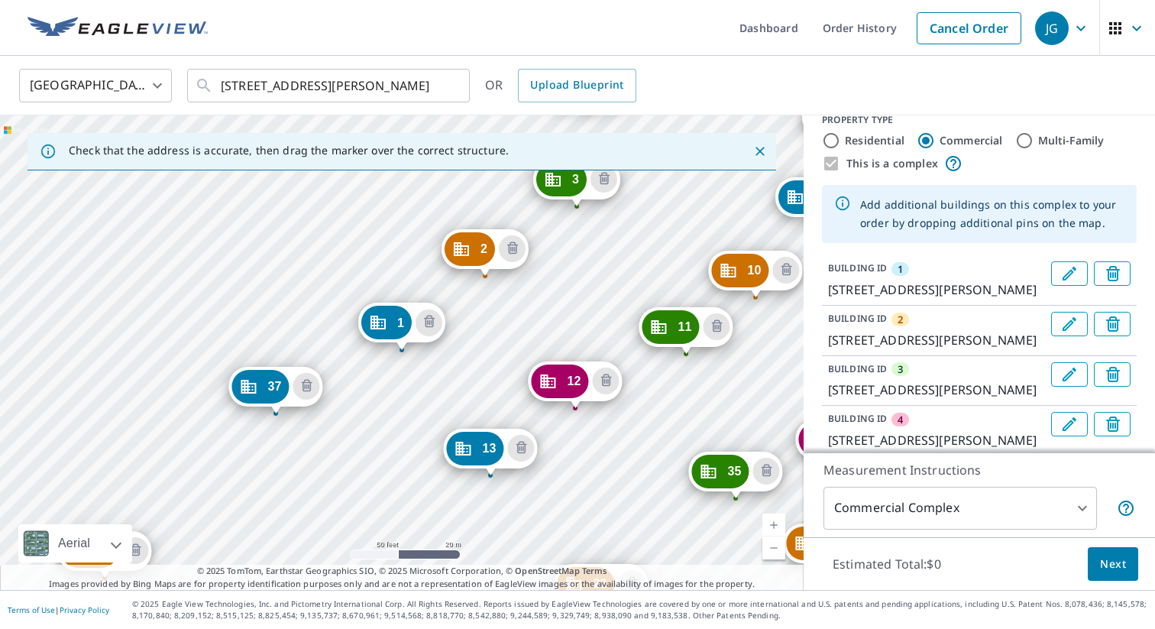
click at [558, 359] on div "2 [STREET_ADDRESS][PERSON_NAME] 3 [STREET_ADDRESS][PERSON_NAME] 4 [STREET_ADDRE…" at bounding box center [402, 352] width 804 height 474
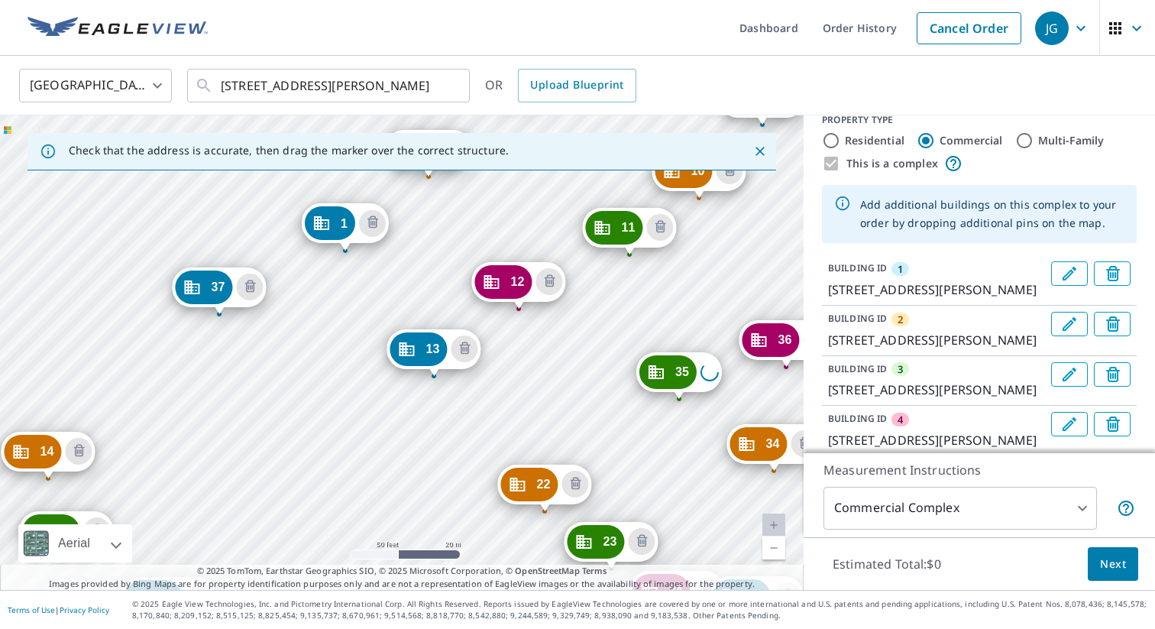
click at [775, 552] on link "Current Level 19, Zoom Out" at bounding box center [773, 547] width 23 height 23
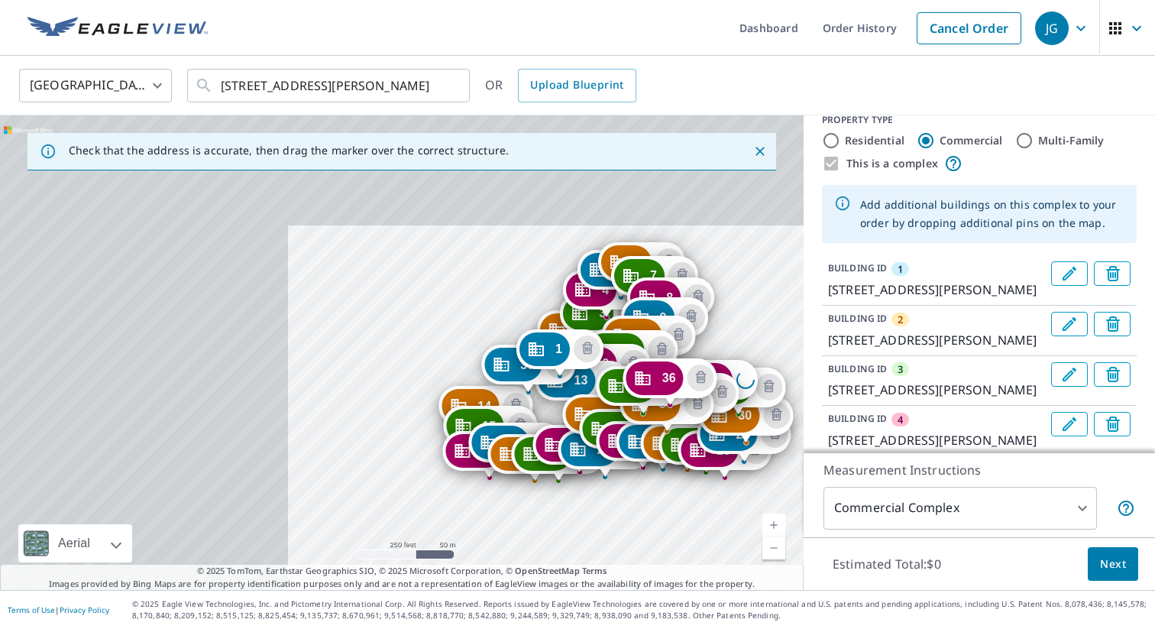
drag, startPoint x: 252, startPoint y: 257, endPoint x: 784, endPoint y: 483, distance: 577.5
click at [784, 483] on div "2 [STREET_ADDRESS][PERSON_NAME] 3 [STREET_ADDRESS][PERSON_NAME] 4 [STREET_ADDRE…" at bounding box center [402, 352] width 804 height 474
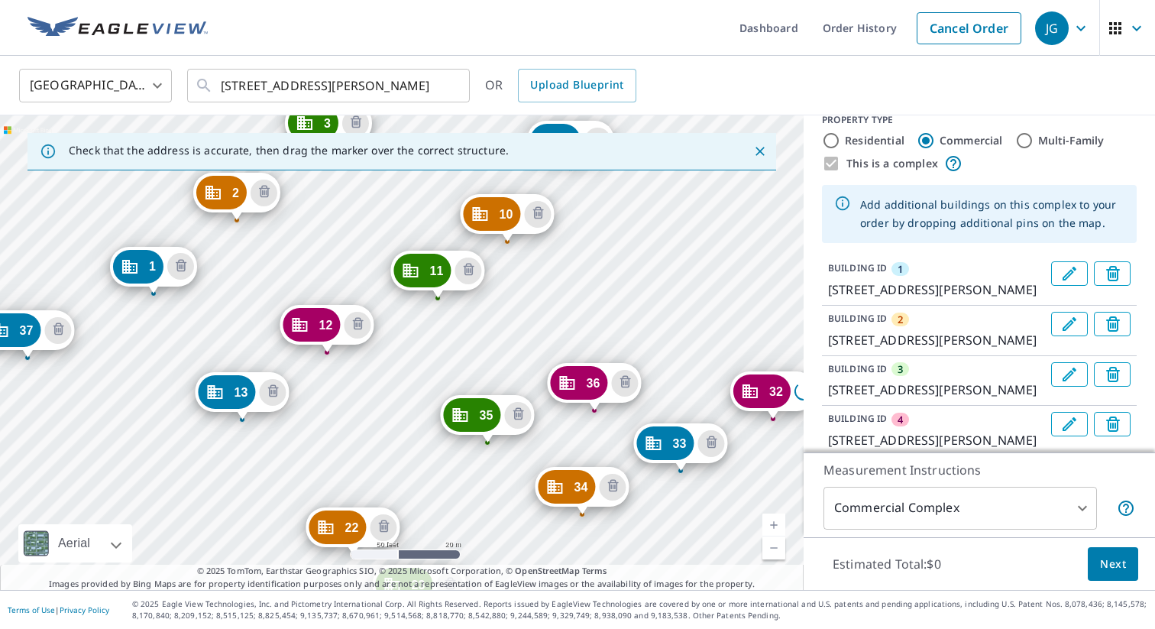
drag, startPoint x: 675, startPoint y: 423, endPoint x: 521, endPoint y: 343, distance: 173.9
click at [521, 343] on div "2 [STREET_ADDRESS][PERSON_NAME] 3 [STREET_ADDRESS][PERSON_NAME] 4 [STREET_ADDRE…" at bounding box center [402, 352] width 804 height 474
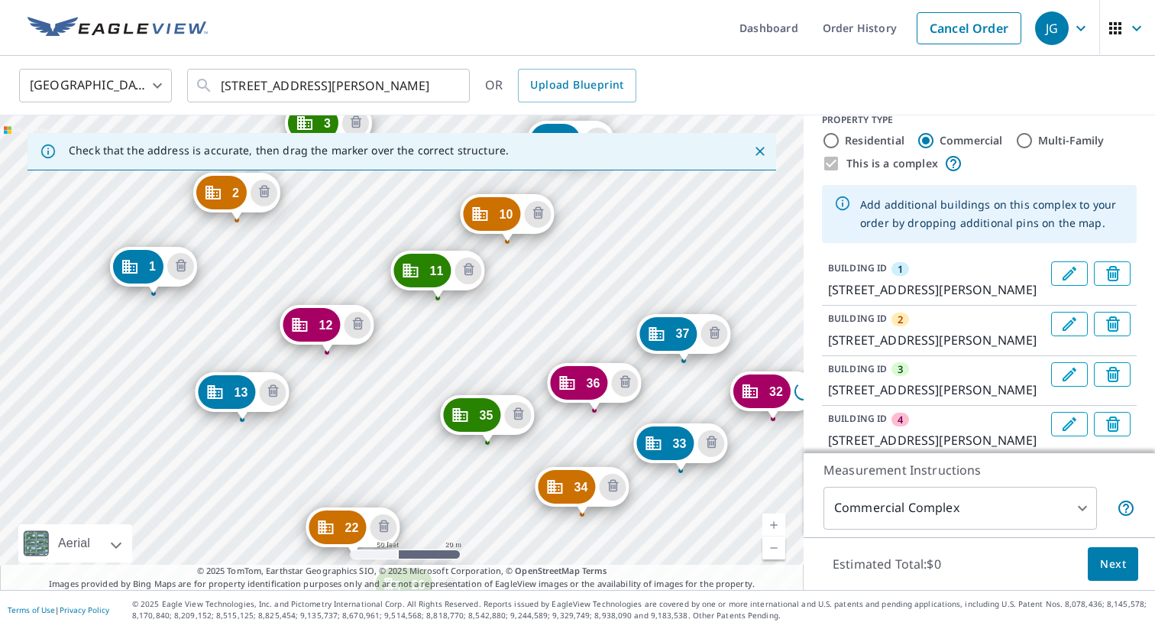
drag, startPoint x: 13, startPoint y: 332, endPoint x: 669, endPoint y: 335, distance: 656.3
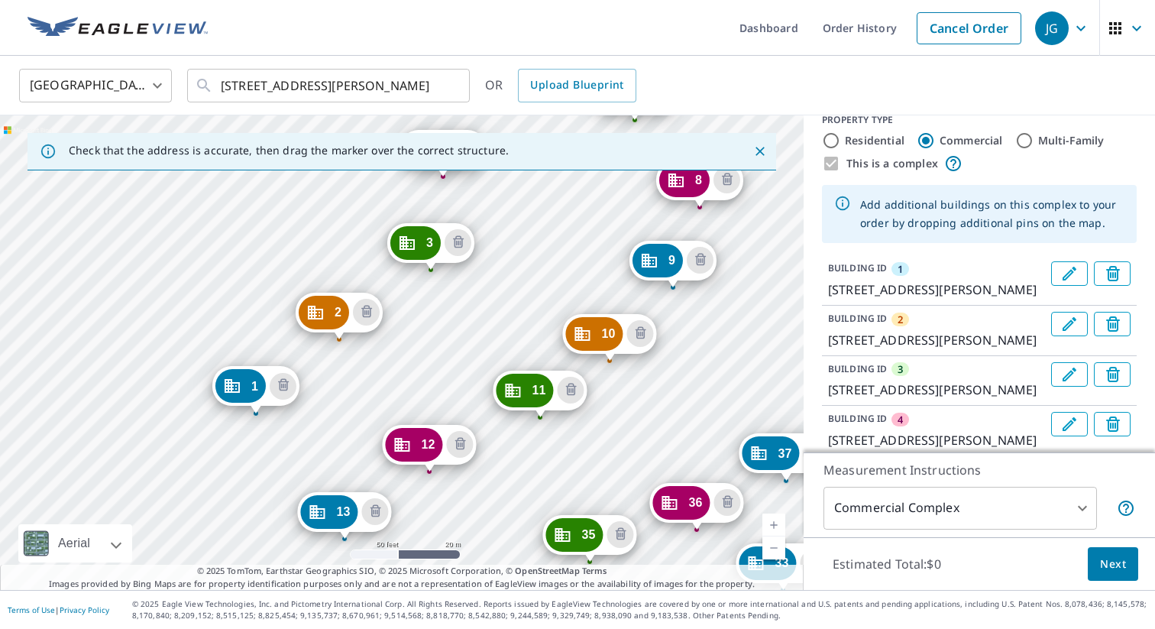
drag, startPoint x: 544, startPoint y: 476, endPoint x: 493, endPoint y: 513, distance: 63.4
click at [492, 516] on div "2 [STREET_ADDRESS][PERSON_NAME] 3 [STREET_ADDRESS][PERSON_NAME] 4 [STREET_ADDRE…" at bounding box center [402, 352] width 804 height 474
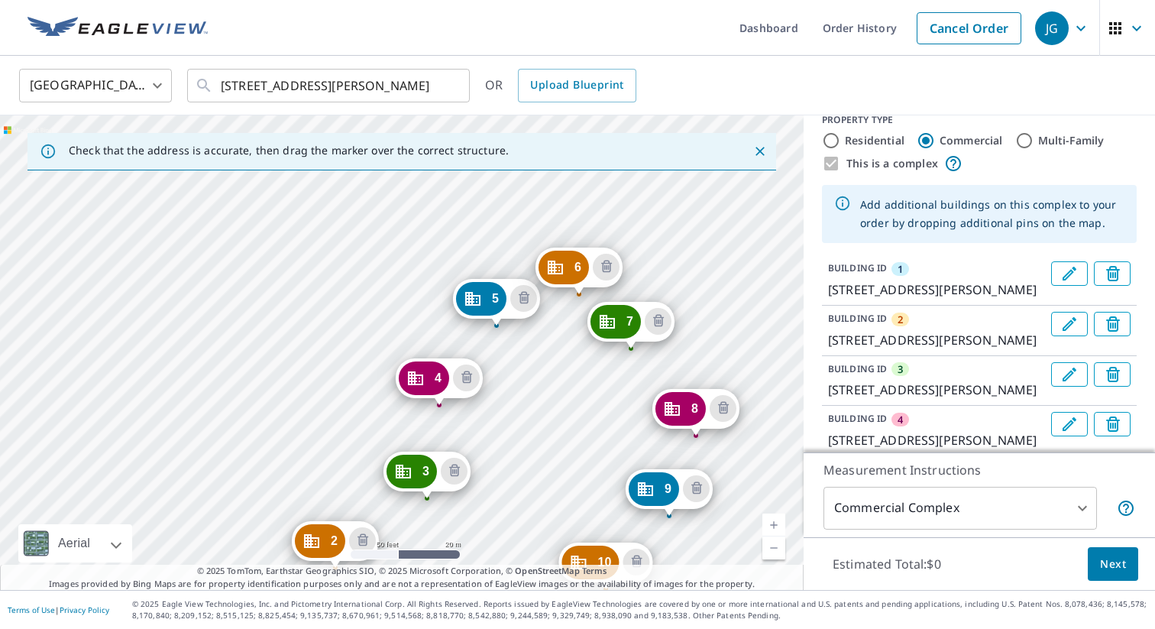
drag, startPoint x: 539, startPoint y: 259, endPoint x: 532, endPoint y: 489, distance: 230.1
click at [532, 489] on div "2 [STREET_ADDRESS][PERSON_NAME] 3 [STREET_ADDRESS][PERSON_NAME] 4 [STREET_ADDRE…" at bounding box center [402, 352] width 804 height 474
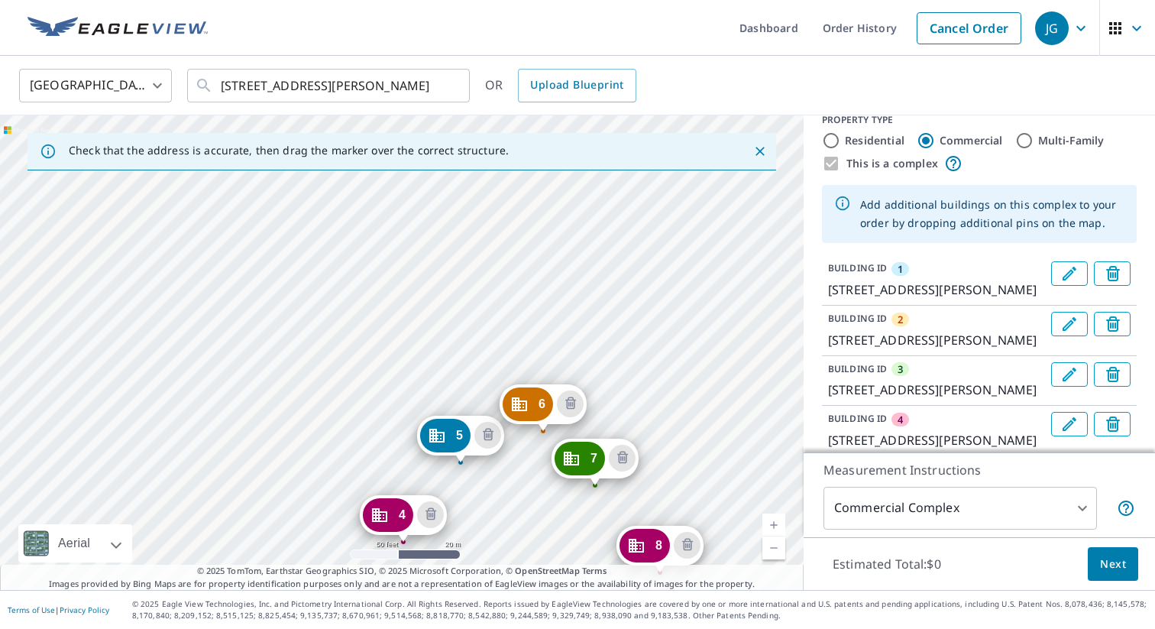
drag, startPoint x: 697, startPoint y: 240, endPoint x: 661, endPoint y: 377, distance: 141.4
click at [661, 377] on div "2 [STREET_ADDRESS][PERSON_NAME] 3 [STREET_ADDRESS][PERSON_NAME] 4 [STREET_ADDRE…" at bounding box center [402, 352] width 804 height 474
click at [662, 315] on div "2 [STREET_ADDRESS][PERSON_NAME] 3 [STREET_ADDRESS][PERSON_NAME] 4 [STREET_ADDRE…" at bounding box center [402, 352] width 804 height 474
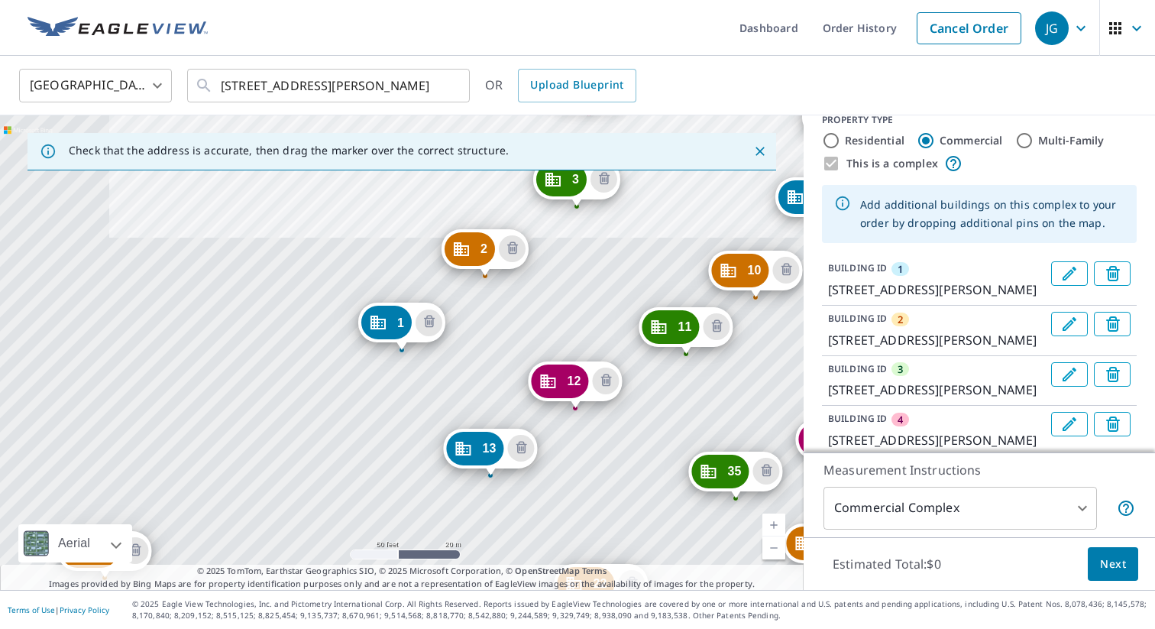
click at [567, 319] on div "2 [STREET_ADDRESS][PERSON_NAME] 3 [STREET_ADDRESS][PERSON_NAME] 4 [STREET_ADDRE…" at bounding box center [402, 352] width 804 height 474
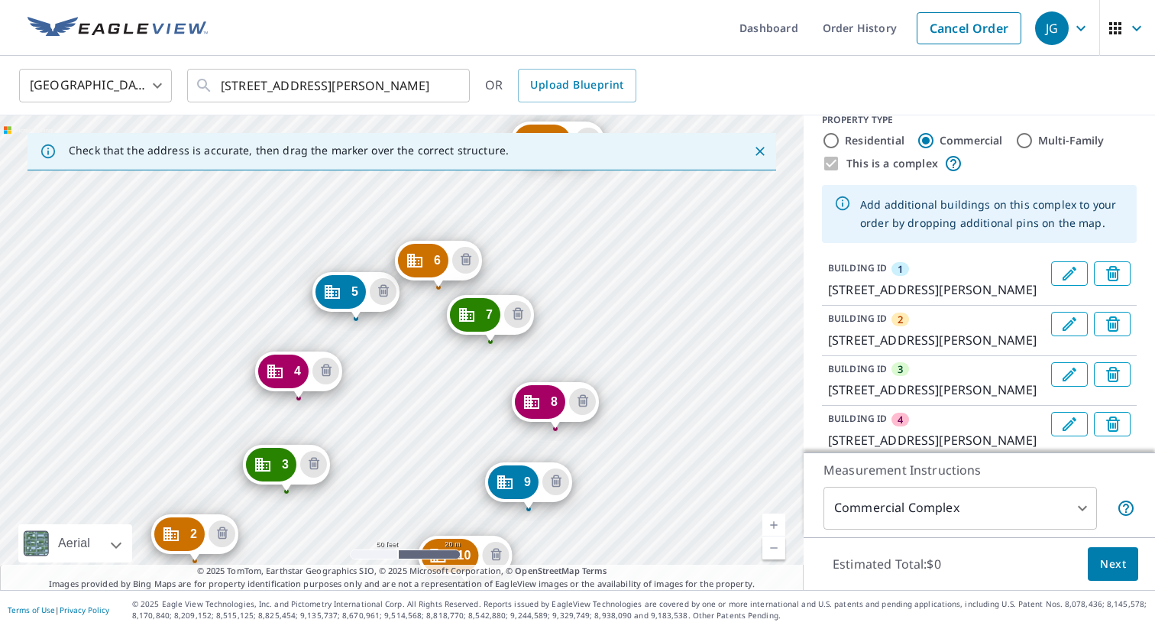
drag, startPoint x: 605, startPoint y: 242, endPoint x: 397, endPoint y: 449, distance: 293.9
click at [386, 461] on div "2 [STREET_ADDRESS][PERSON_NAME] 3 [STREET_ADDRESS][PERSON_NAME] 4 [STREET_ADDRE…" at bounding box center [402, 352] width 804 height 474
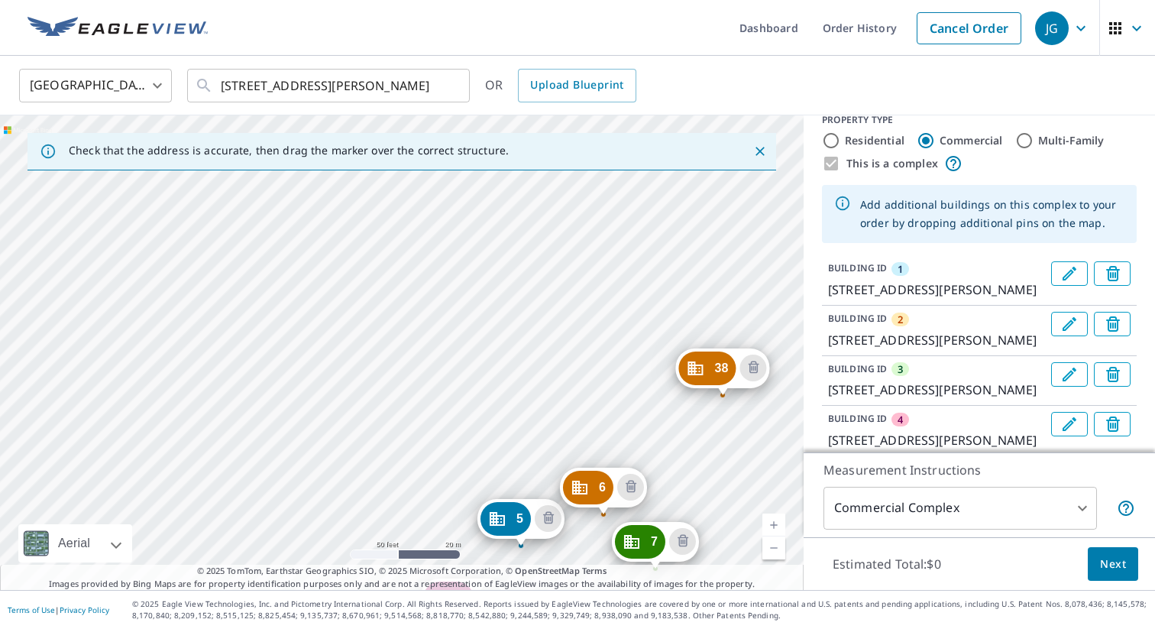
drag, startPoint x: 551, startPoint y: 250, endPoint x: 712, endPoint y: 486, distance: 285.9
click at [712, 486] on div "2 [STREET_ADDRESS][PERSON_NAME] 3 [STREET_ADDRESS][PERSON_NAME] 4 [STREET_ADDRE…" at bounding box center [402, 352] width 804 height 474
click at [628, 373] on div "2 [STREET_ADDRESS][PERSON_NAME] 3 [STREET_ADDRESS][PERSON_NAME] 4 [STREET_ADDRE…" at bounding box center [402, 352] width 804 height 474
click at [633, 375] on div "2 [STREET_ADDRESS][PERSON_NAME] 3 [STREET_ADDRESS][PERSON_NAME] 4 [STREET_ADDRE…" at bounding box center [402, 352] width 804 height 474
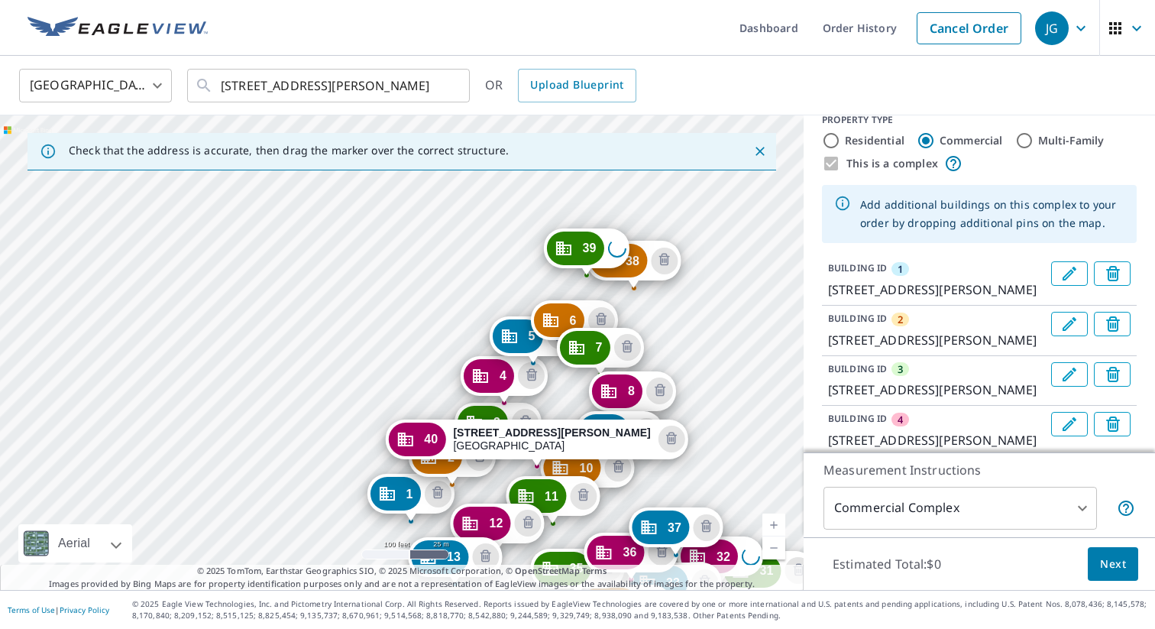
drag, startPoint x: 306, startPoint y: 204, endPoint x: 431, endPoint y: 380, distance: 216.0
click at [431, 380] on div "1 [STREET_ADDRESS][PERSON_NAME] 2 [STREET_ADDRESS][PERSON_NAME] 3 [STREET_ADDRE…" at bounding box center [402, 352] width 804 height 474
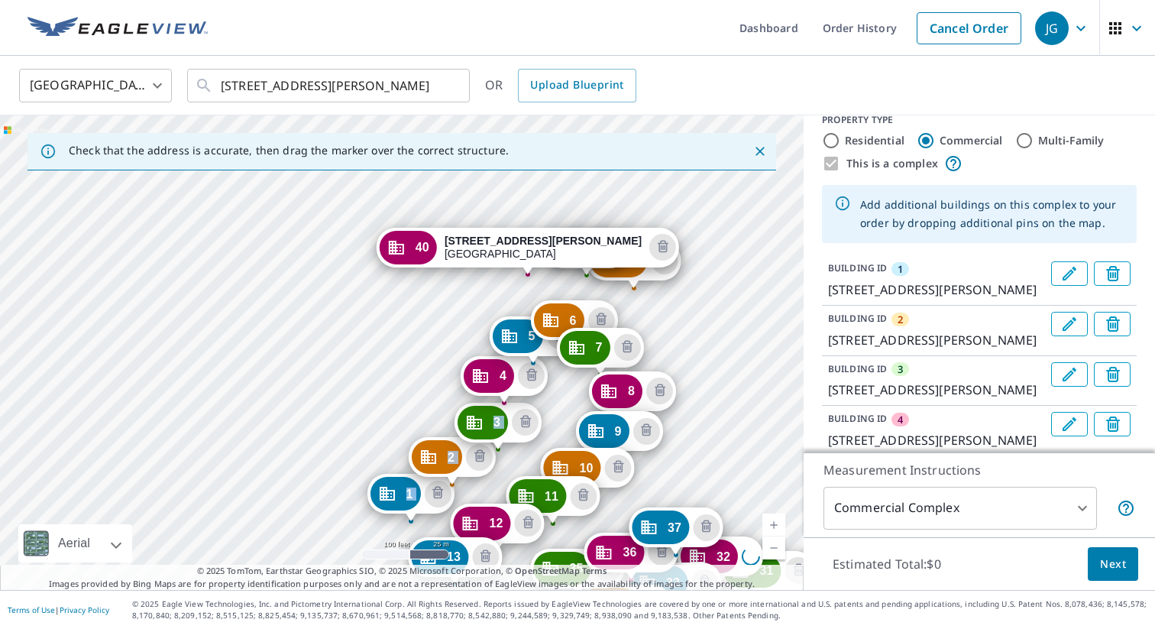
drag, startPoint x: 523, startPoint y: 440, endPoint x: 514, endPoint y: 248, distance: 192.0
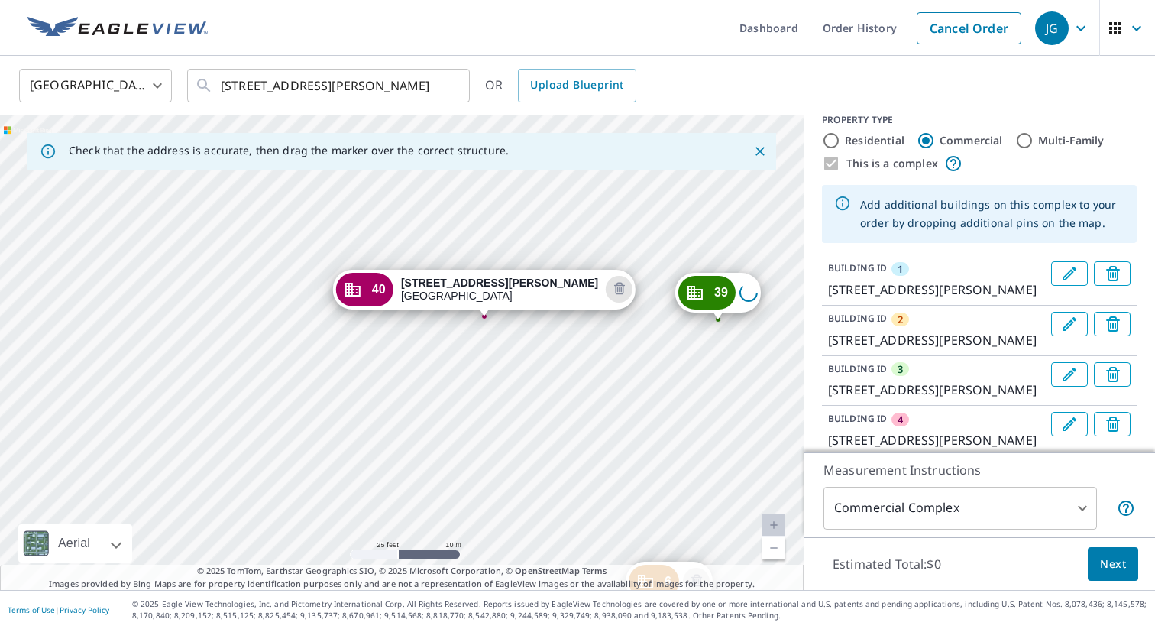
click at [223, 351] on div "1 [STREET_ADDRESS][PERSON_NAME] 2 [STREET_ADDRESS][PERSON_NAME] 3 [STREET_ADDRE…" at bounding box center [402, 352] width 804 height 474
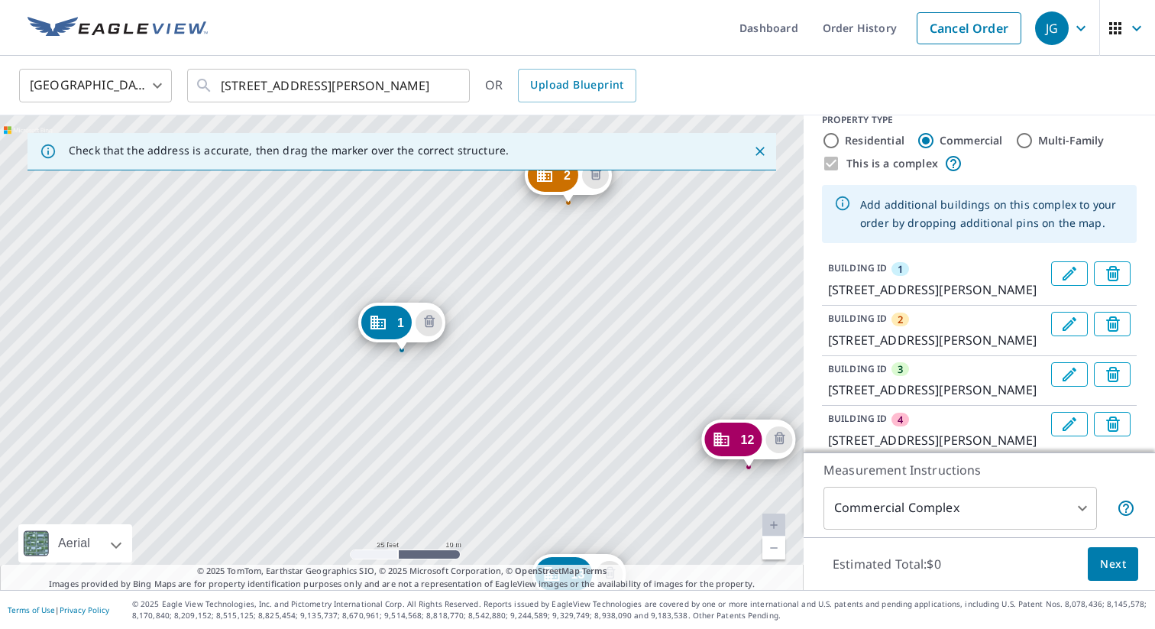
click at [276, 340] on div "2 [STREET_ADDRESS][PERSON_NAME] 3 [STREET_ADDRESS][PERSON_NAME] 4 [STREET_ADDRE…" at bounding box center [402, 352] width 804 height 474
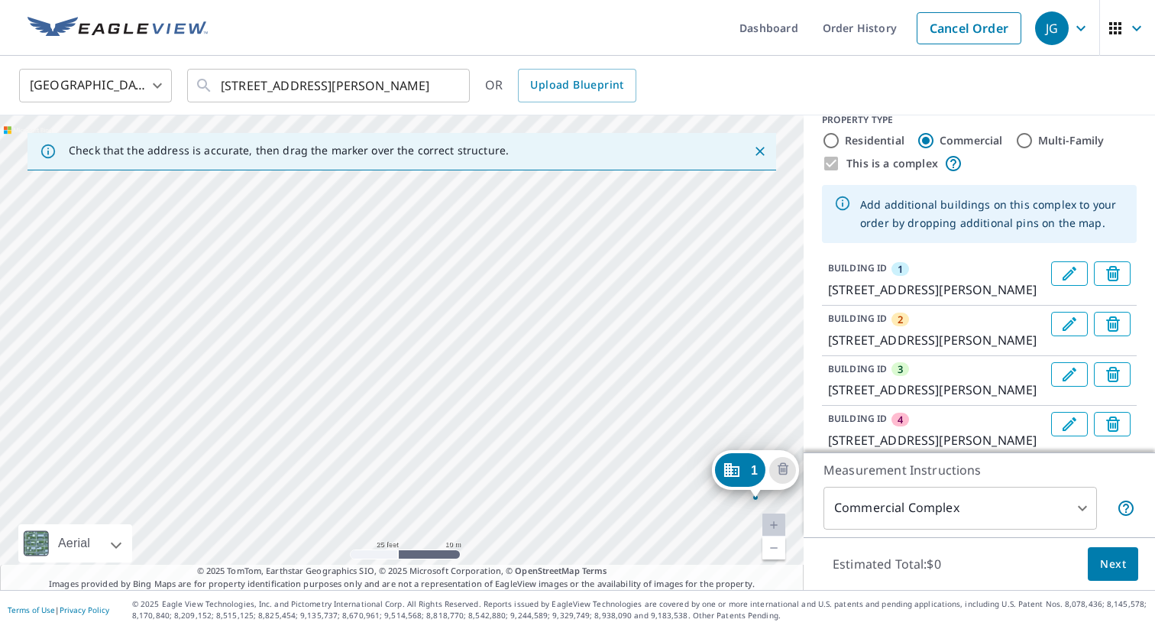
drag, startPoint x: 226, startPoint y: 271, endPoint x: 543, endPoint y: 371, distance: 332.5
click at [543, 371] on div "2 [STREET_ADDRESS][PERSON_NAME] 3 [STREET_ADDRESS][PERSON_NAME] 4 [STREET_ADDRE…" at bounding box center [402, 352] width 804 height 474
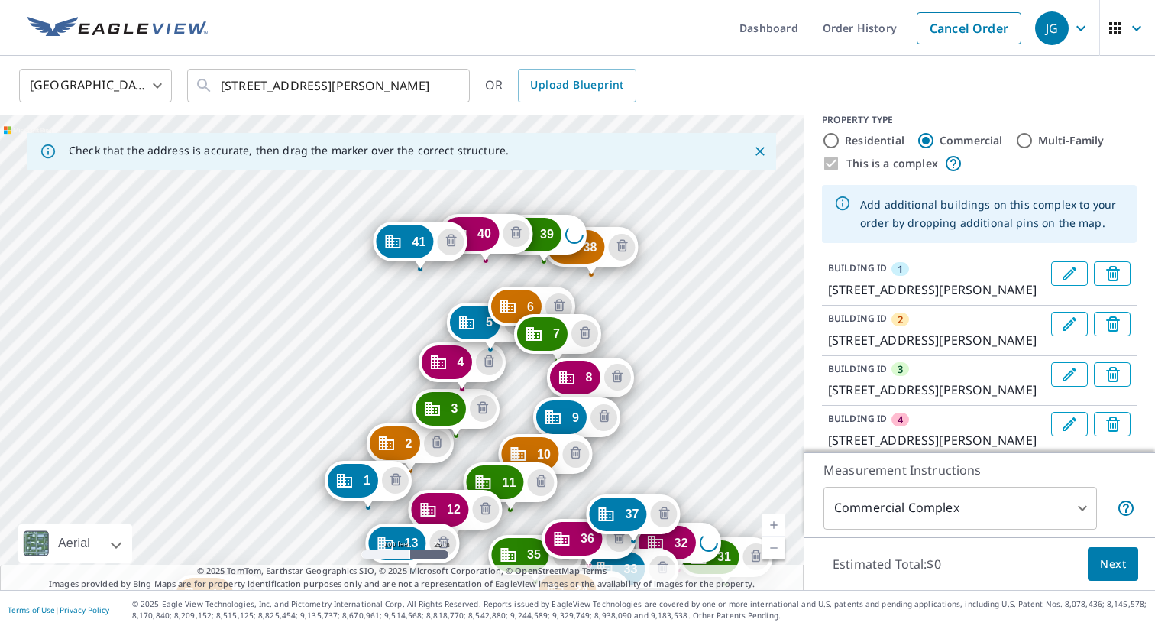
drag, startPoint x: 452, startPoint y: 240, endPoint x: 348, endPoint y: 390, distance: 182.5
click at [348, 390] on div "2 [STREET_ADDRESS][PERSON_NAME] 3 [STREET_ADDRESS][PERSON_NAME] 4 [STREET_ADDRE…" at bounding box center [402, 352] width 804 height 474
click at [393, 309] on div "2 [STREET_ADDRESS][PERSON_NAME] 3 [STREET_ADDRESS][PERSON_NAME] 4 [STREET_ADDRE…" at bounding box center [402, 352] width 804 height 474
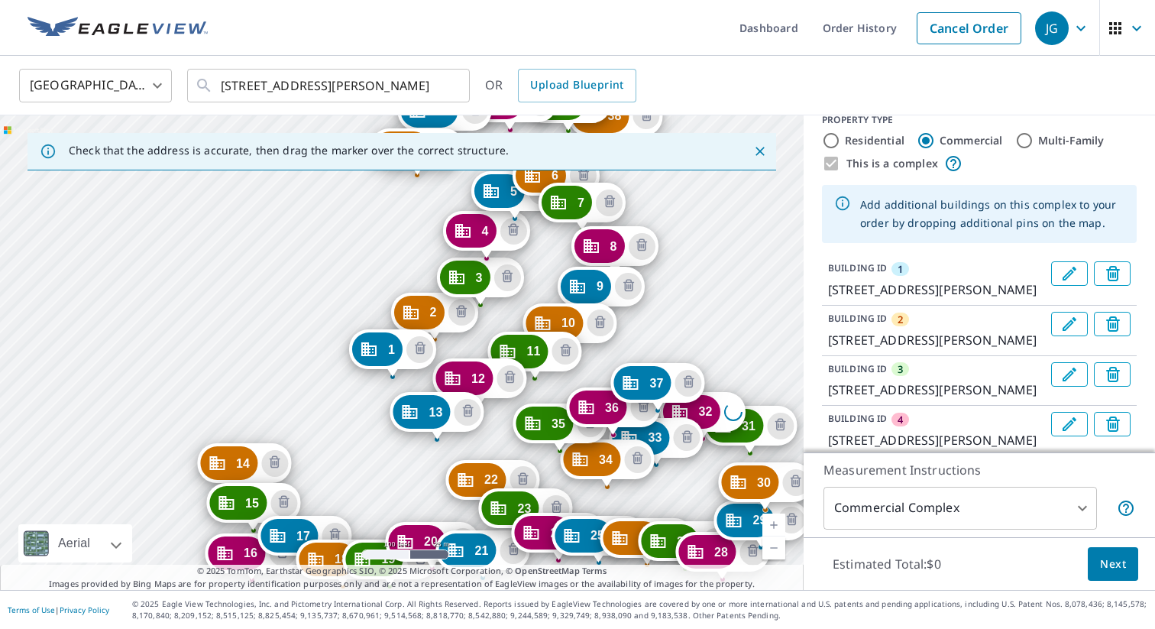
click at [413, 225] on div "2 [STREET_ADDRESS][PERSON_NAME] 3 [STREET_ADDRESS][PERSON_NAME] 4 [STREET_ADDRE…" at bounding box center [402, 352] width 804 height 474
click at [756, 153] on icon "Close" at bounding box center [760, 151] width 15 height 15
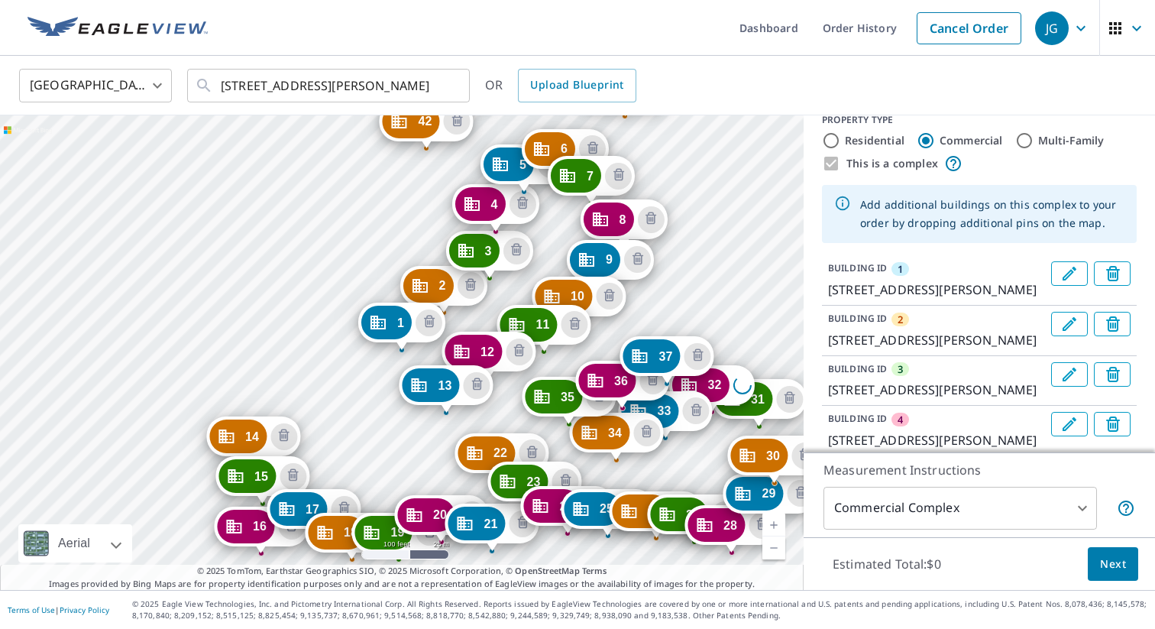
click at [412, 194] on div "2 [STREET_ADDRESS][PERSON_NAME] 3 [STREET_ADDRESS][PERSON_NAME] 4 [STREET_ADDRE…" at bounding box center [402, 352] width 804 height 474
click at [405, 233] on div "2 [STREET_ADDRESS][PERSON_NAME] 3 [STREET_ADDRESS][PERSON_NAME] 4 [STREET_ADDRE…" at bounding box center [402, 352] width 804 height 474
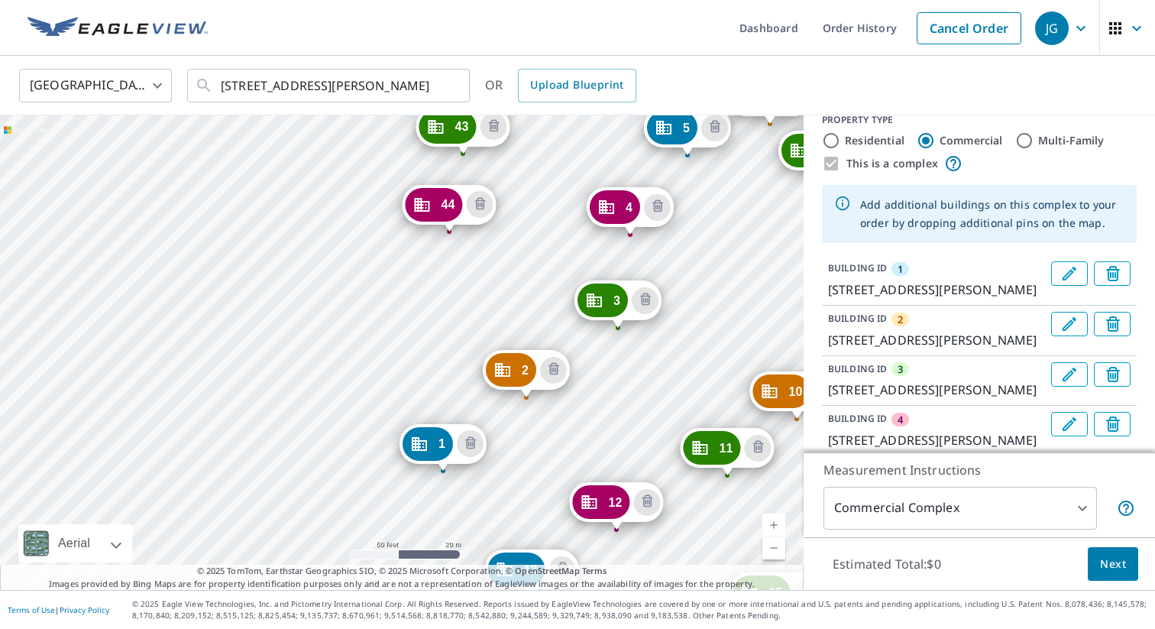
click at [357, 195] on div "2 [STREET_ADDRESS][PERSON_NAME] 3 [STREET_ADDRESS][PERSON_NAME] 4 [STREET_ADDRE…" at bounding box center [402, 352] width 804 height 474
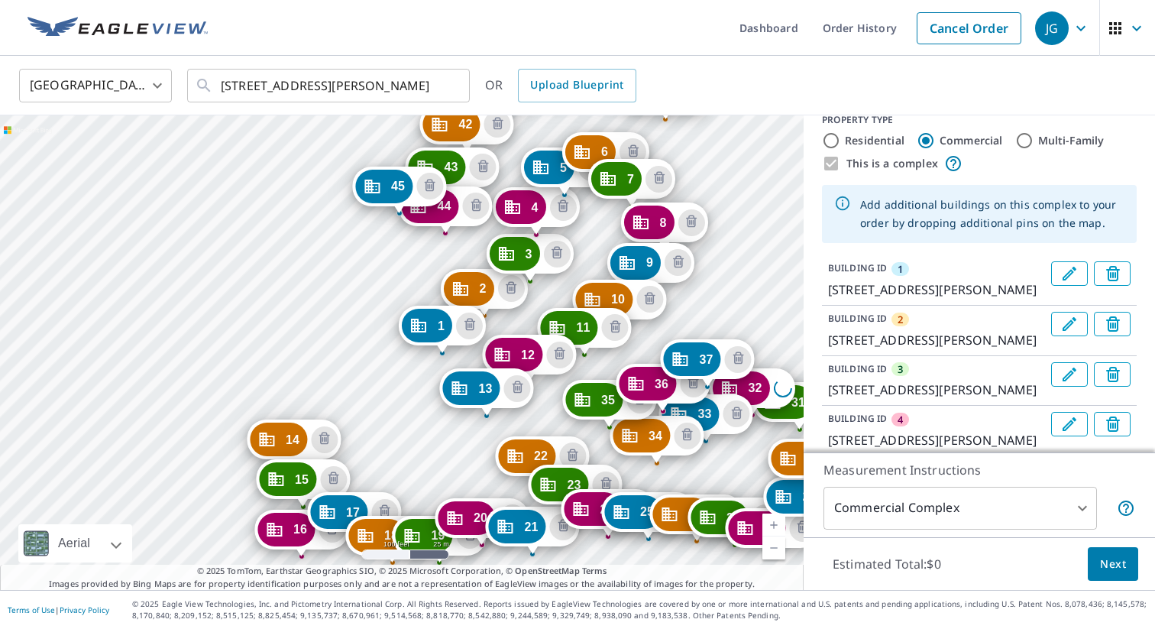
click at [361, 232] on div "2 [STREET_ADDRESS][PERSON_NAME] 3 [STREET_ADDRESS][PERSON_NAME] 4 [STREET_ADDRE…" at bounding box center [402, 352] width 804 height 474
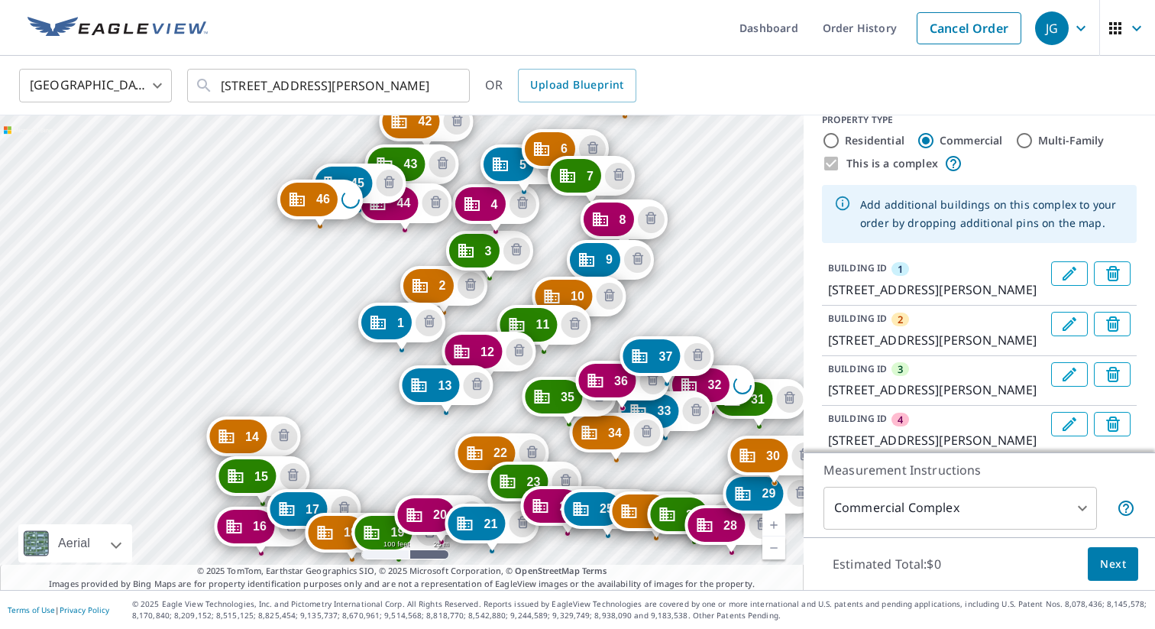
click at [266, 235] on div "2 [STREET_ADDRESS][PERSON_NAME] 3 [STREET_ADDRESS][PERSON_NAME] 4 [STREET_ADDRE…" at bounding box center [402, 352] width 804 height 474
click at [237, 267] on div "2 [STREET_ADDRESS][PERSON_NAME] 3 [STREET_ADDRESS][PERSON_NAME] 4 [STREET_ADDRE…" at bounding box center [402, 352] width 804 height 474
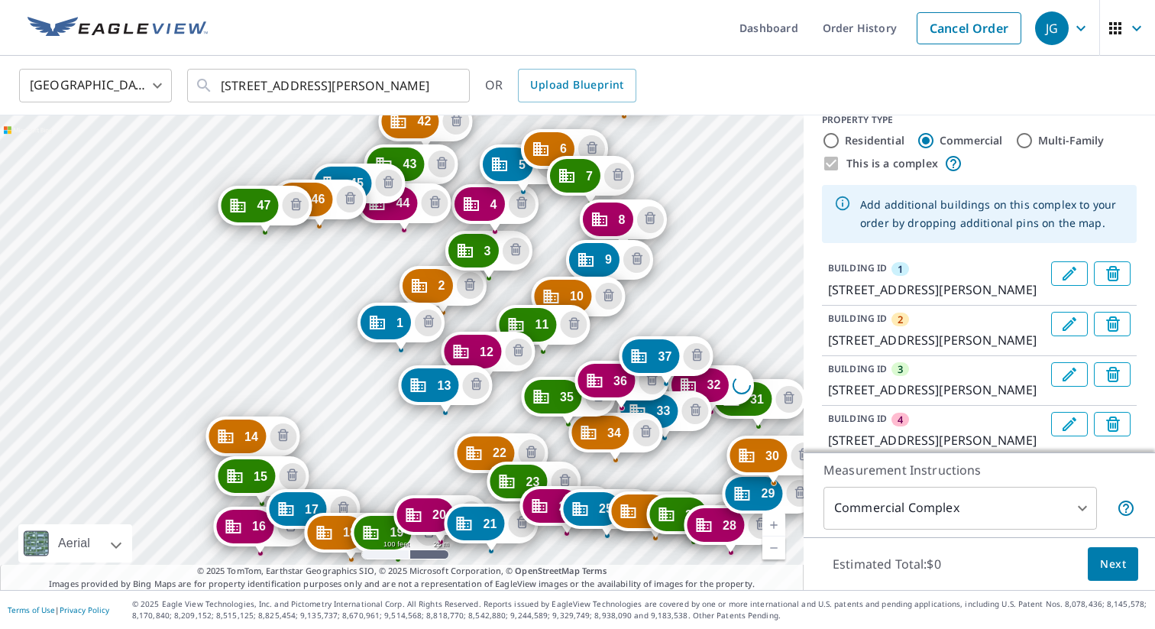
click at [237, 267] on div "2 [STREET_ADDRESS][PERSON_NAME] 3 [STREET_ADDRESS][PERSON_NAME] 4 [STREET_ADDRE…" at bounding box center [402, 352] width 804 height 474
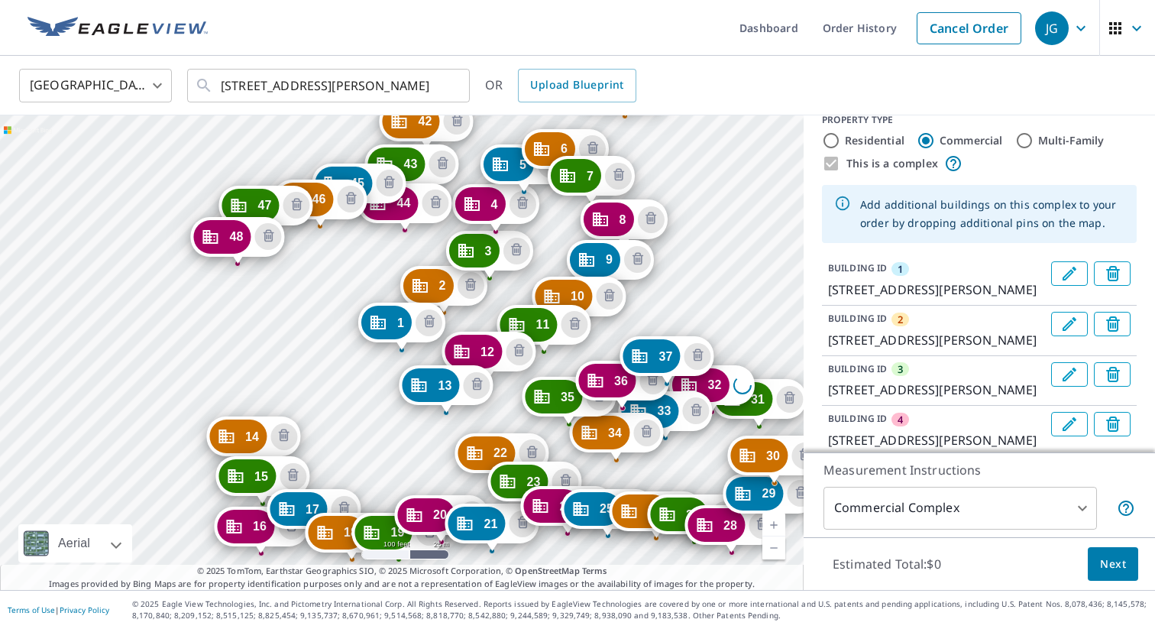
click at [240, 311] on div "2 [STREET_ADDRESS][PERSON_NAME] 3 [STREET_ADDRESS][PERSON_NAME] 4 [STREET_ADDRE…" at bounding box center [402, 352] width 804 height 474
click at [265, 351] on div "2 [STREET_ADDRESS][PERSON_NAME] 3 [STREET_ADDRESS][PERSON_NAME] 4 [STREET_ADDRE…" at bounding box center [402, 352] width 804 height 474
click at [264, 352] on div "2 [STREET_ADDRESS][PERSON_NAME] 3 [STREET_ADDRESS][PERSON_NAME] 4 [STREET_ADDRE…" at bounding box center [402, 352] width 804 height 474
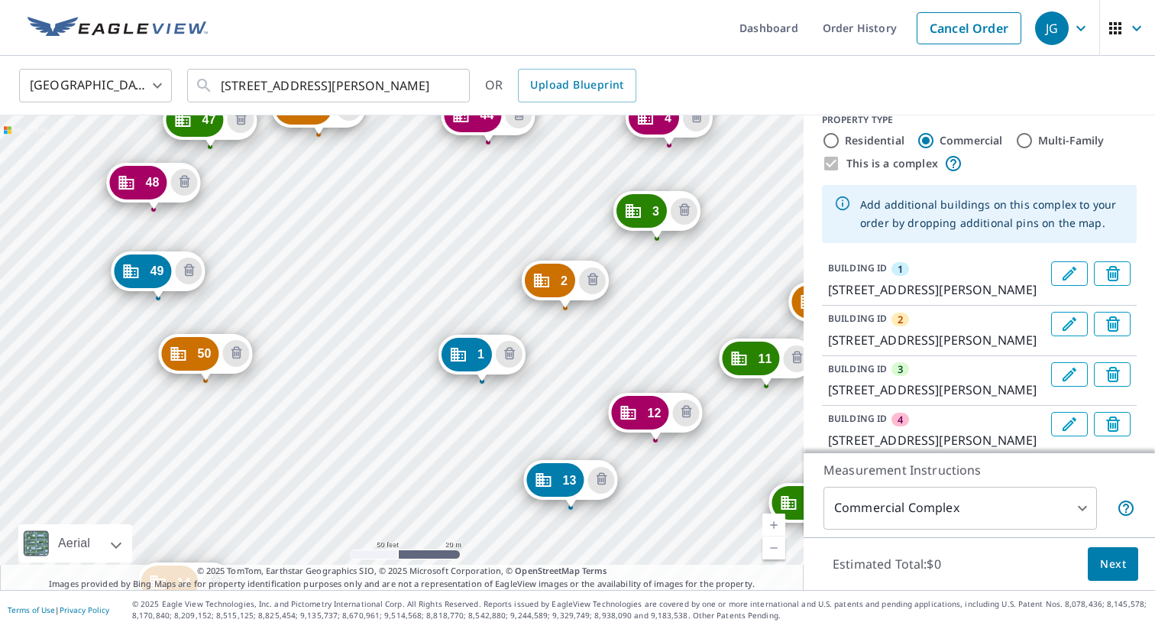
click at [285, 332] on div "2 [STREET_ADDRESS][PERSON_NAME] 3 [STREET_ADDRESS][PERSON_NAME] 4 [STREET_ADDRE…" at bounding box center [402, 352] width 804 height 474
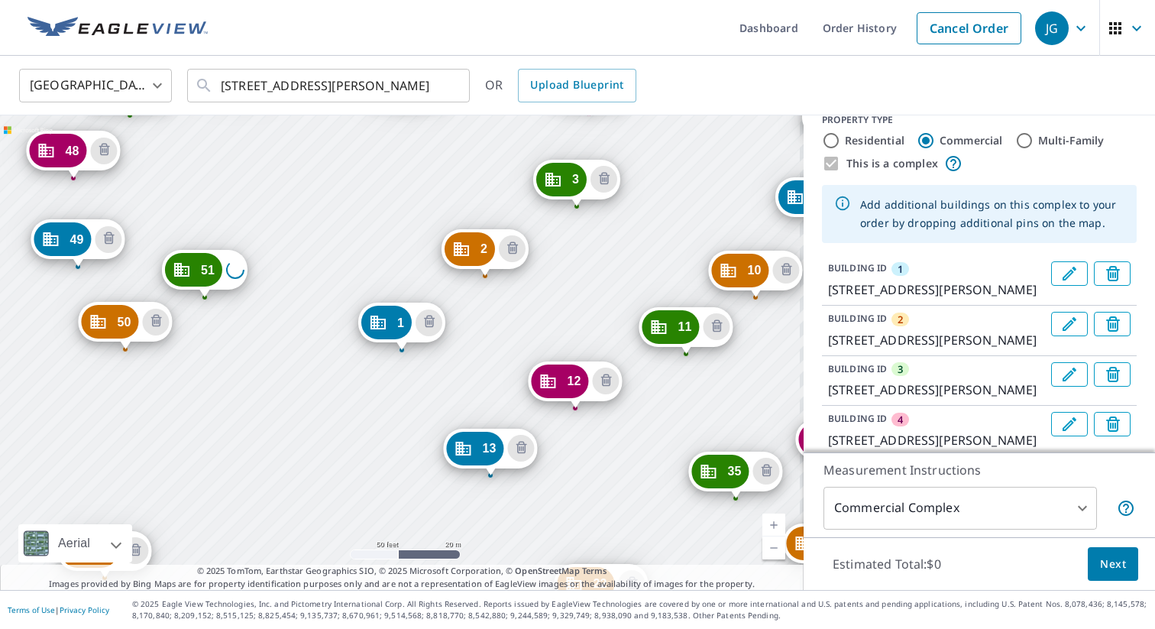
click at [291, 238] on div "2 [STREET_ADDRESS][PERSON_NAME] 3 [STREET_ADDRESS][PERSON_NAME] 4 [STREET_ADDRE…" at bounding box center [402, 352] width 804 height 474
click at [296, 466] on div "2 [STREET_ADDRESS][PERSON_NAME] 3 [STREET_ADDRESS][PERSON_NAME] 4 [STREET_ADDRE…" at bounding box center [402, 352] width 804 height 474
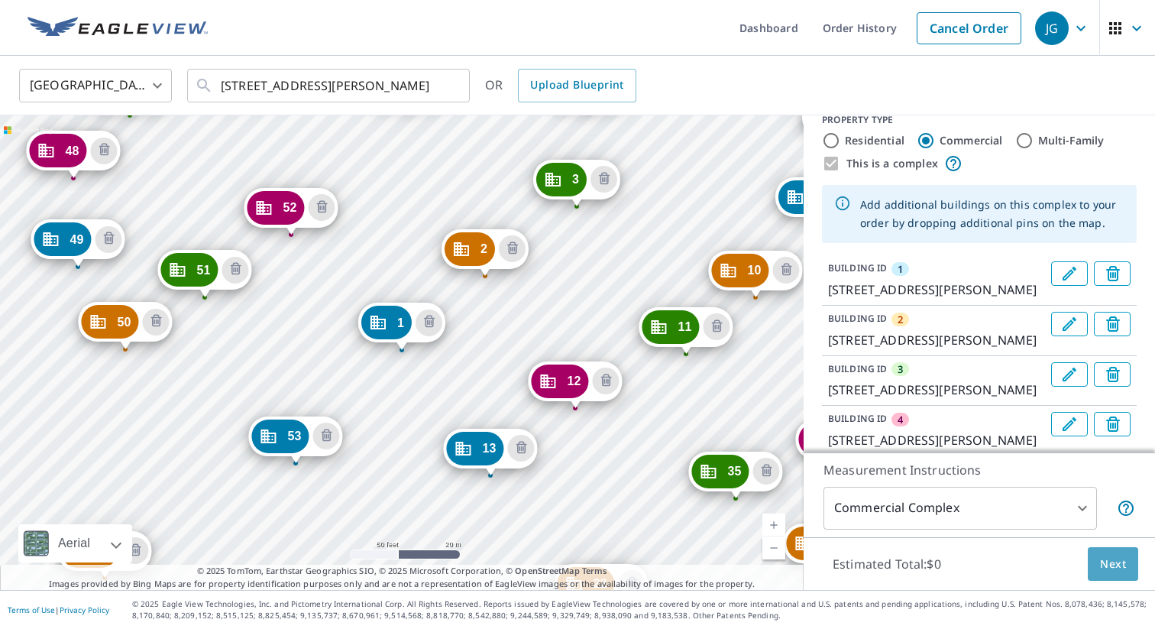
click at [1105, 562] on span "Next" at bounding box center [1113, 564] width 26 height 19
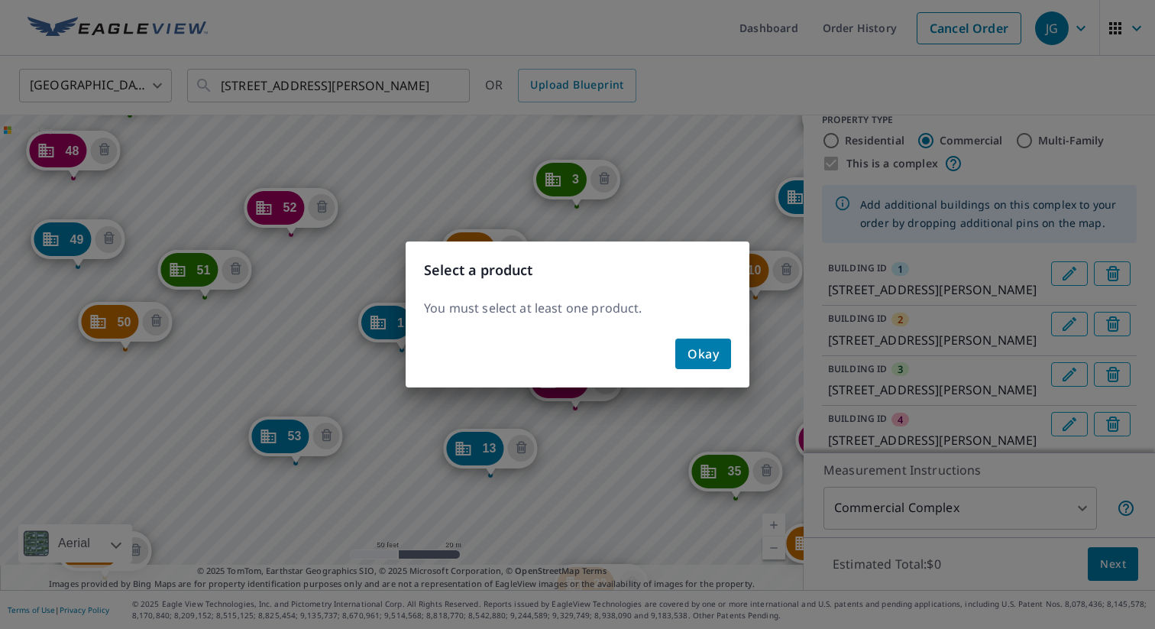
click at [724, 351] on button "Okay" at bounding box center [703, 353] width 56 height 31
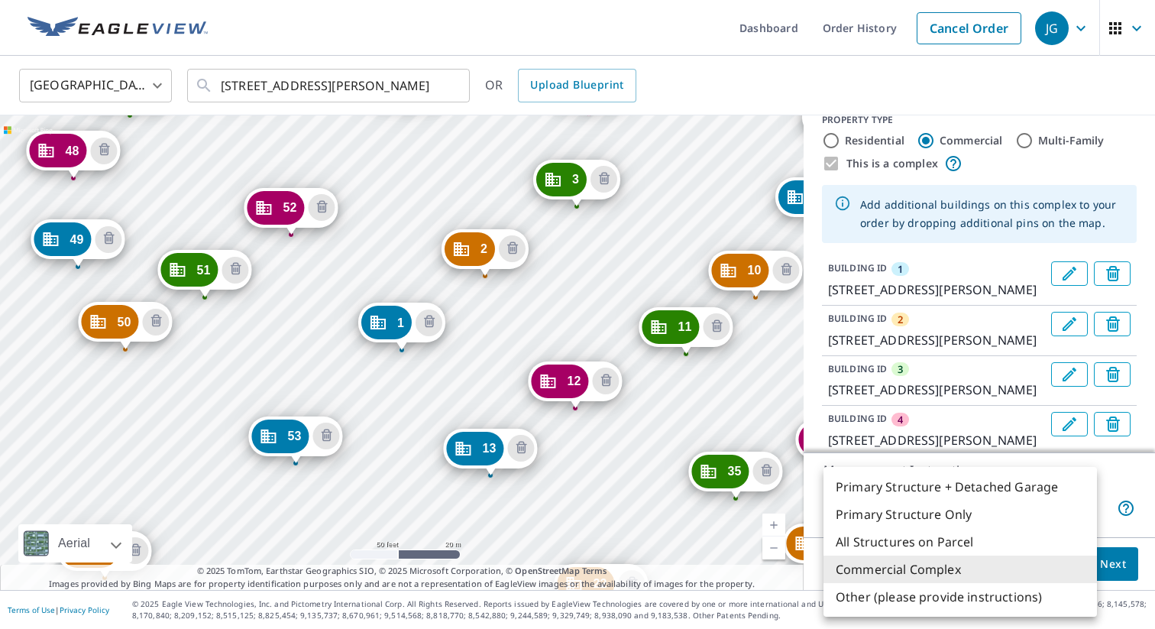
click at [1076, 502] on body "JG JG Dashboard Order History Cancel Order JG [GEOGRAPHIC_DATA] [GEOGRAPHIC_DAT…" at bounding box center [577, 314] width 1155 height 629
click at [1034, 513] on li "Primary Structure Only" at bounding box center [961, 514] width 274 height 28
click at [941, 518] on li "Primary Structure Only" at bounding box center [961, 514] width 274 height 28
type input "2"
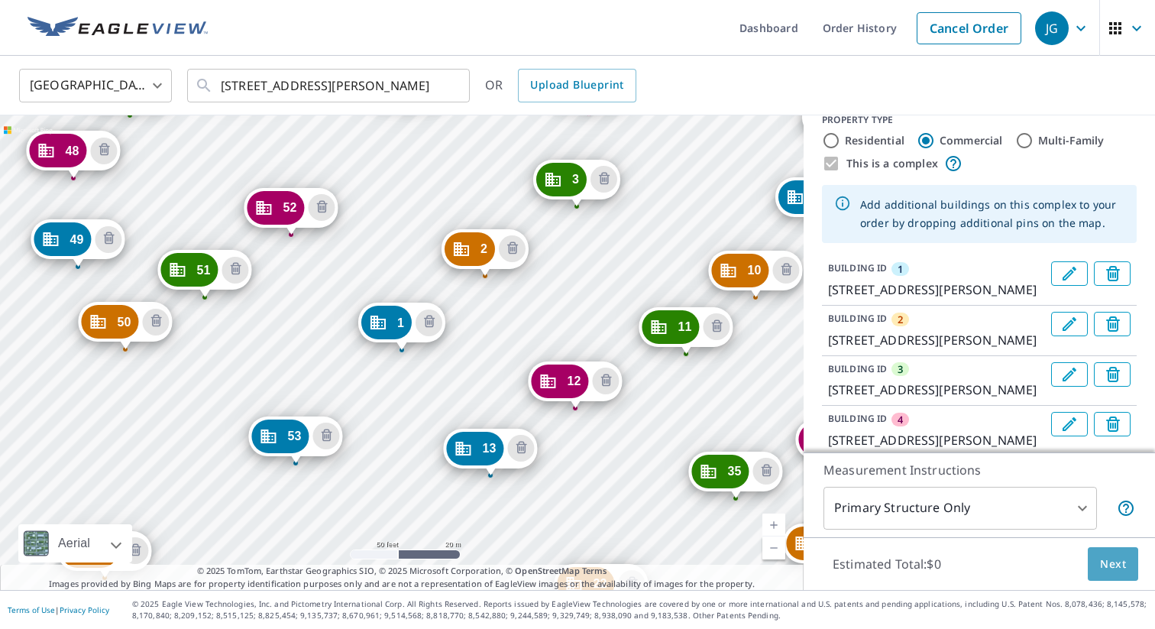
click at [1118, 566] on span "Next" at bounding box center [1113, 564] width 26 height 19
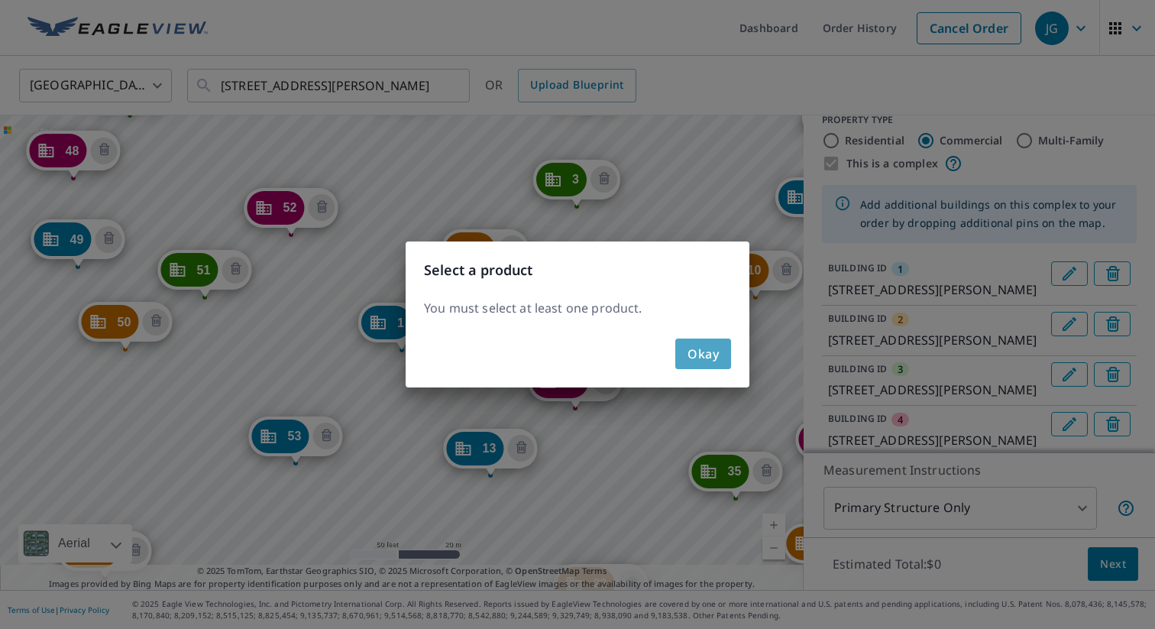
click at [691, 351] on span "Okay" at bounding box center [703, 353] width 31 height 21
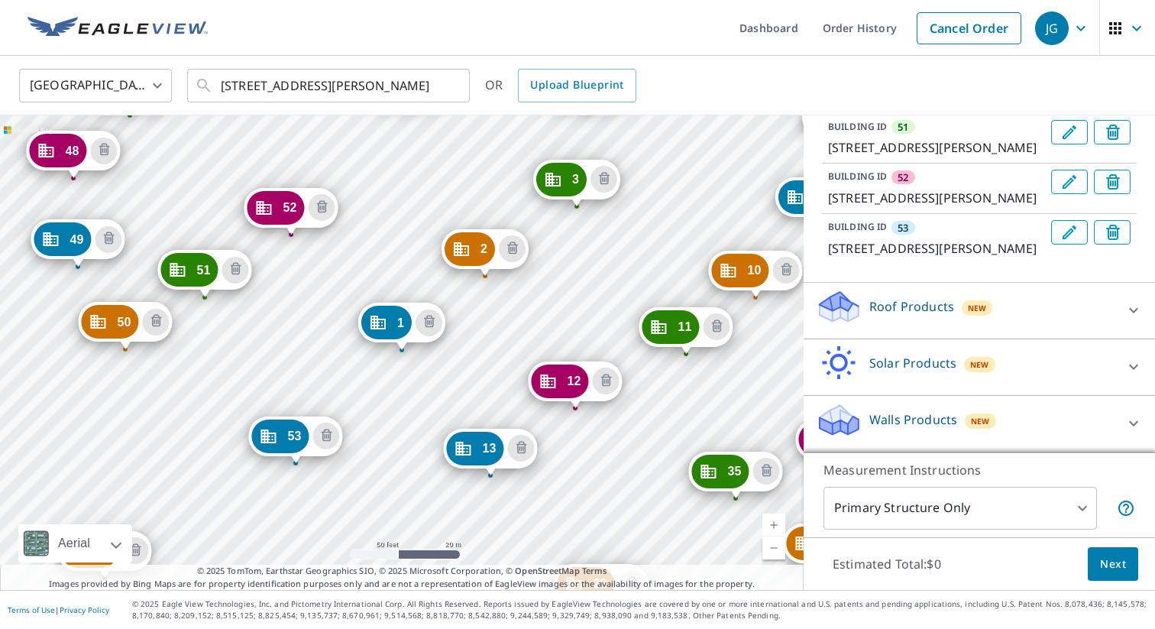
scroll to position [3621, 0]
click at [1072, 309] on div "Roof Products New" at bounding box center [965, 311] width 299 height 44
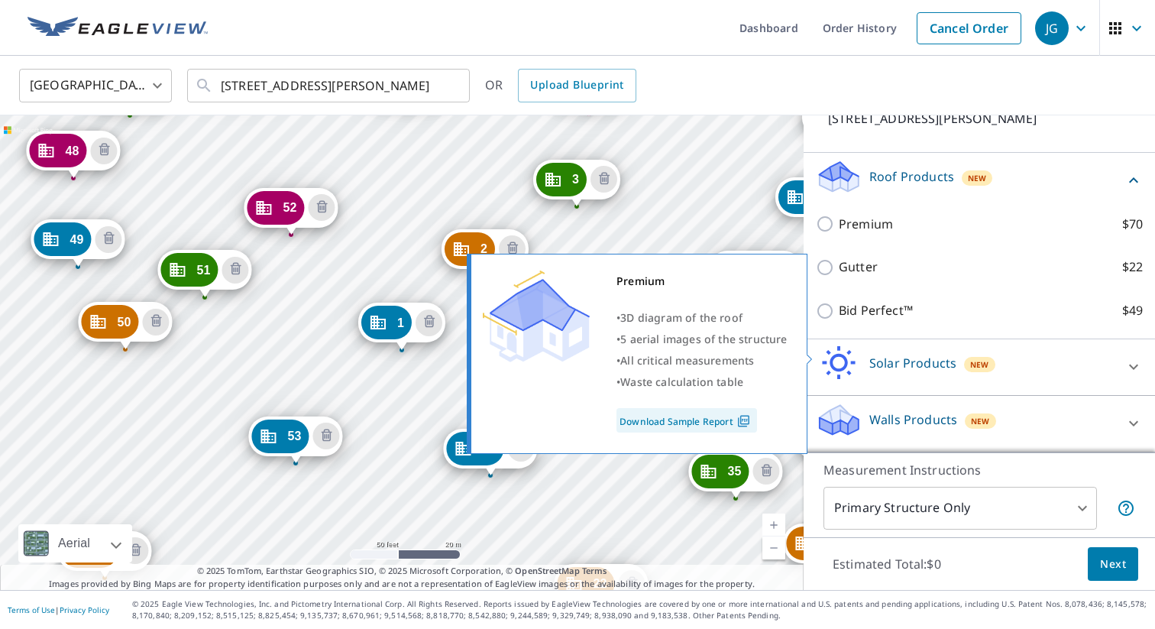
click at [822, 233] on input "Premium $70" at bounding box center [827, 224] width 23 height 18
checkbox input "true"
click at [827, 246] on div "Premium $70" at bounding box center [979, 224] width 327 height 44
click at [829, 128] on p "[STREET_ADDRESS][PERSON_NAME]" at bounding box center [936, 118] width 217 height 18
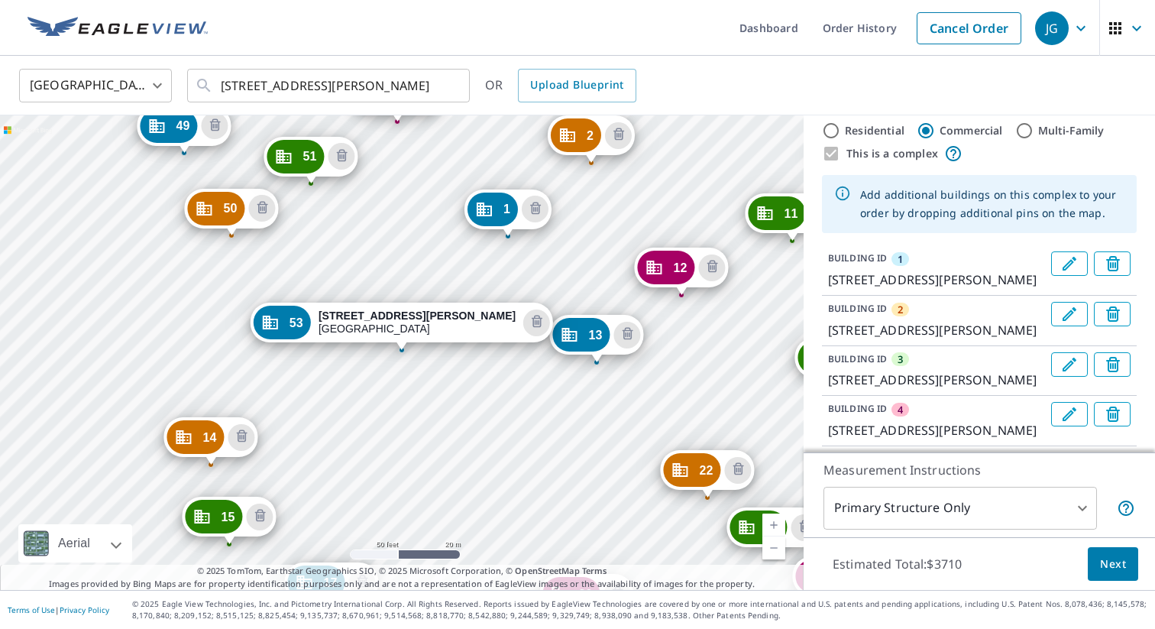
scroll to position [0, 0]
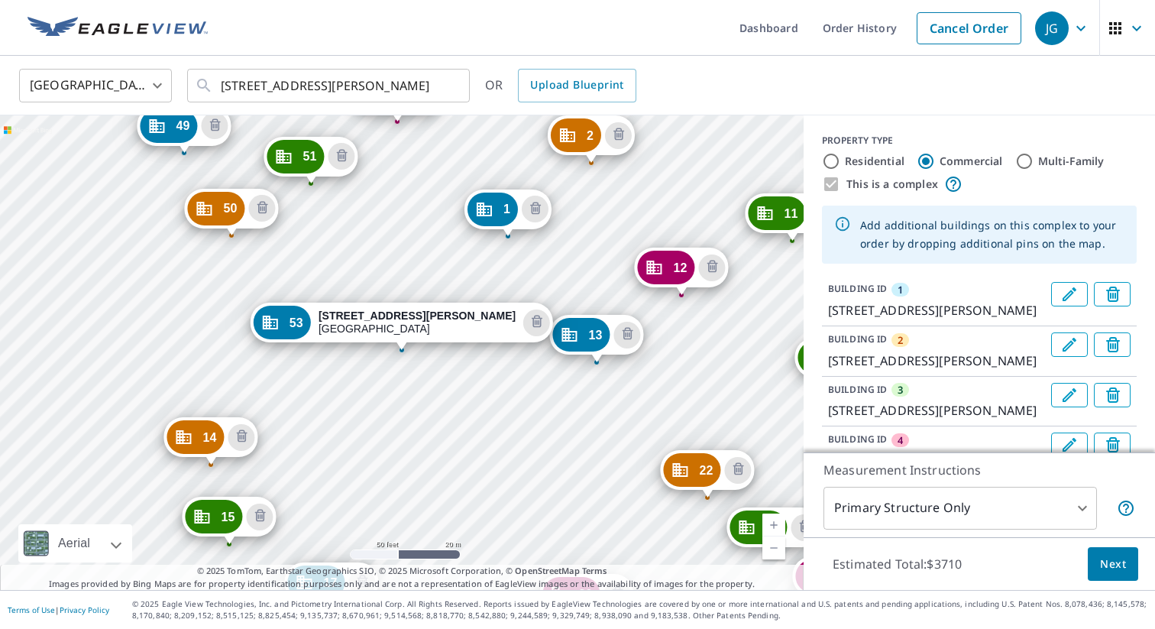
click at [1076, 509] on body "JG JG Dashboard Order History Cancel Order JG [GEOGRAPHIC_DATA] [GEOGRAPHIC_DAT…" at bounding box center [577, 314] width 1155 height 629
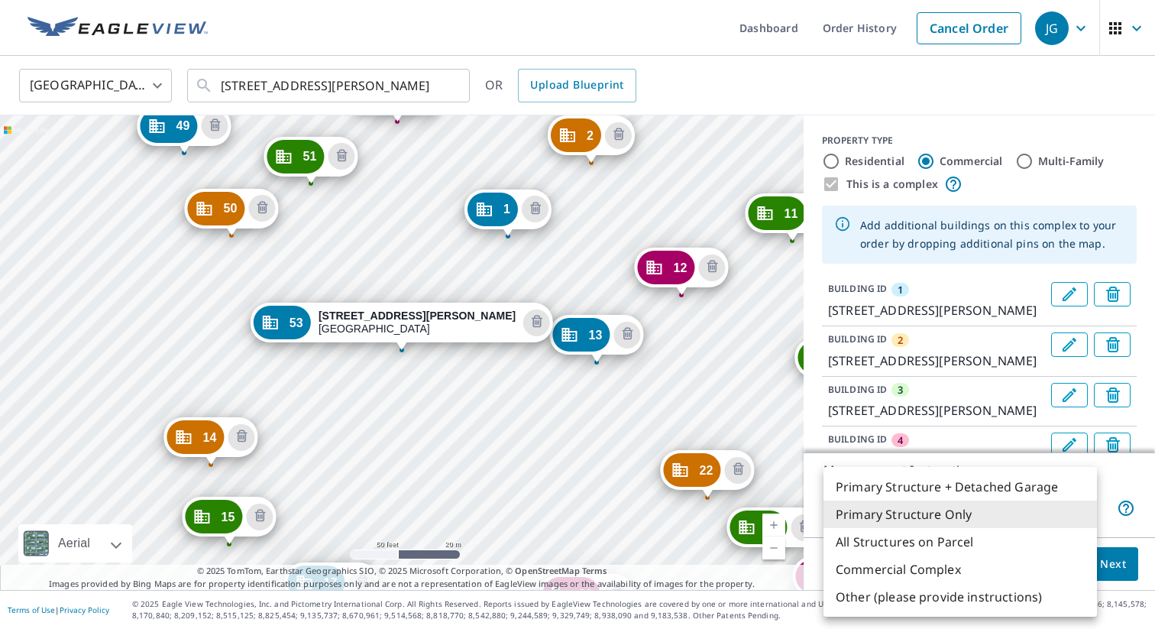
click at [1128, 481] on div at bounding box center [577, 314] width 1155 height 629
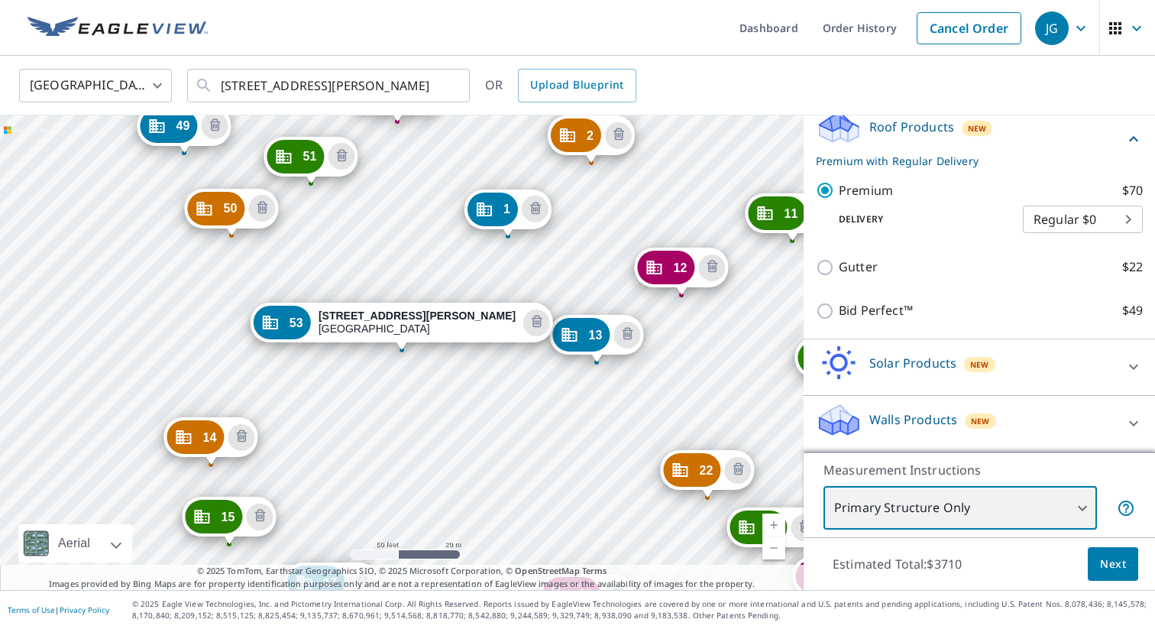
scroll to position [3800, 0]
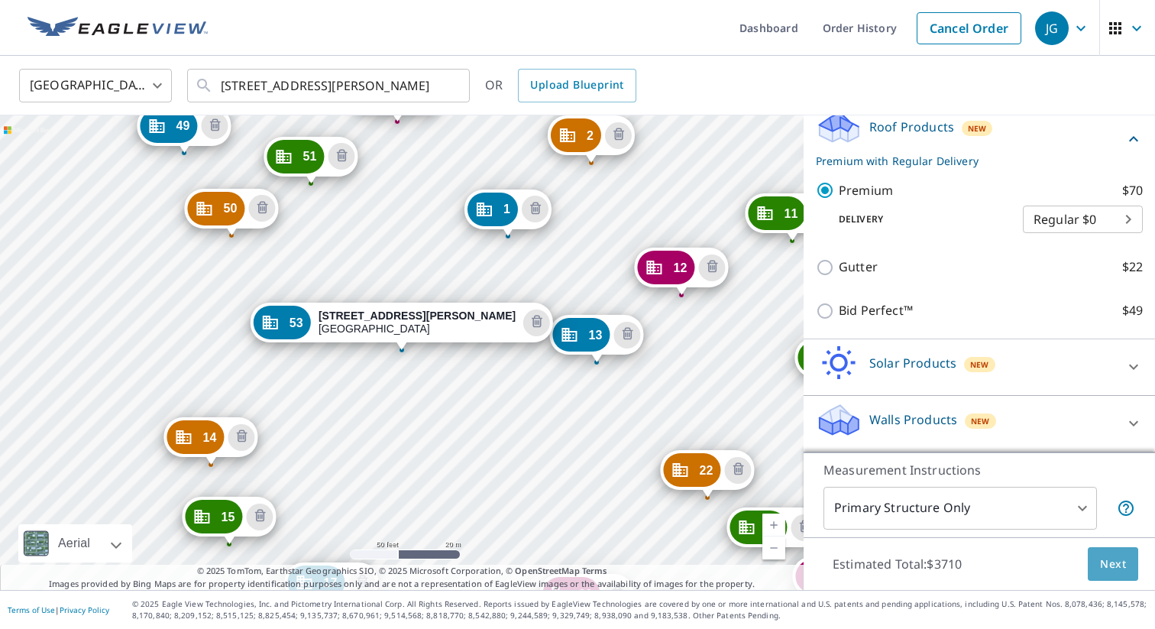
click at [1109, 569] on span "Next" at bounding box center [1113, 564] width 26 height 19
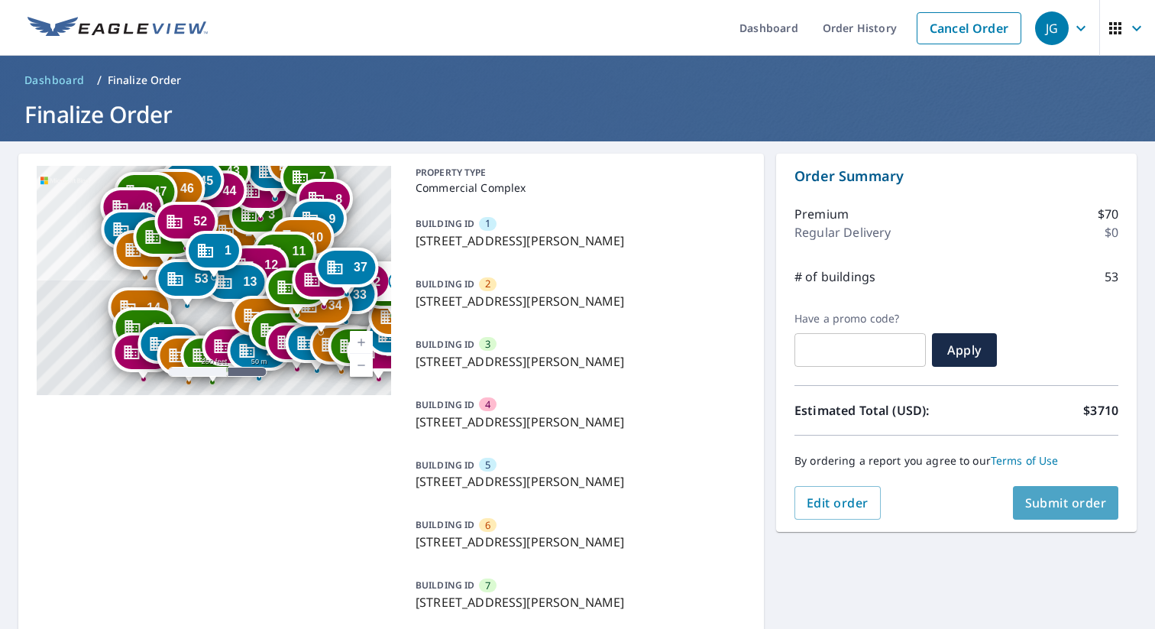
click at [1063, 503] on span "Submit order" at bounding box center [1066, 502] width 82 height 17
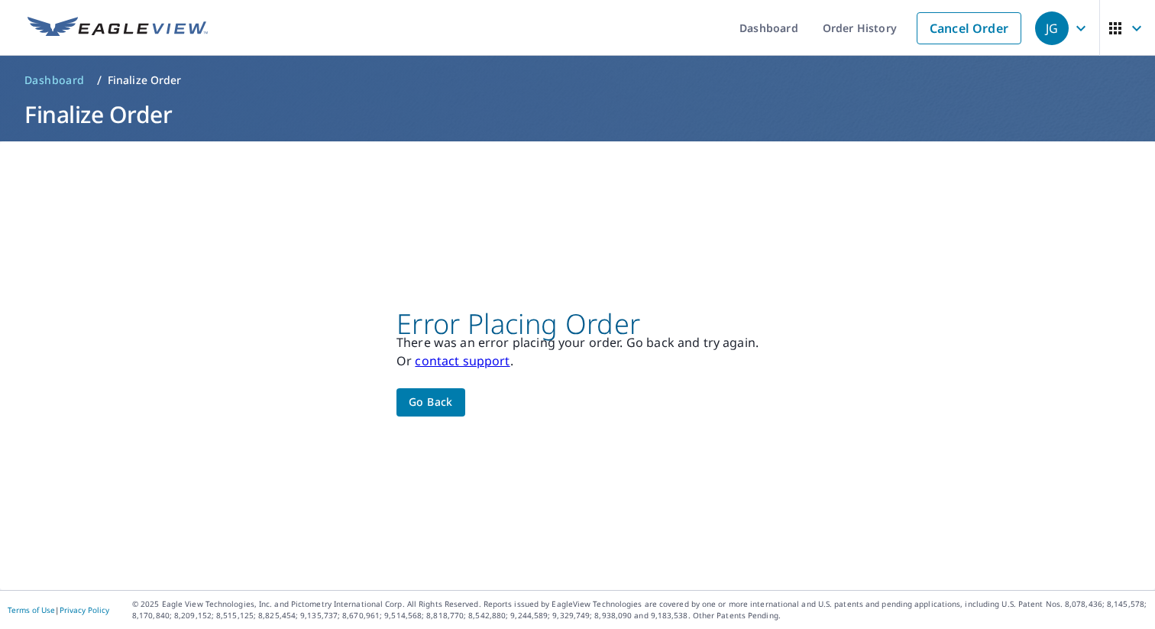
click at [442, 406] on span "Go back" at bounding box center [431, 402] width 44 height 19
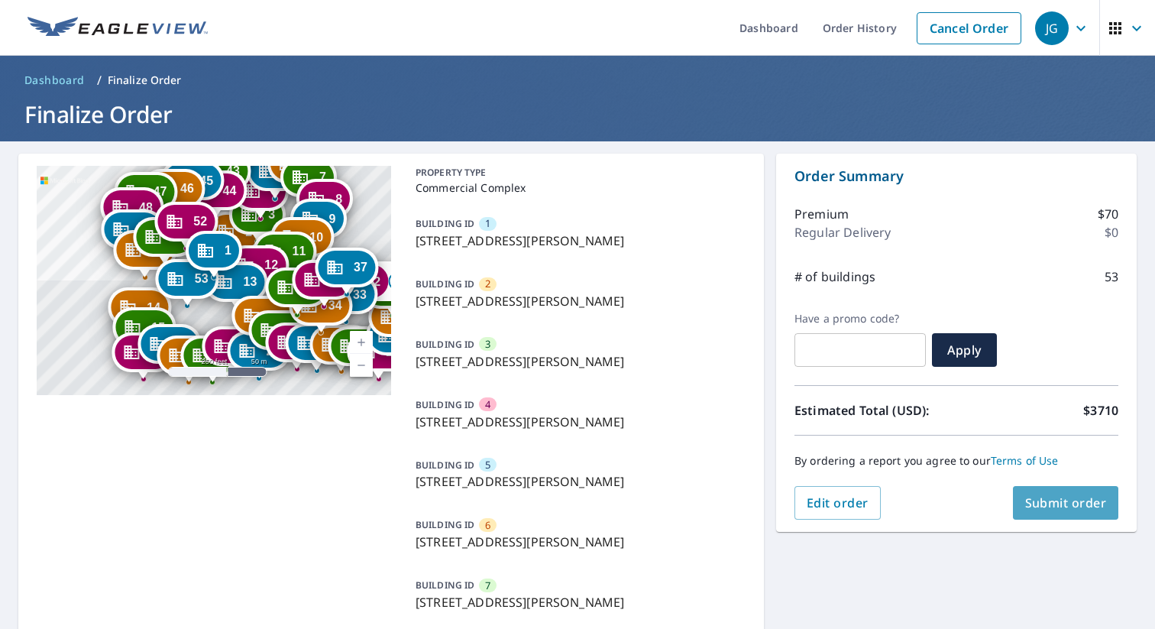
click at [1076, 508] on span "Submit order" at bounding box center [1066, 502] width 82 height 17
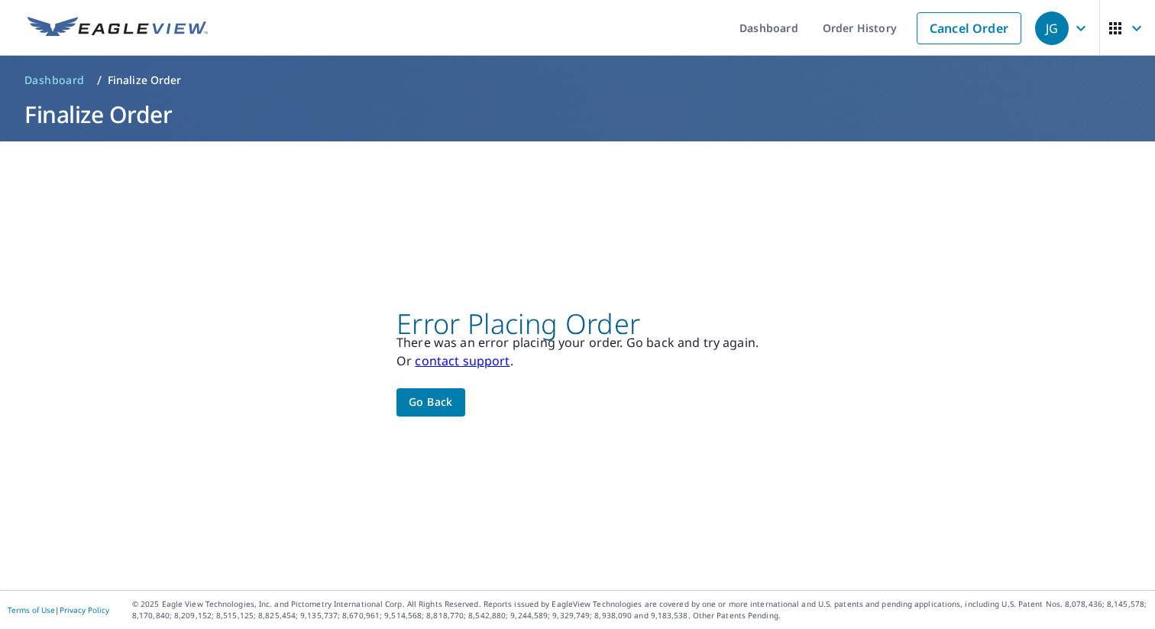
click at [432, 409] on span "Go back" at bounding box center [431, 402] width 44 height 19
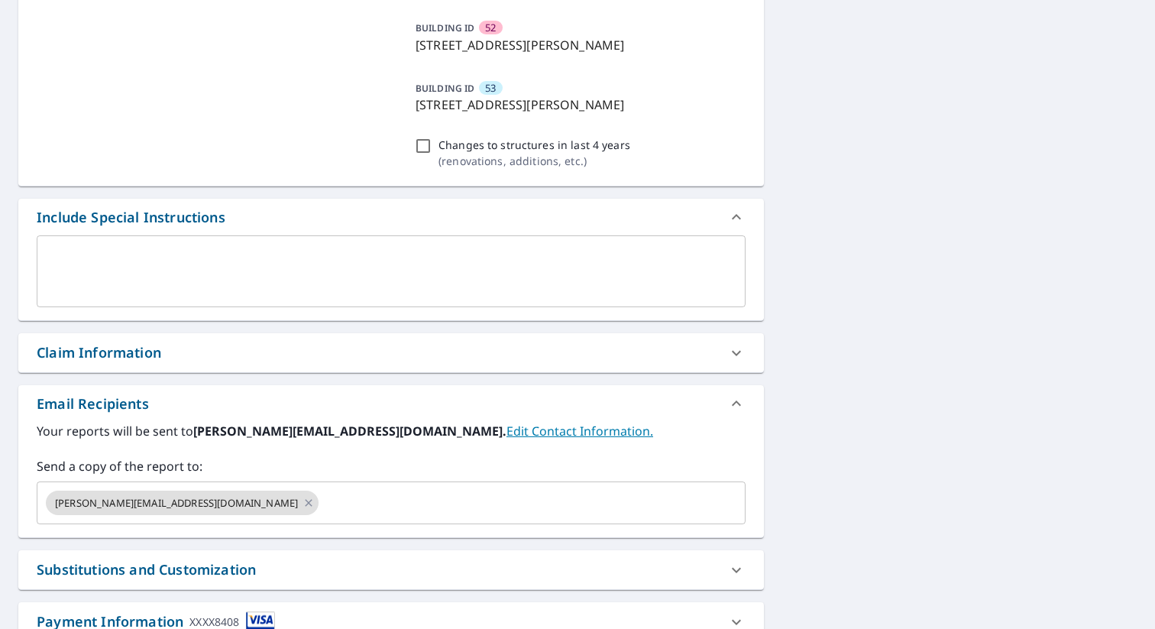
scroll to position [3381, 0]
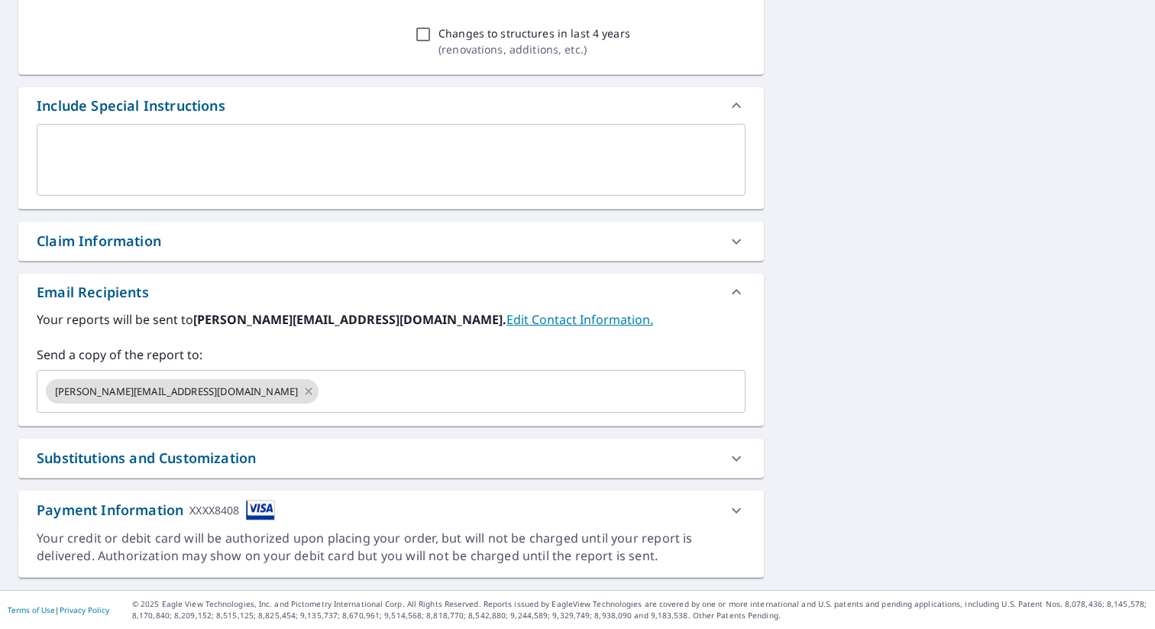
click at [251, 148] on textarea at bounding box center [391, 160] width 688 height 44
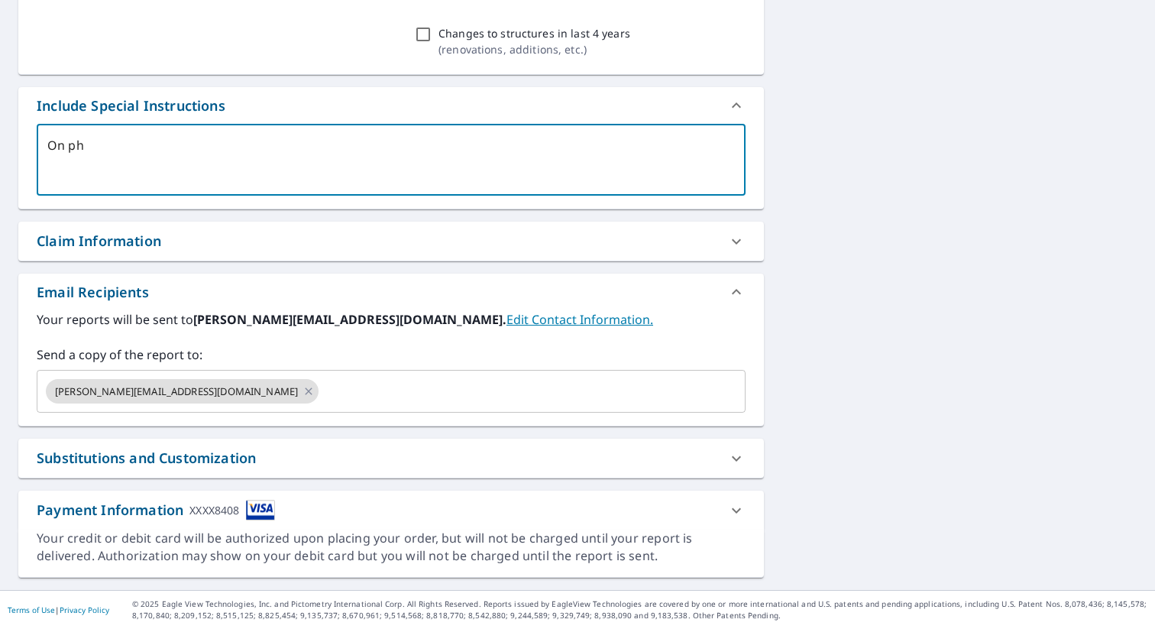
type textarea "On pho"
type textarea "x"
type textarea "On [PERSON_NAME]"
type textarea "x"
type textarea "On phonge"
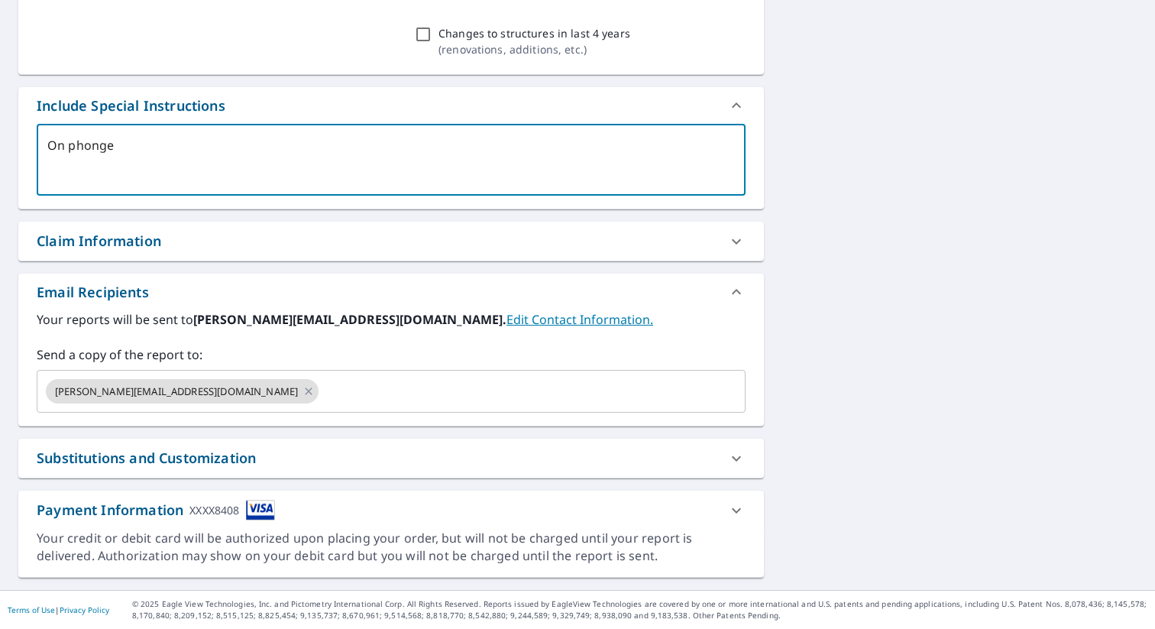
type textarea "x"
type textarea "On [PERSON_NAME]"
type textarea "x"
type textarea "On phon"
click at [303, 391] on icon at bounding box center [309, 391] width 12 height 17
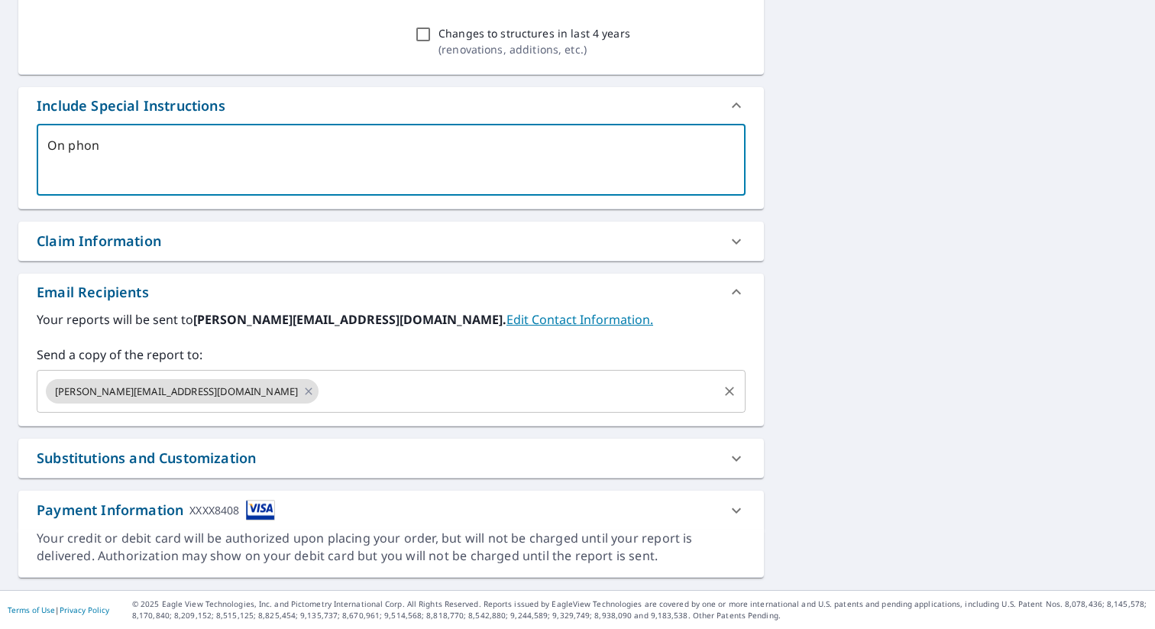
type textarea "x"
type textarea "On phone"
type textarea "x"
type textarea "On phone"
type textarea "x"
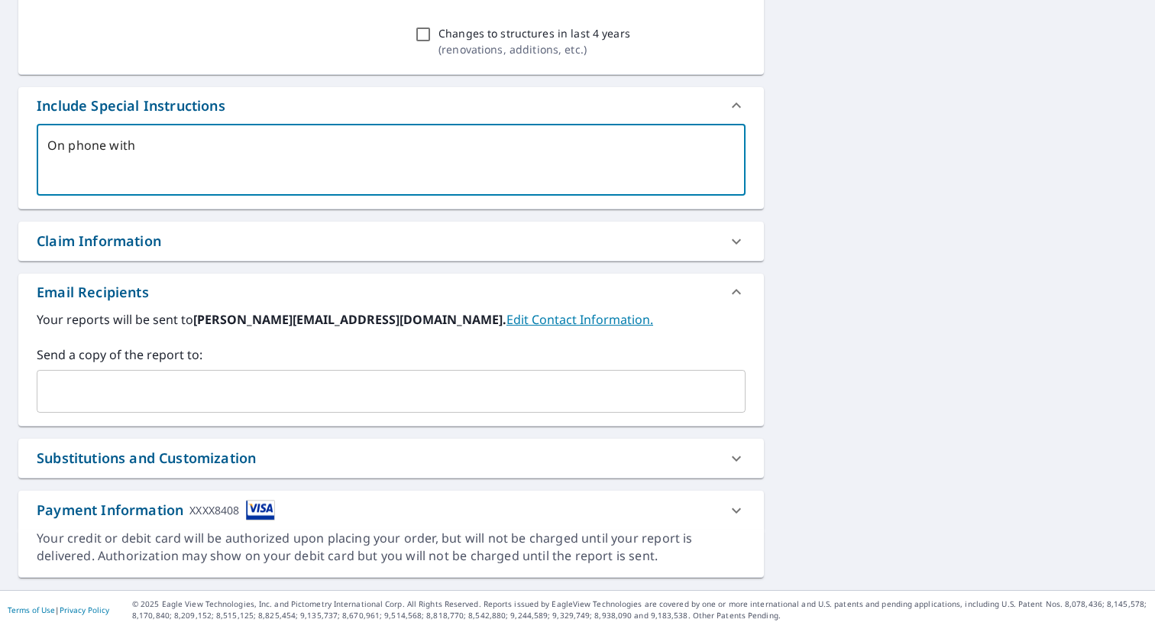
type textarea "On phone with"
type textarea "x"
type textarea "On phone with Custome"
type textarea "x"
type textarea "On phone with Customer"
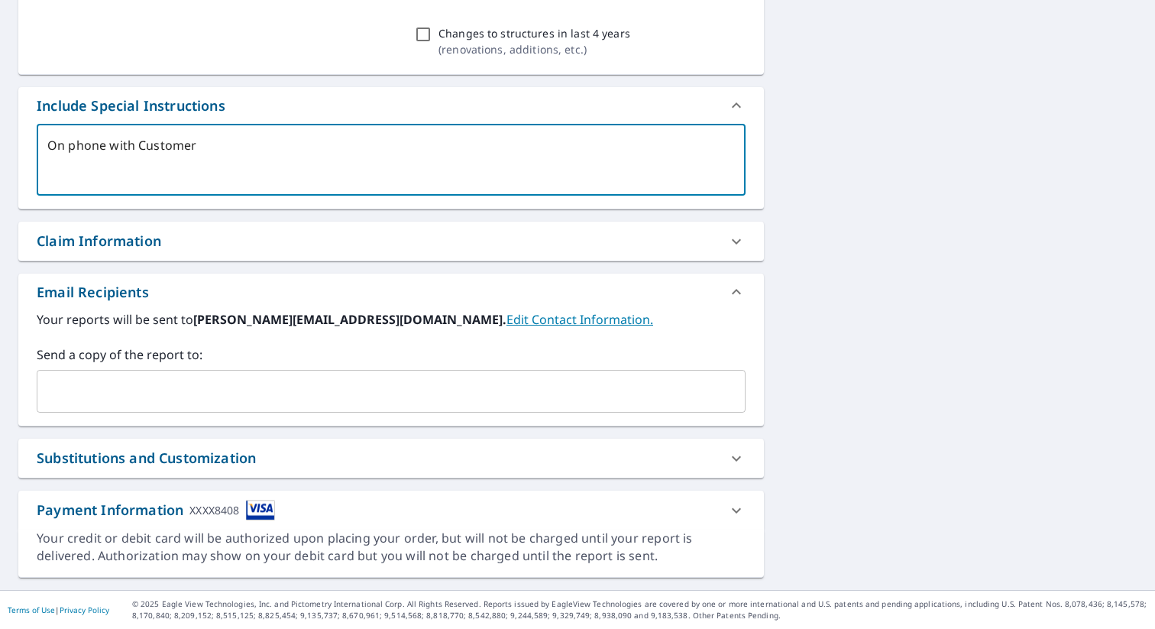
type textarea "x"
type textarea "On phone with Customer sre"
type textarea "x"
type textarea "On phone with Customer srevi"
type textarea "x"
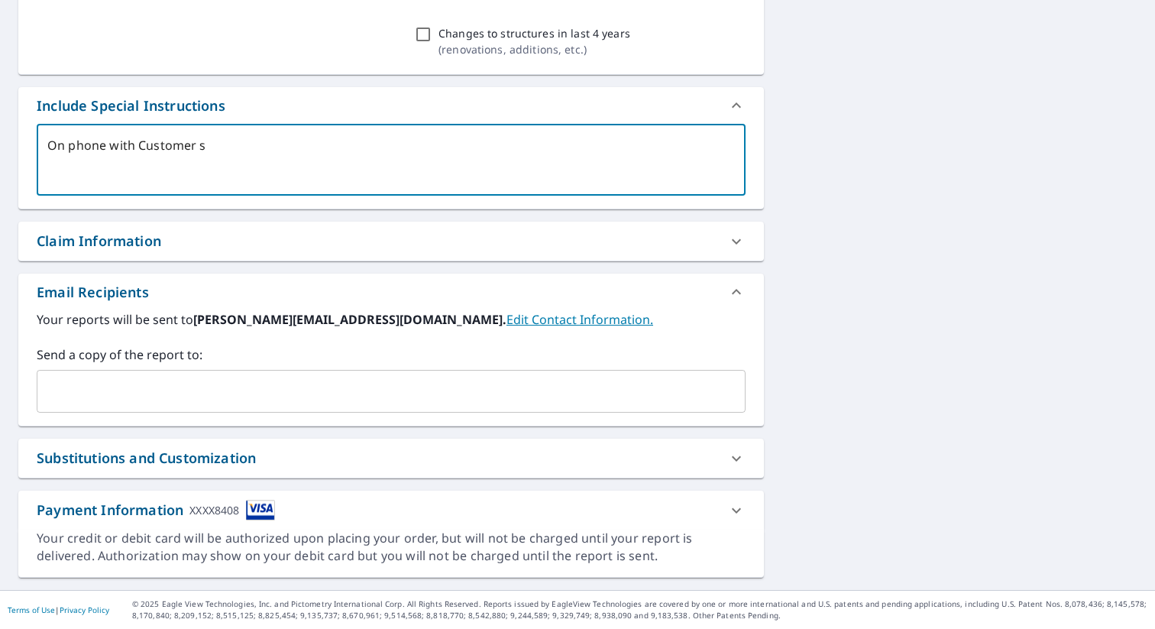
type textarea "On phone with Customer"
type textarea "x"
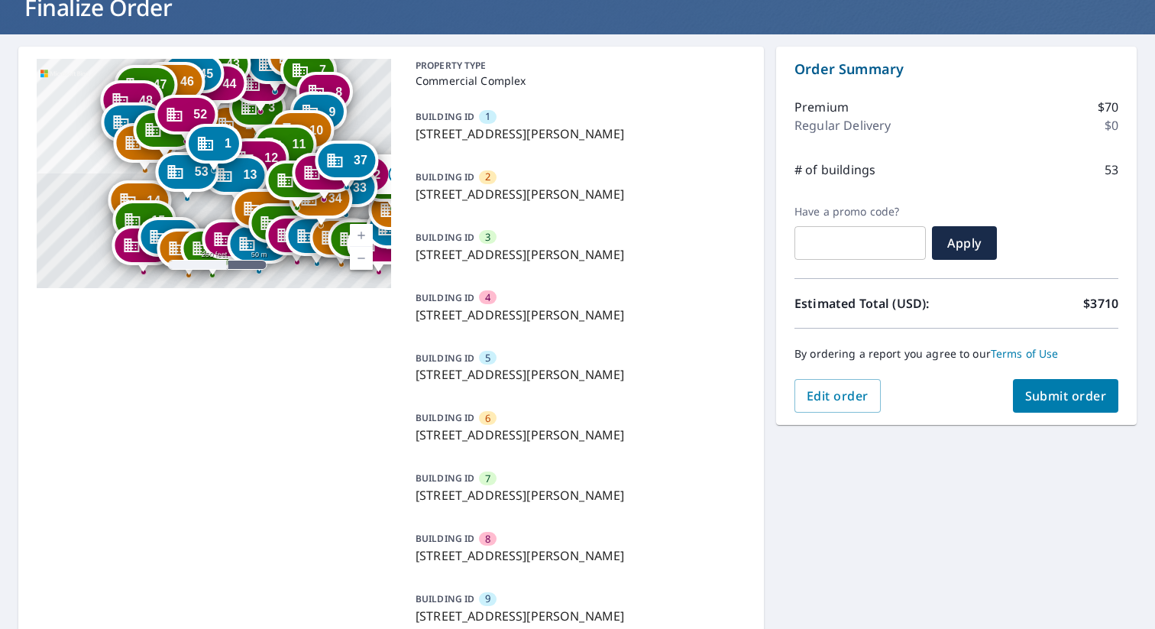
scroll to position [106, 0]
type textarea "On phone with Customer service and this should be a residential charge under ou…"
click at [1071, 394] on span "Submit order" at bounding box center [1066, 396] width 82 height 17
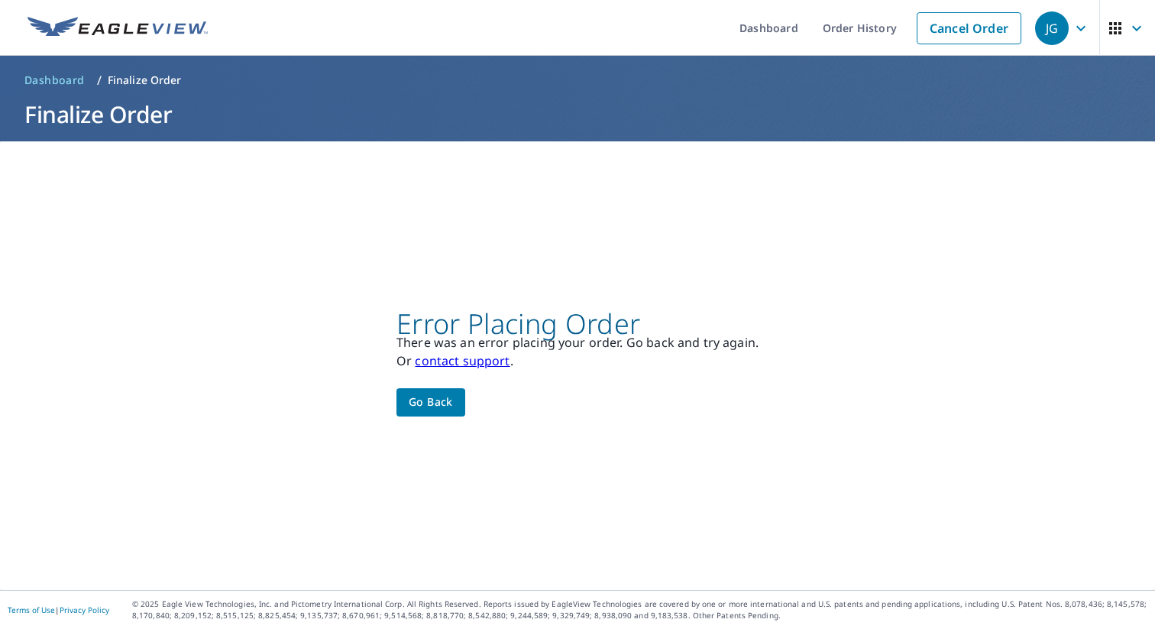
scroll to position [0, 0]
click at [429, 402] on span "Go back" at bounding box center [431, 402] width 44 height 19
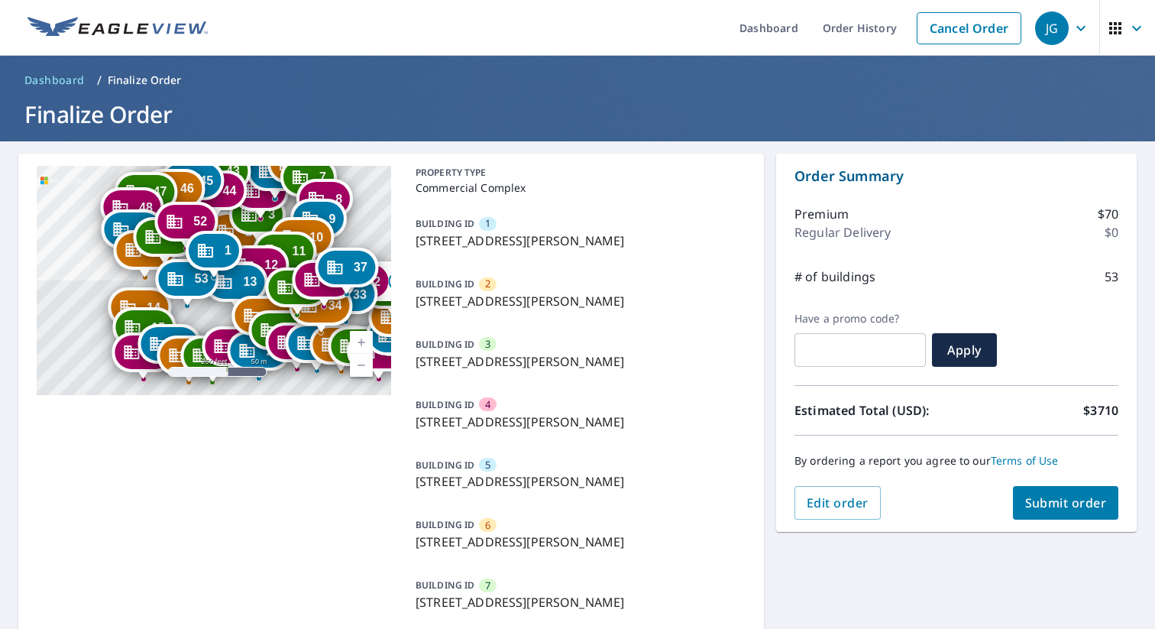
click at [1073, 508] on span "Submit order" at bounding box center [1066, 502] width 82 height 17
type textarea "x"
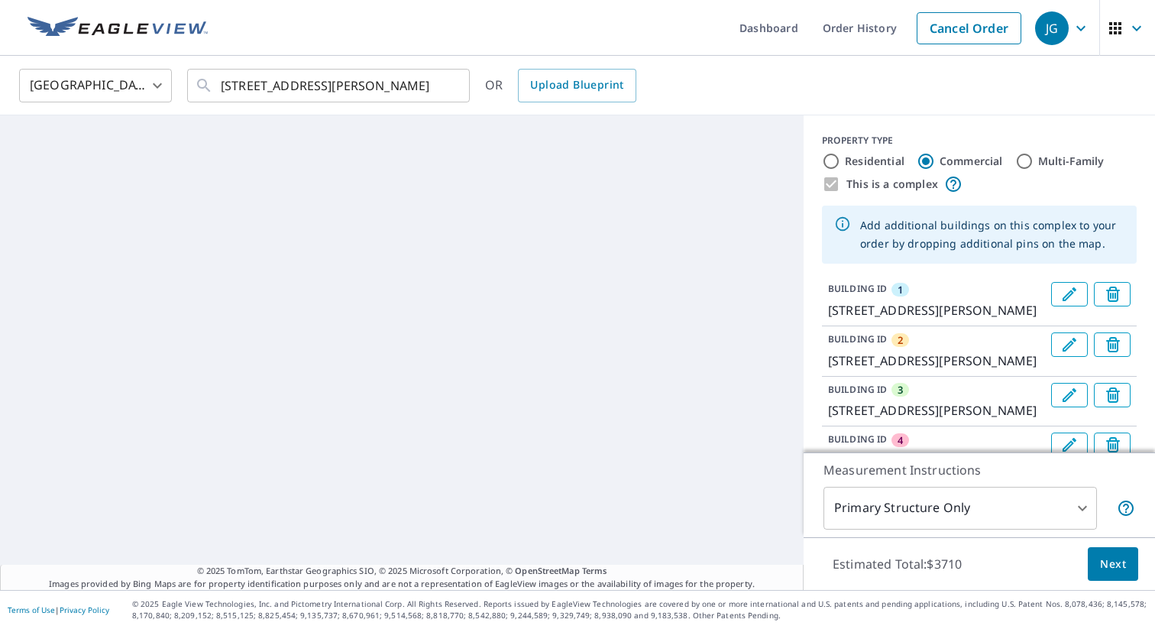
click at [1132, 571] on button "Next" at bounding box center [1113, 564] width 50 height 34
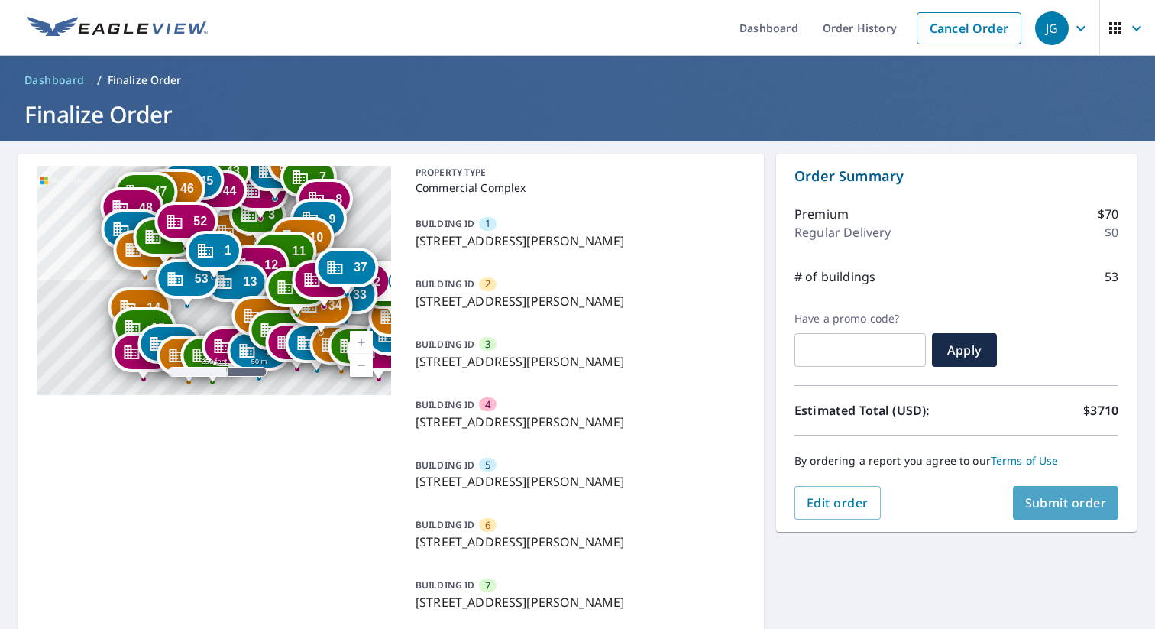
click at [1069, 503] on span "Submit order" at bounding box center [1066, 502] width 82 height 17
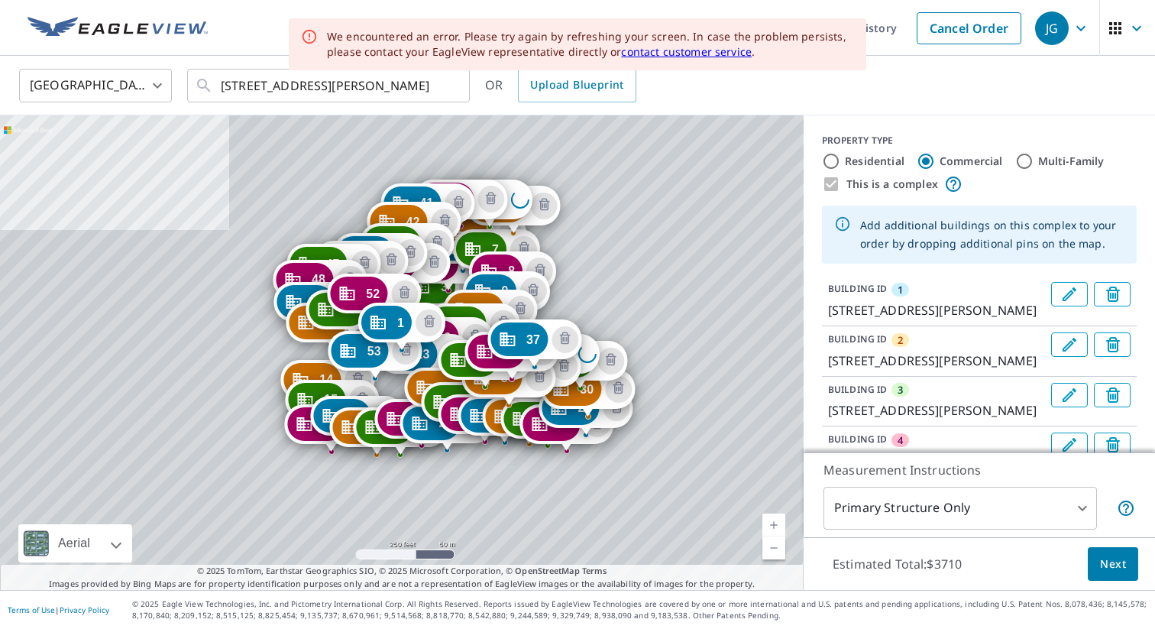
click at [1116, 568] on span "Next" at bounding box center [1113, 564] width 26 height 19
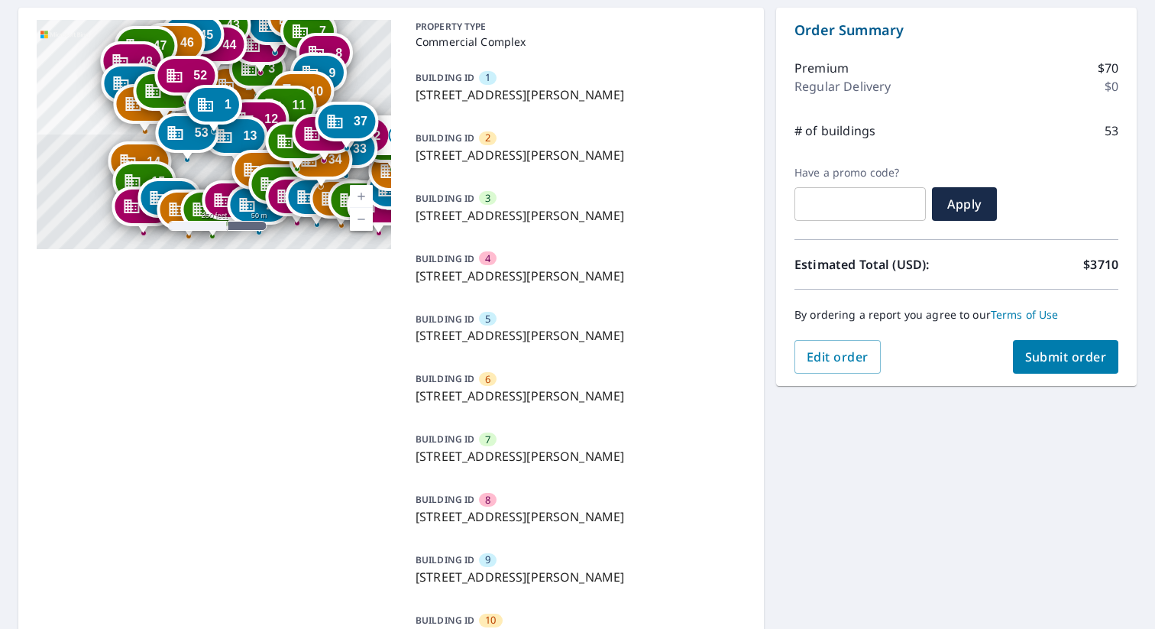
scroll to position [154, 0]
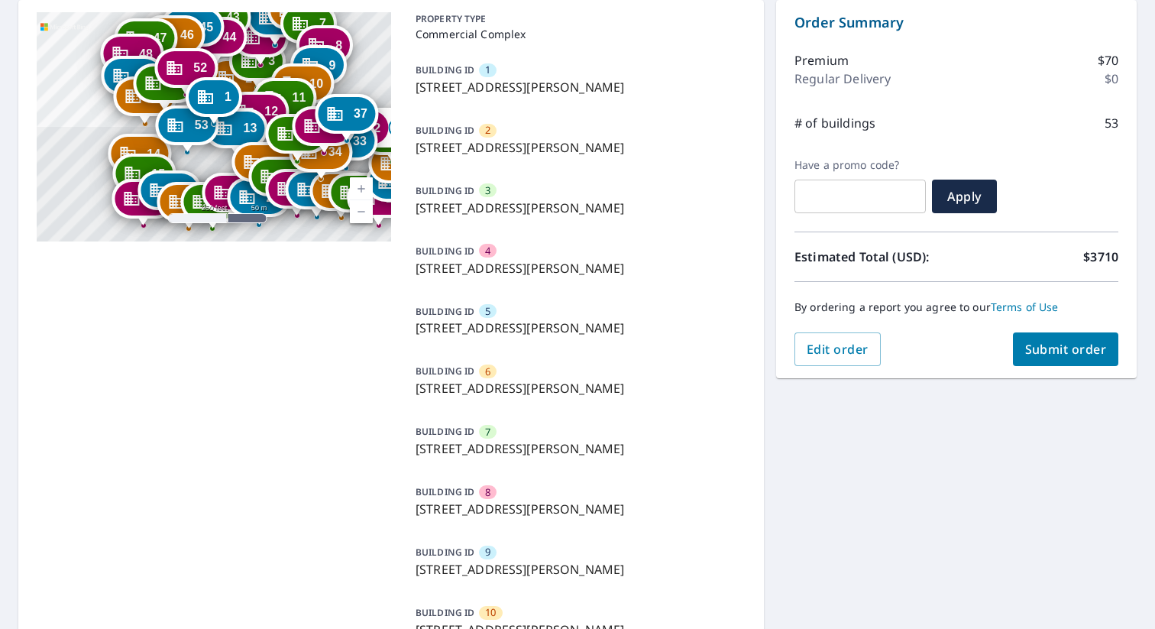
click at [1067, 356] on span "Submit order" at bounding box center [1066, 349] width 82 height 17
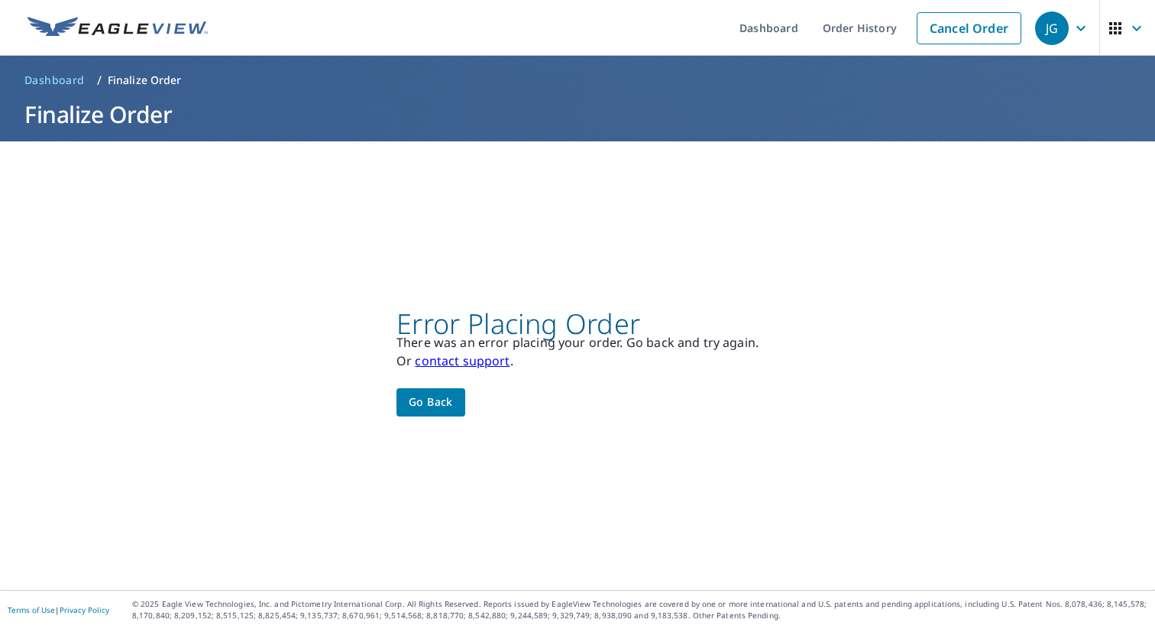
scroll to position [0, 0]
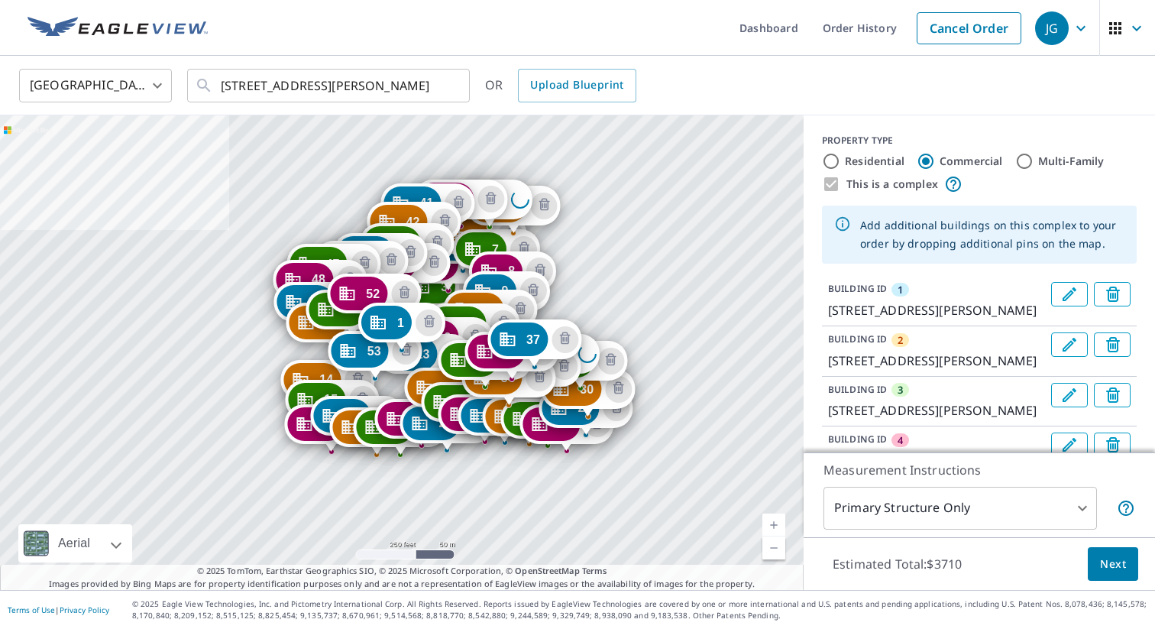
click at [1125, 574] on button "Next" at bounding box center [1113, 564] width 50 height 34
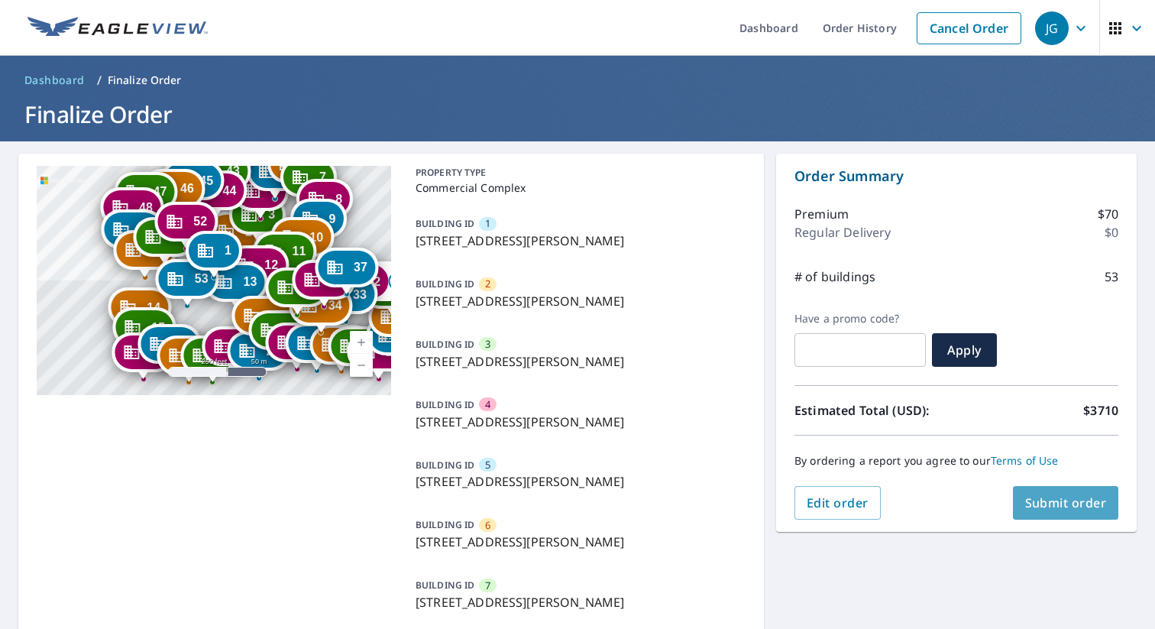
click at [1079, 506] on span "Submit order" at bounding box center [1066, 502] width 82 height 17
